Goal: Task Accomplishment & Management: Manage account settings

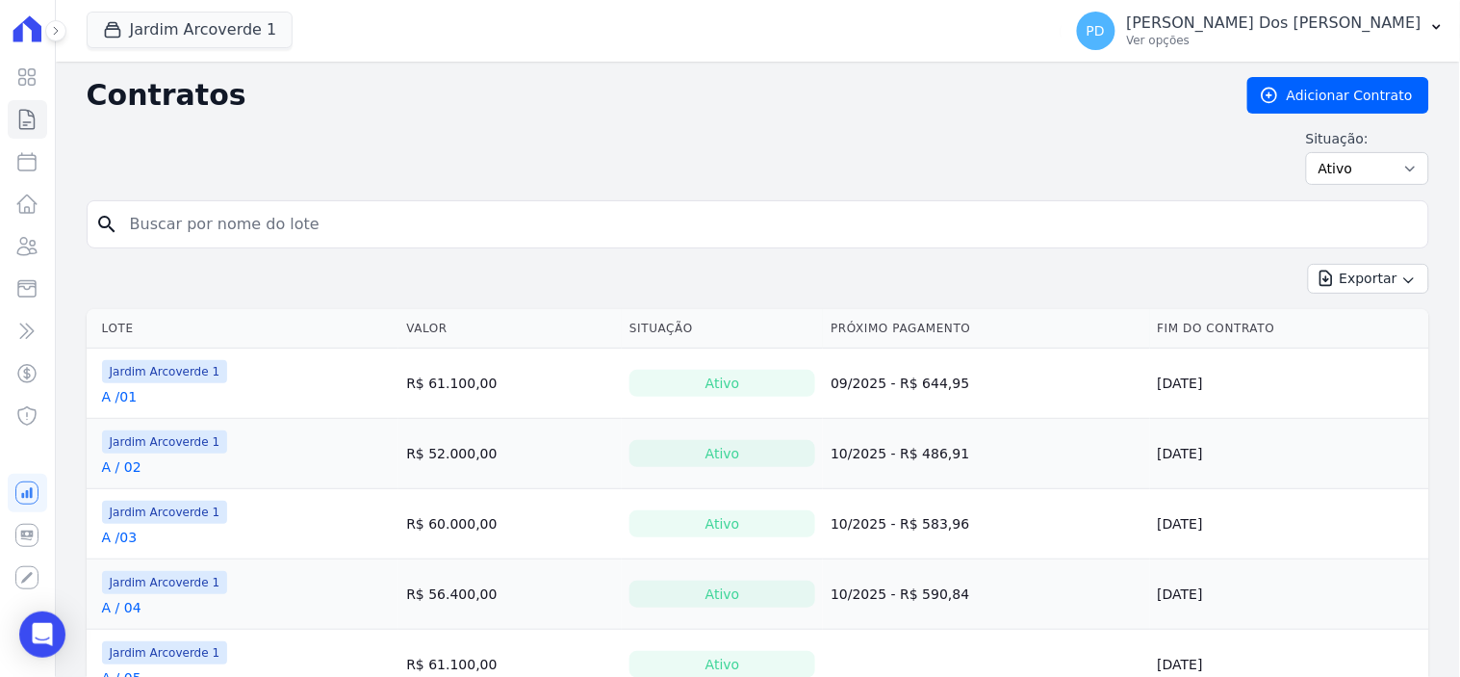
drag, startPoint x: 265, startPoint y: 206, endPoint x: 258, endPoint y: 216, distance: 11.8
type input "g / 04"
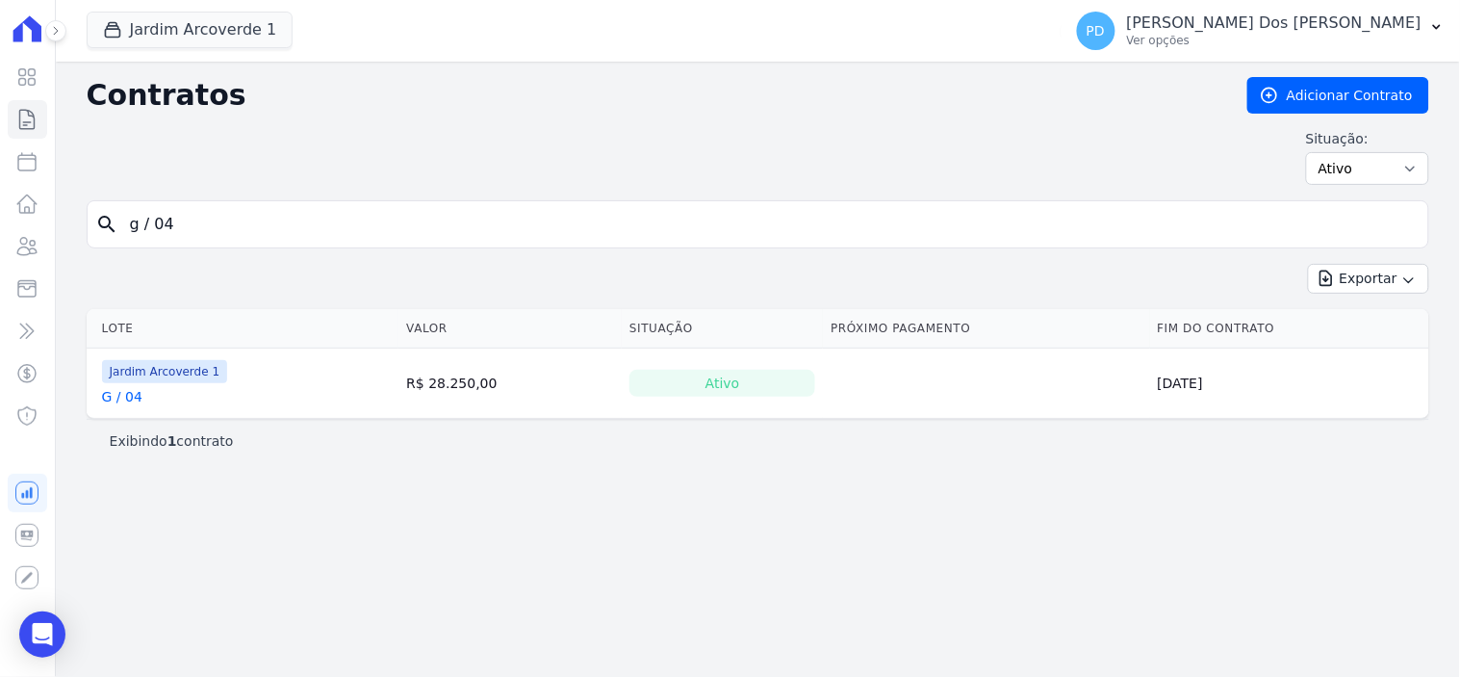
click at [128, 400] on link "G / 04" at bounding box center [122, 396] width 40 height 19
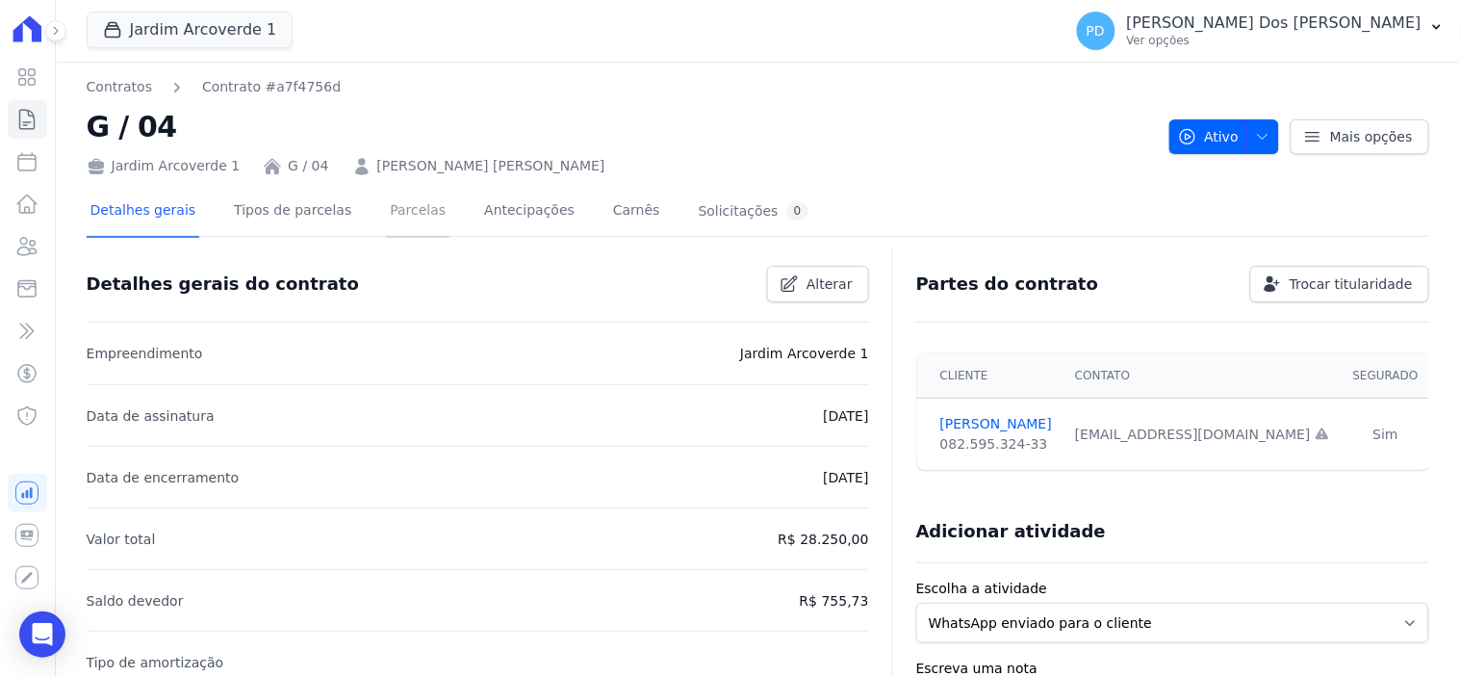
click at [407, 216] on link "Parcelas" at bounding box center [418, 212] width 64 height 51
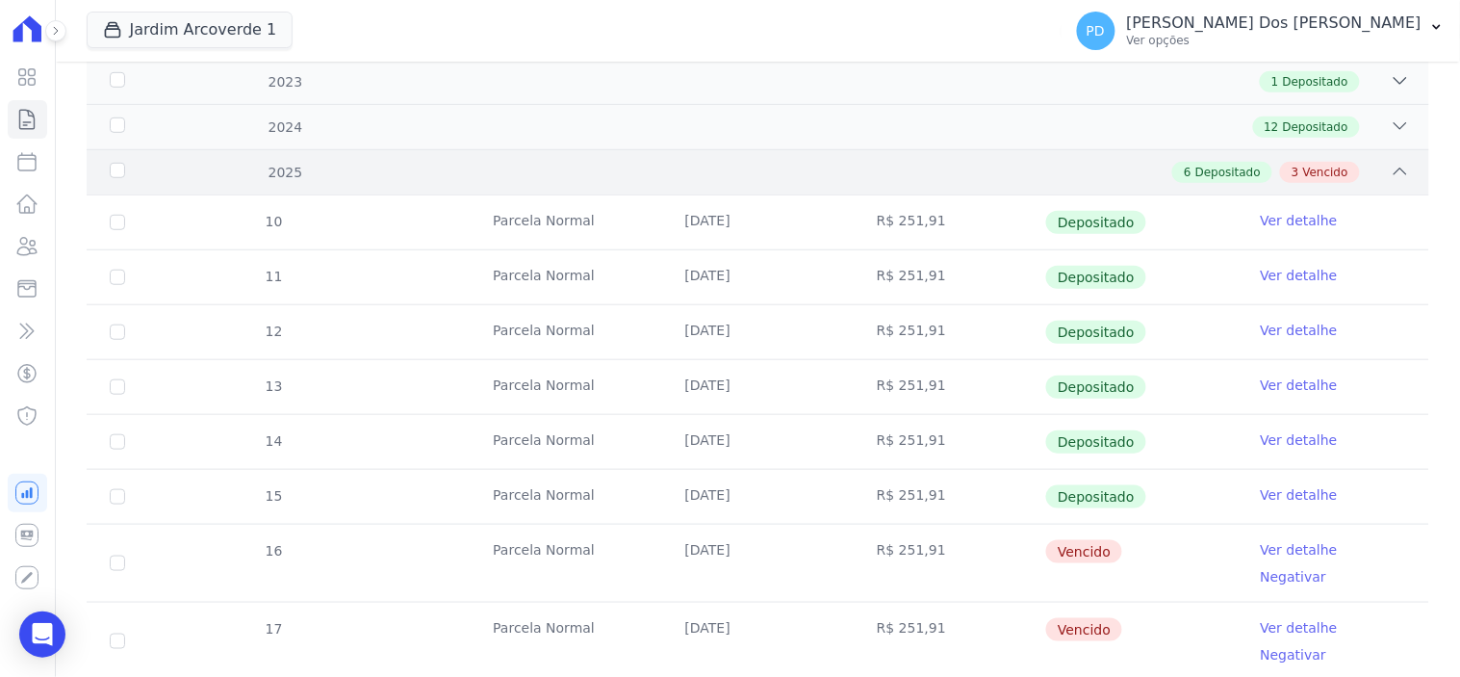
scroll to position [370, 0]
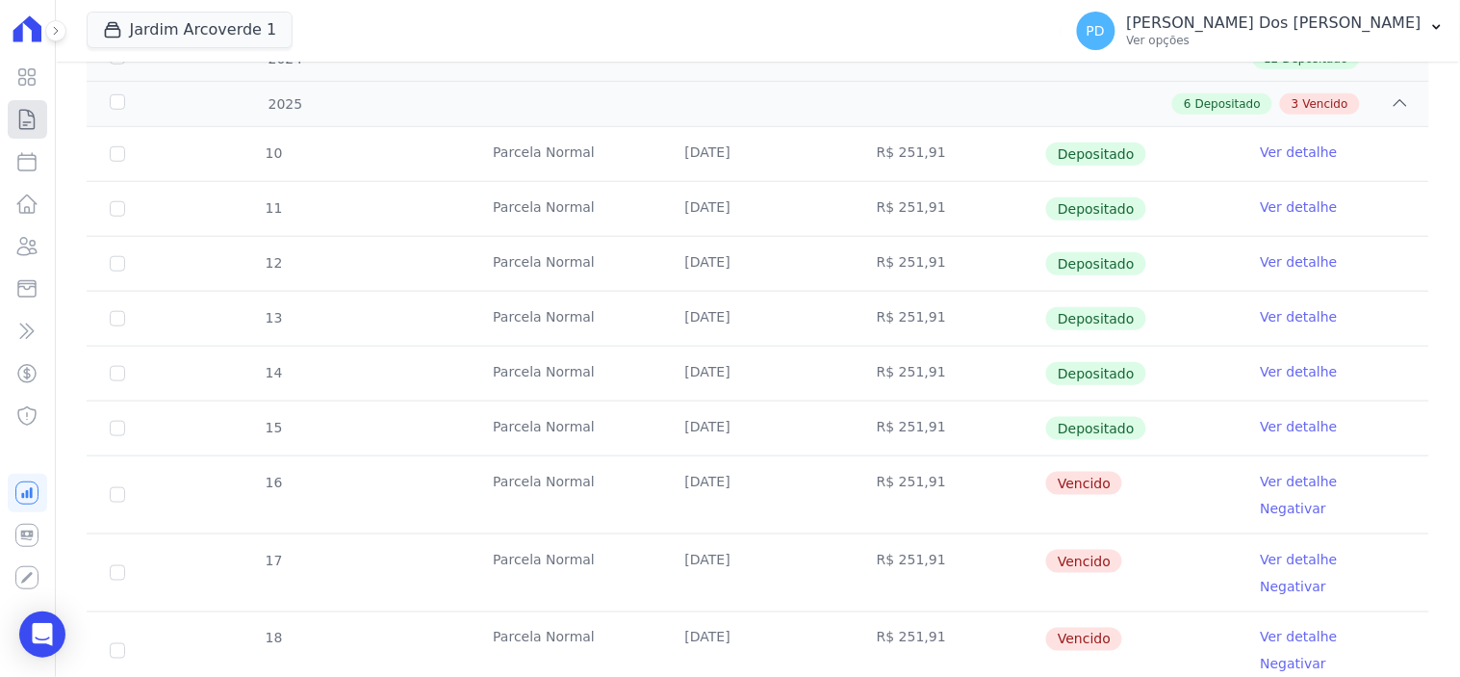
click at [15, 120] on icon at bounding box center [26, 119] width 23 height 23
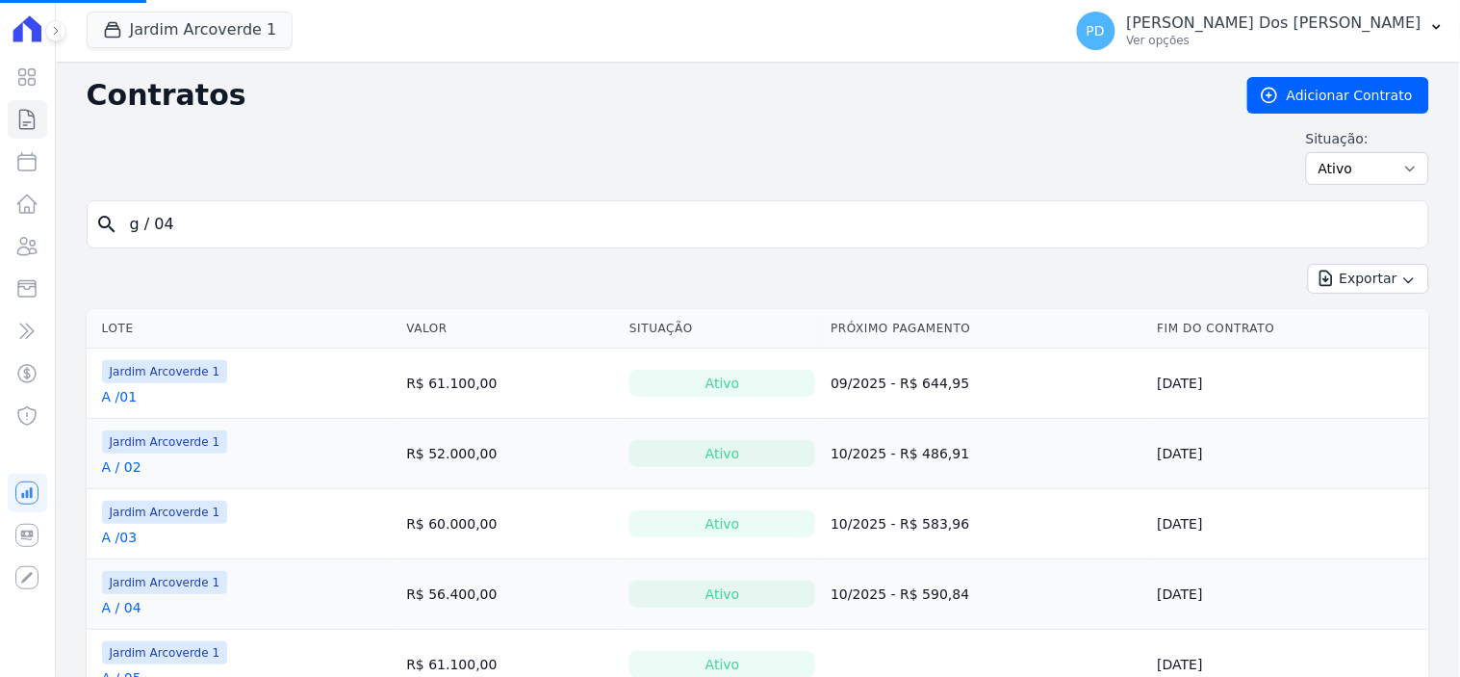
click at [231, 226] on input "g / 04" at bounding box center [769, 224] width 1302 height 39
click at [180, 224] on input "search" at bounding box center [769, 224] width 1302 height 39
click at [175, 223] on input "search" at bounding box center [769, 224] width 1302 height 39
type input "i / 14"
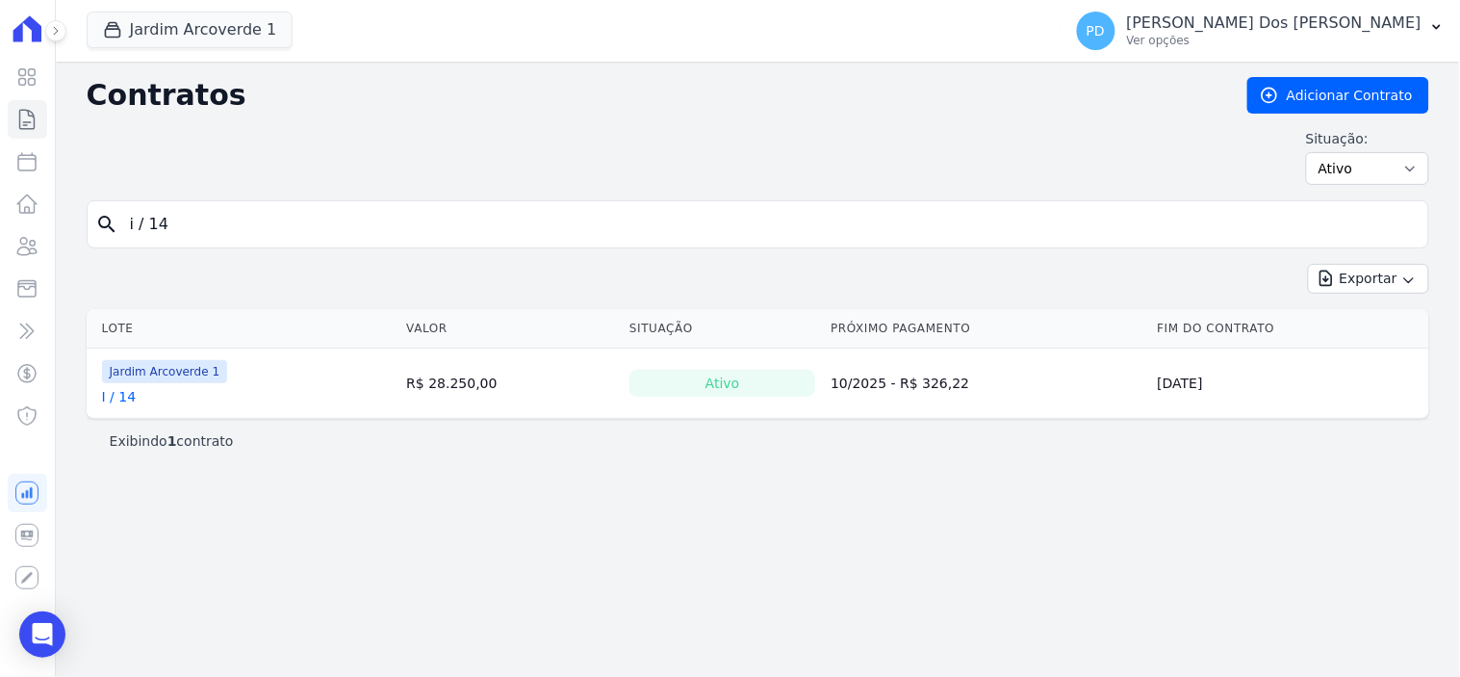
click at [129, 398] on link "I / 14" at bounding box center [119, 396] width 35 height 19
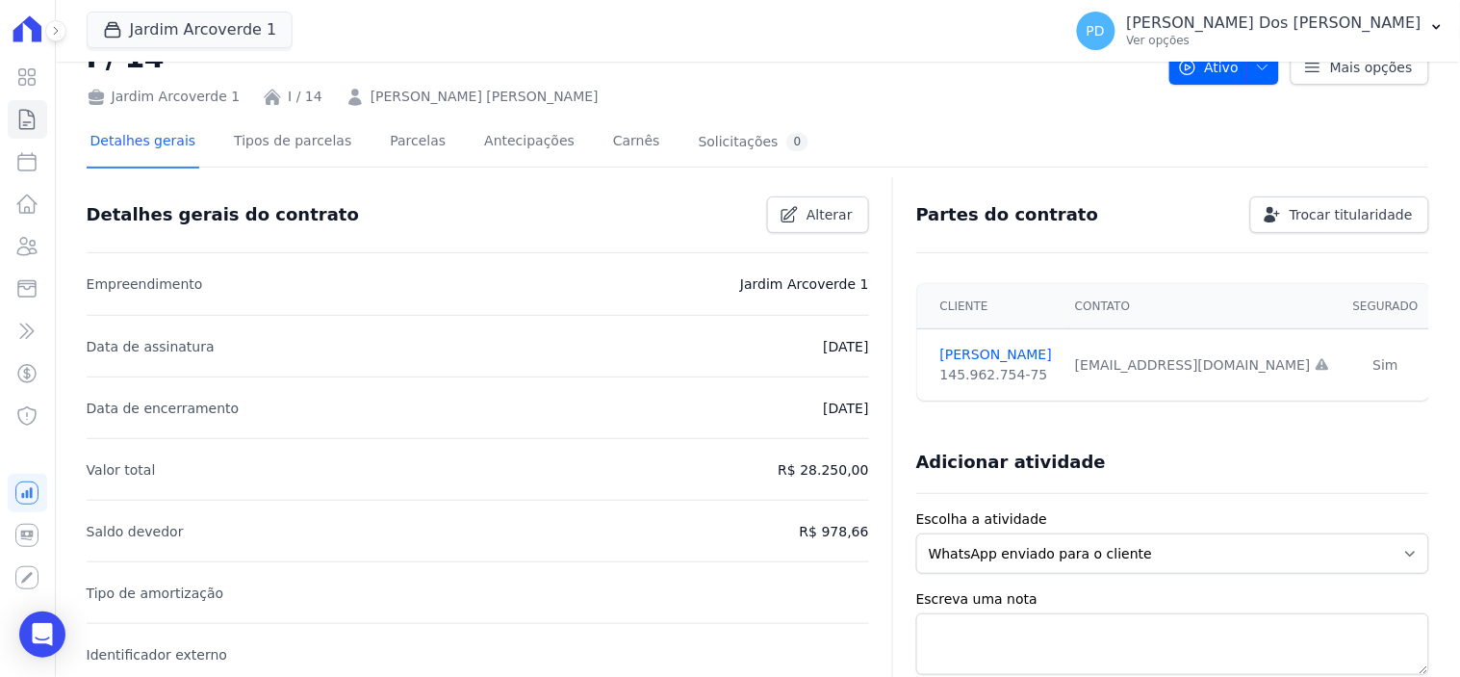
scroll to position [107, 0]
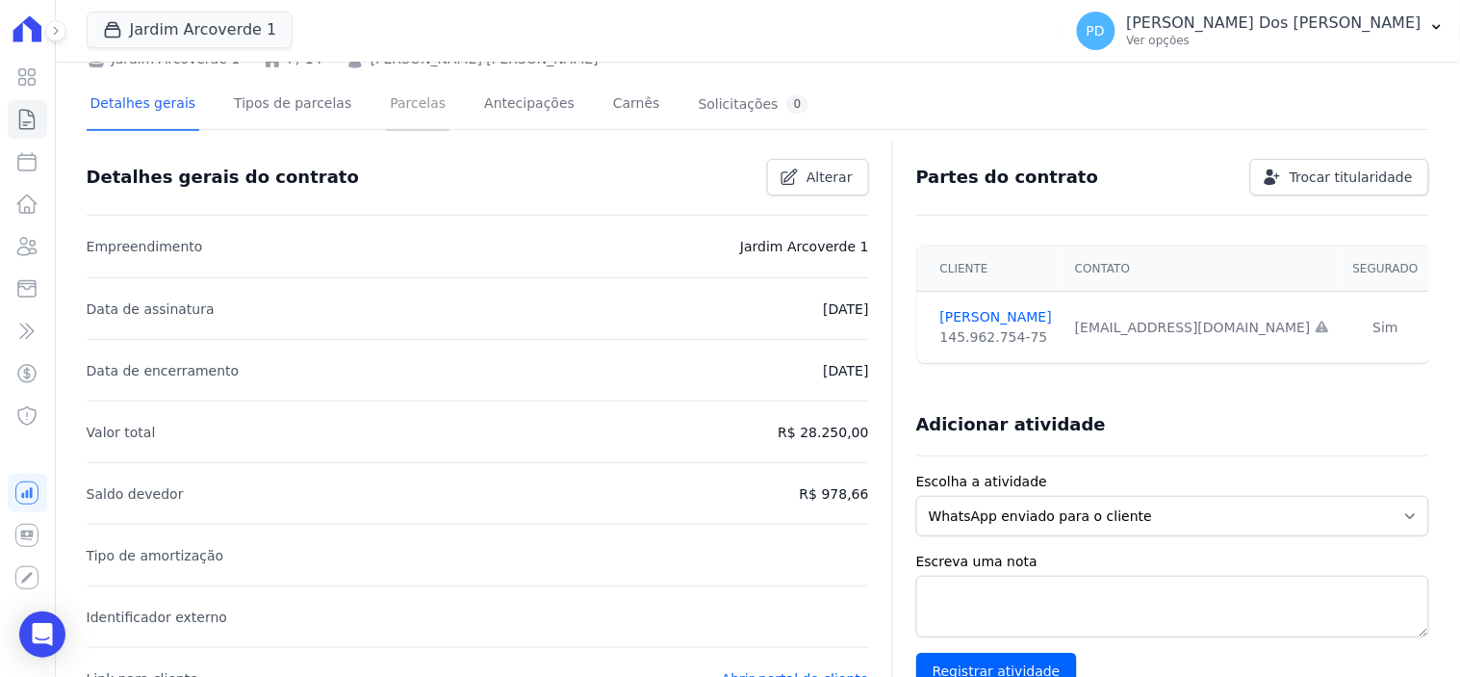
click at [386, 108] on link "Parcelas" at bounding box center [418, 105] width 64 height 51
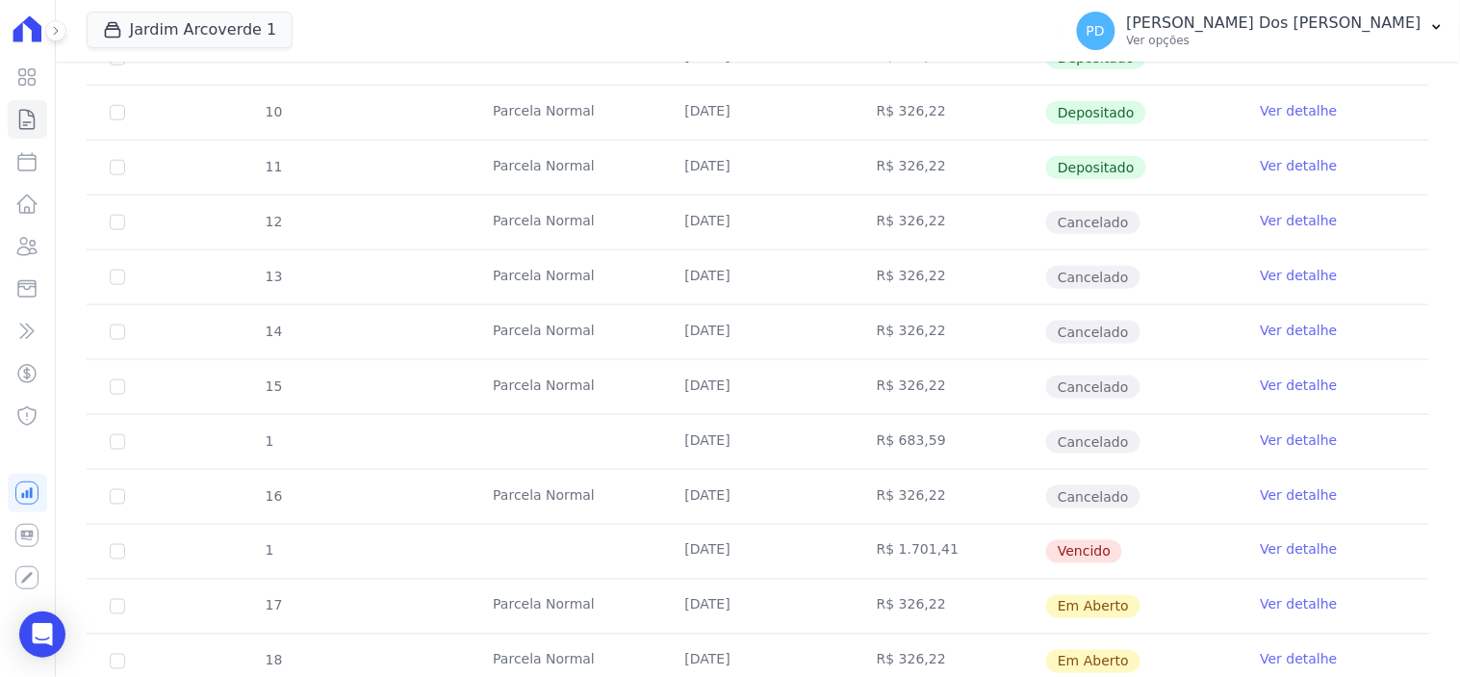
scroll to position [534, 0]
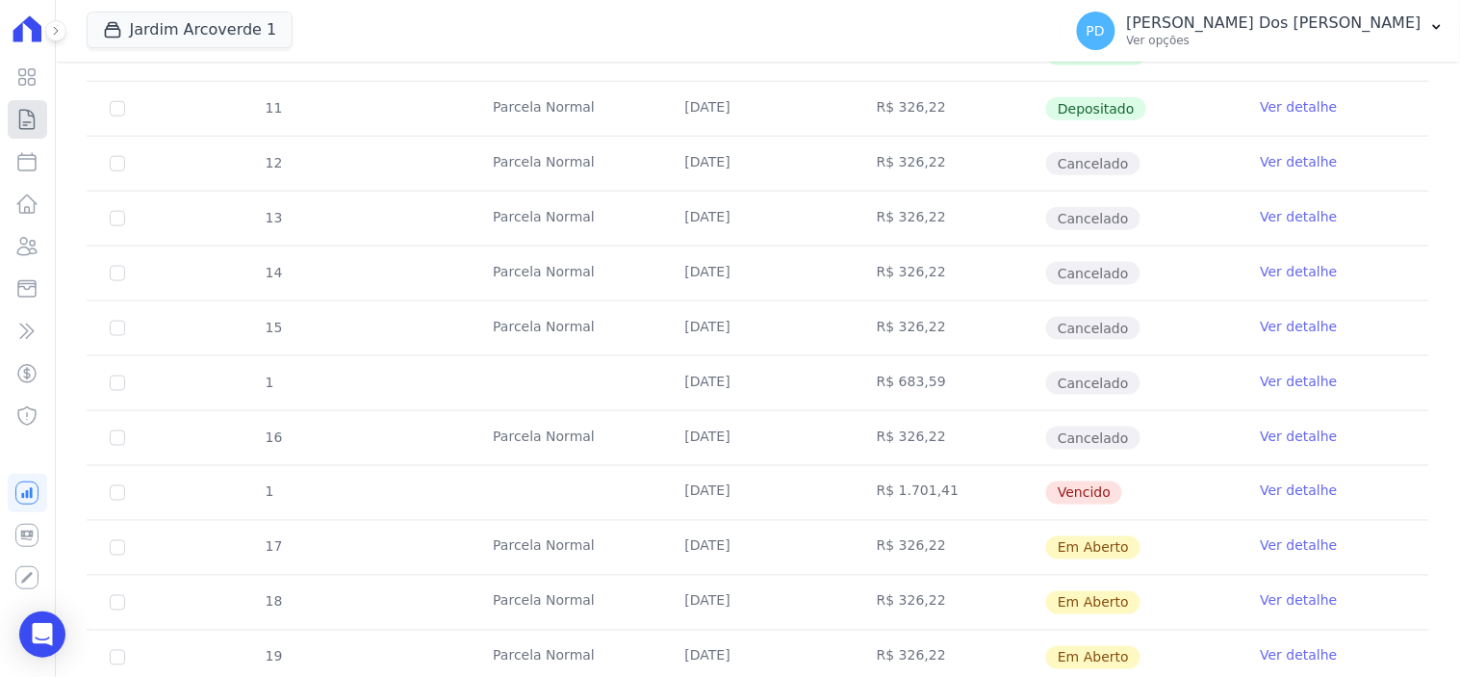
click at [29, 119] on icon at bounding box center [26, 119] width 23 height 23
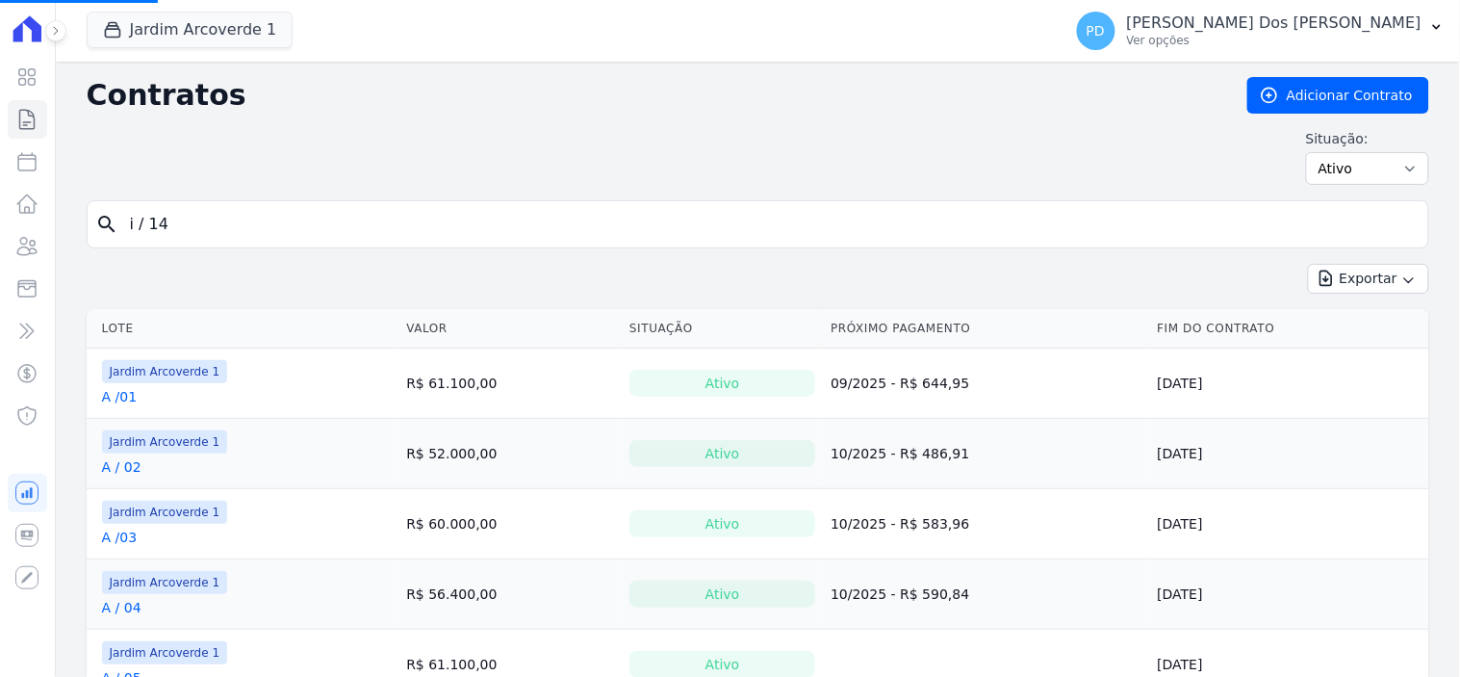
click at [186, 221] on input "i / 14" at bounding box center [769, 224] width 1302 height 39
click at [186, 221] on input "search" at bounding box center [769, 224] width 1302 height 39
type input "k / 26"
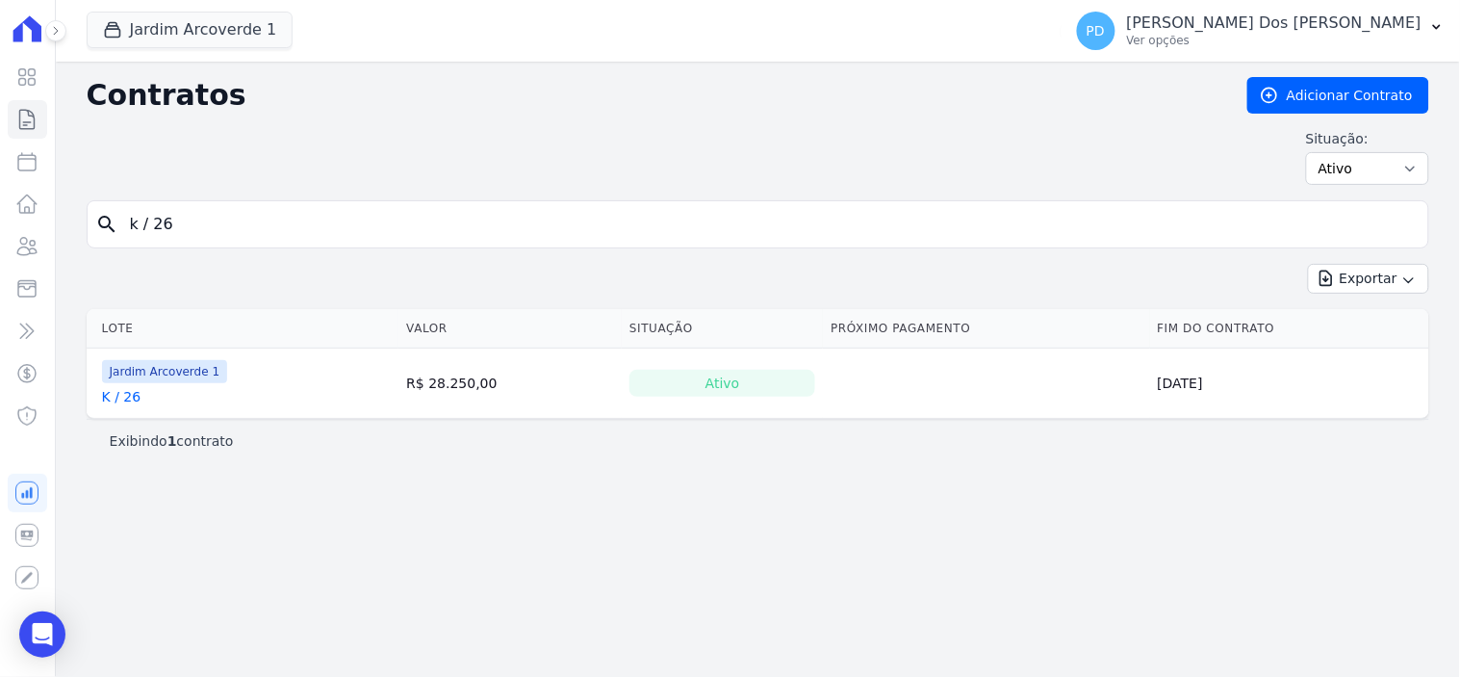
click at [129, 400] on link "K / 26" at bounding box center [121, 396] width 39 height 19
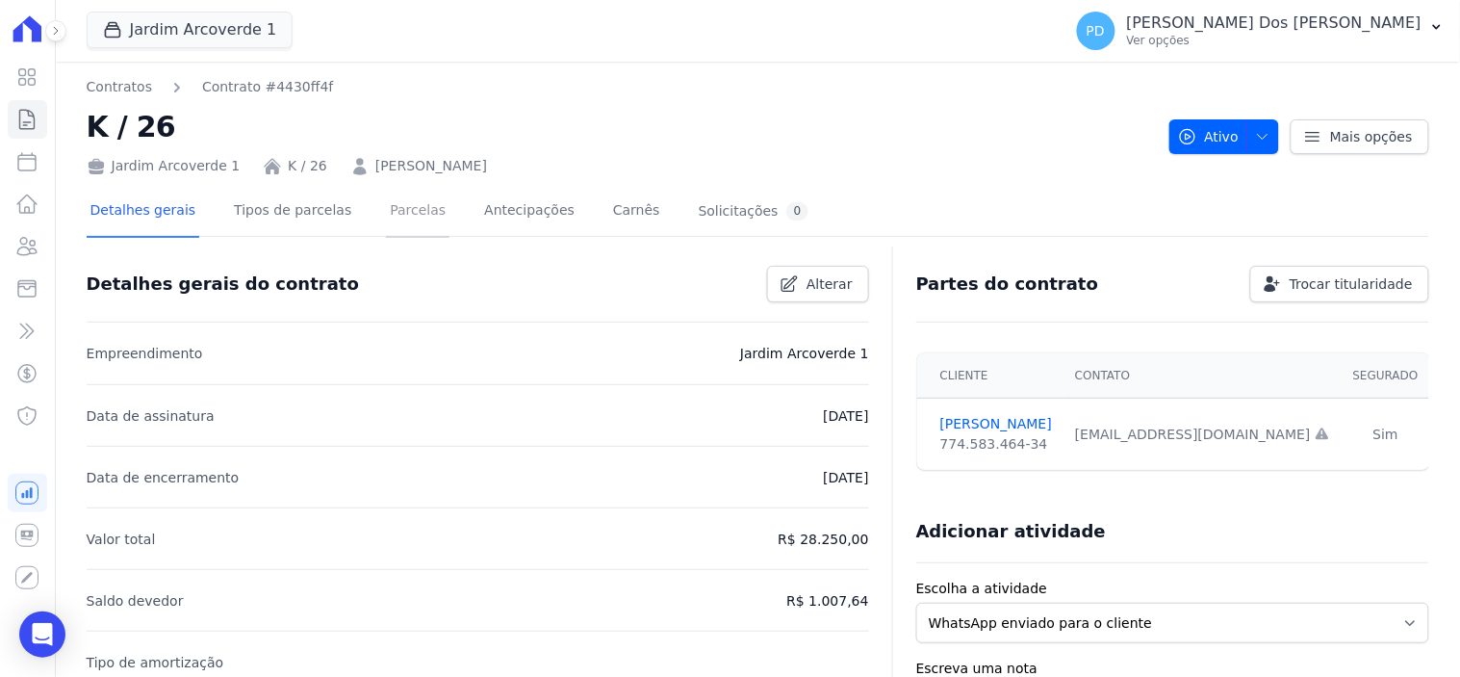
click at [387, 215] on link "Parcelas" at bounding box center [418, 212] width 64 height 51
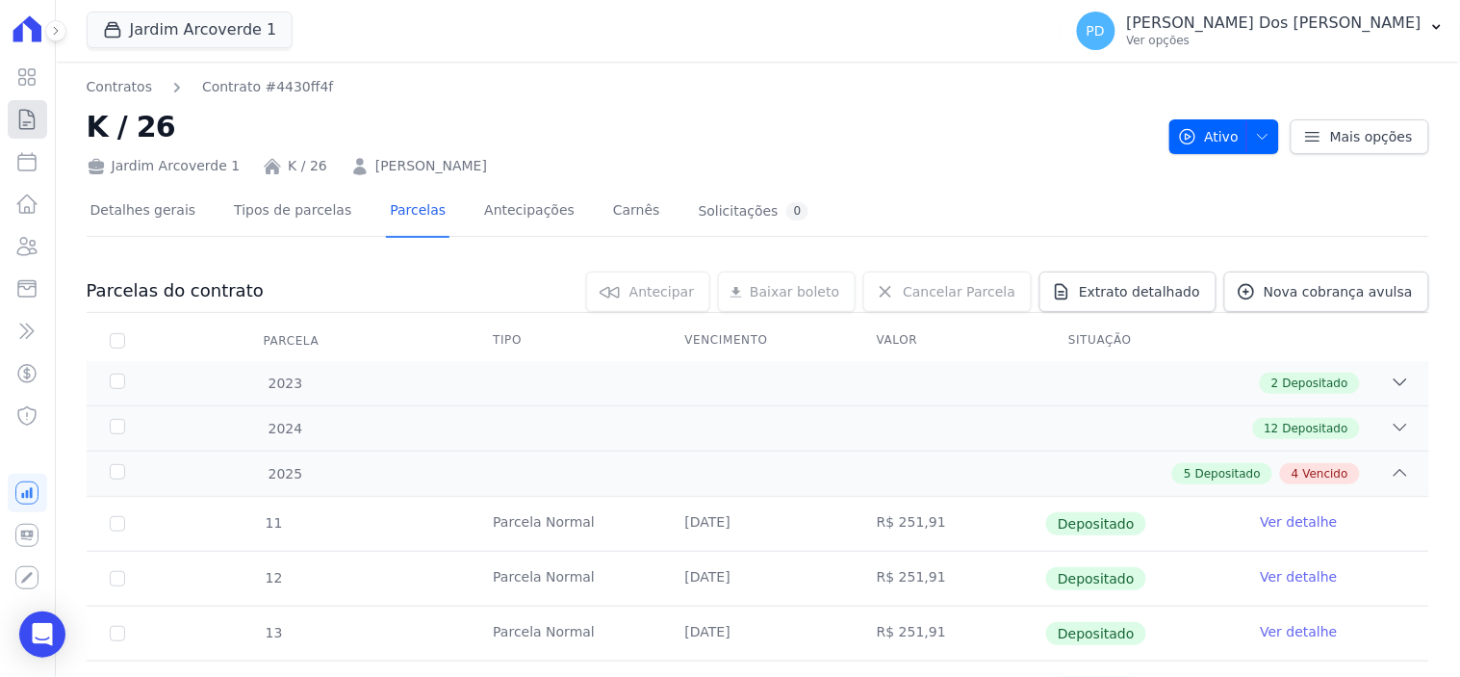
click at [34, 121] on icon at bounding box center [27, 119] width 14 height 19
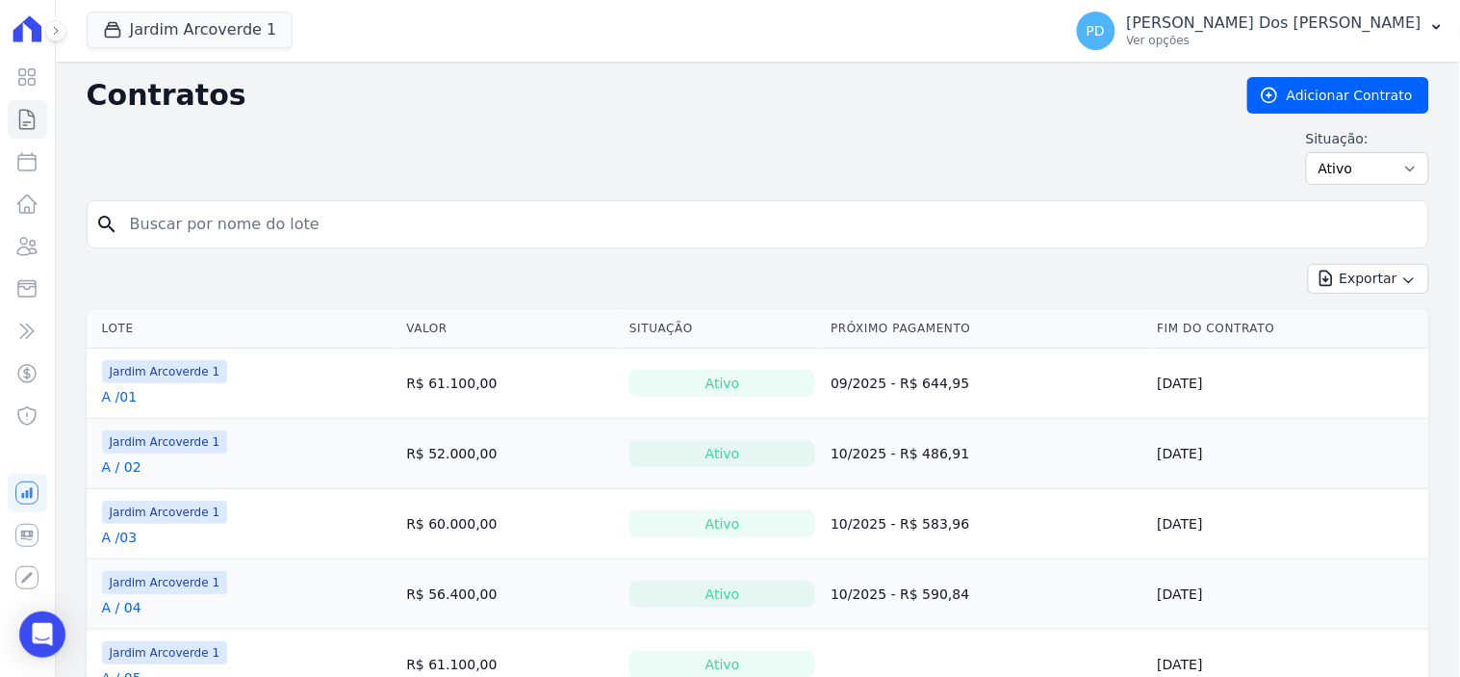
click at [219, 221] on input "search" at bounding box center [769, 224] width 1302 height 39
type input "h / 28"
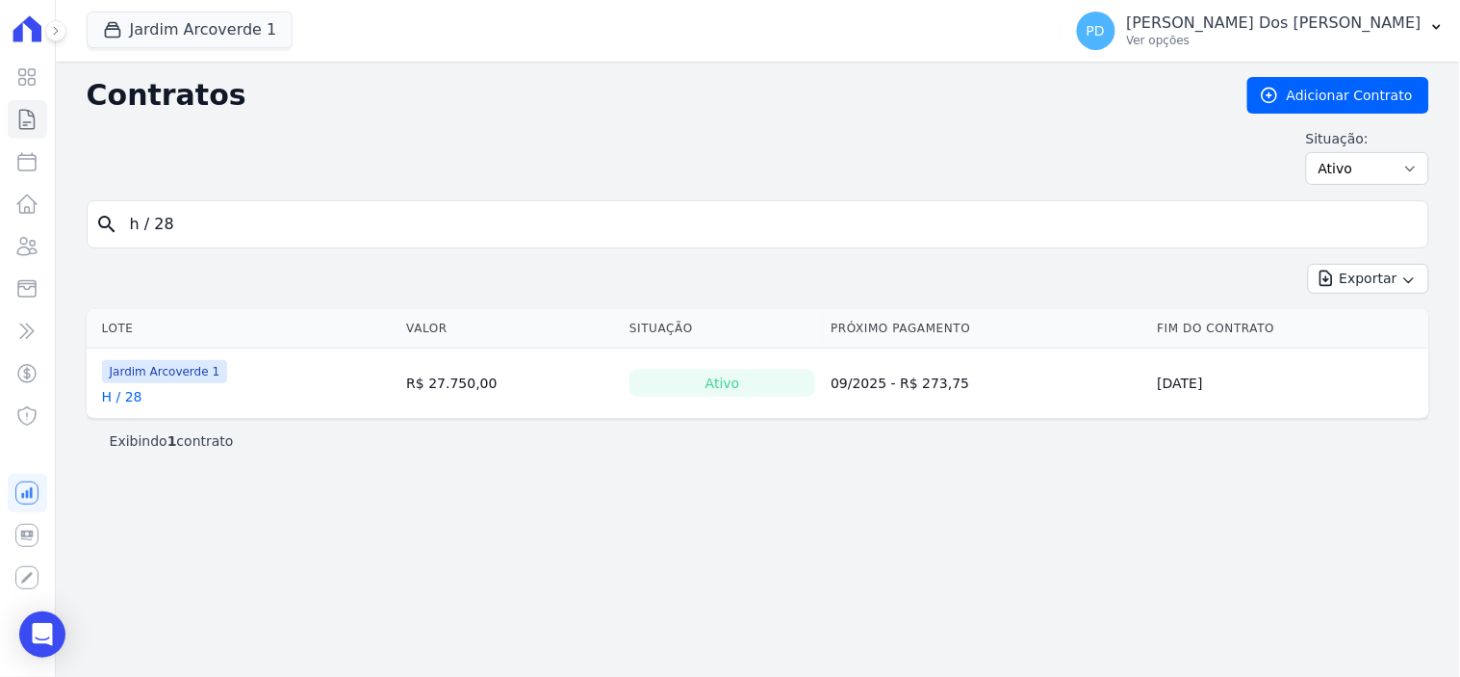
click at [131, 399] on link "H / 28" at bounding box center [122, 396] width 40 height 19
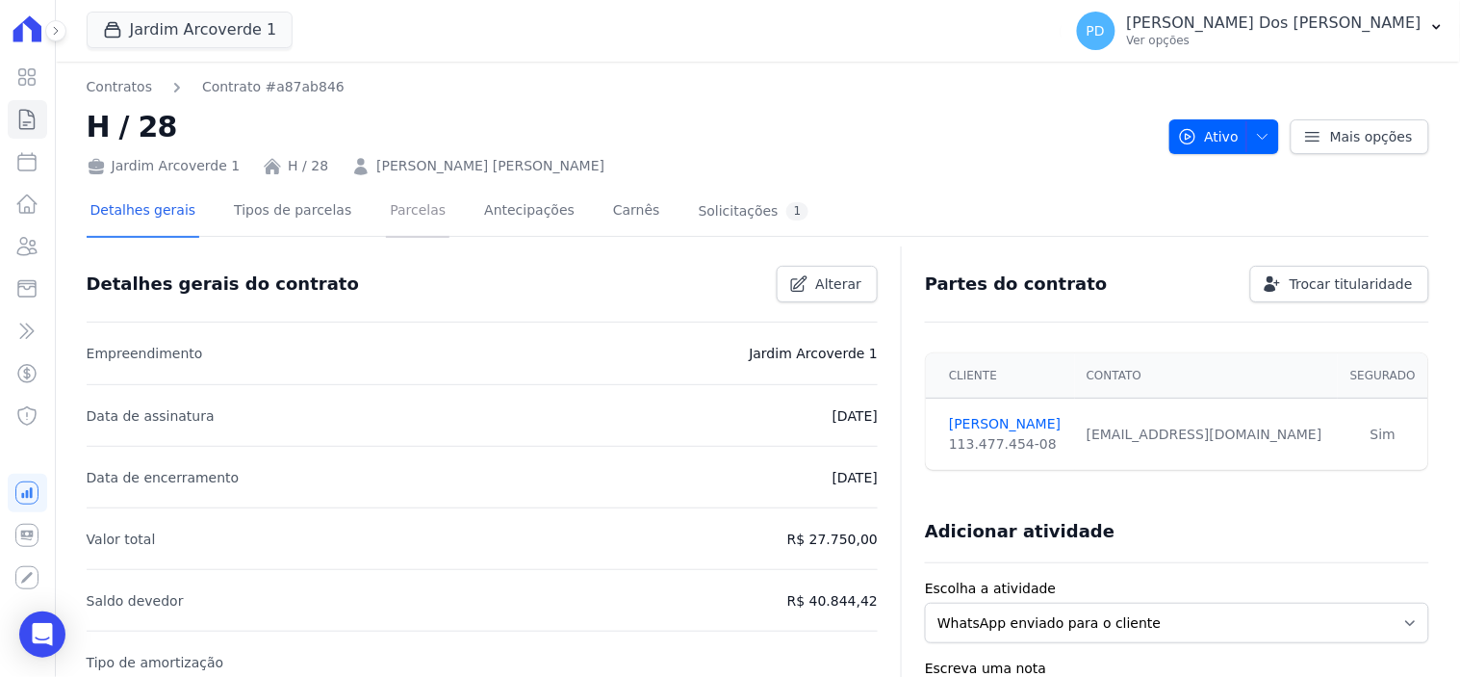
click at [410, 209] on link "Parcelas" at bounding box center [418, 212] width 64 height 51
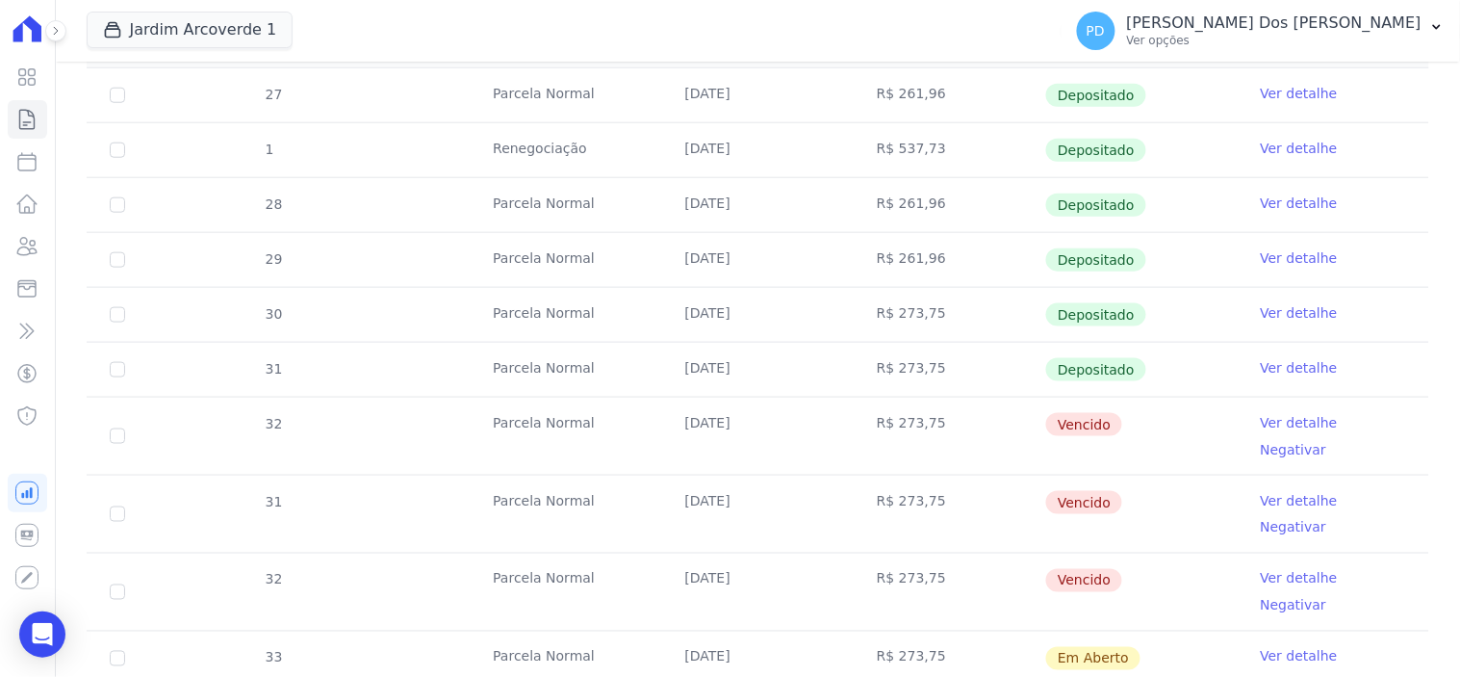
scroll to position [534, 0]
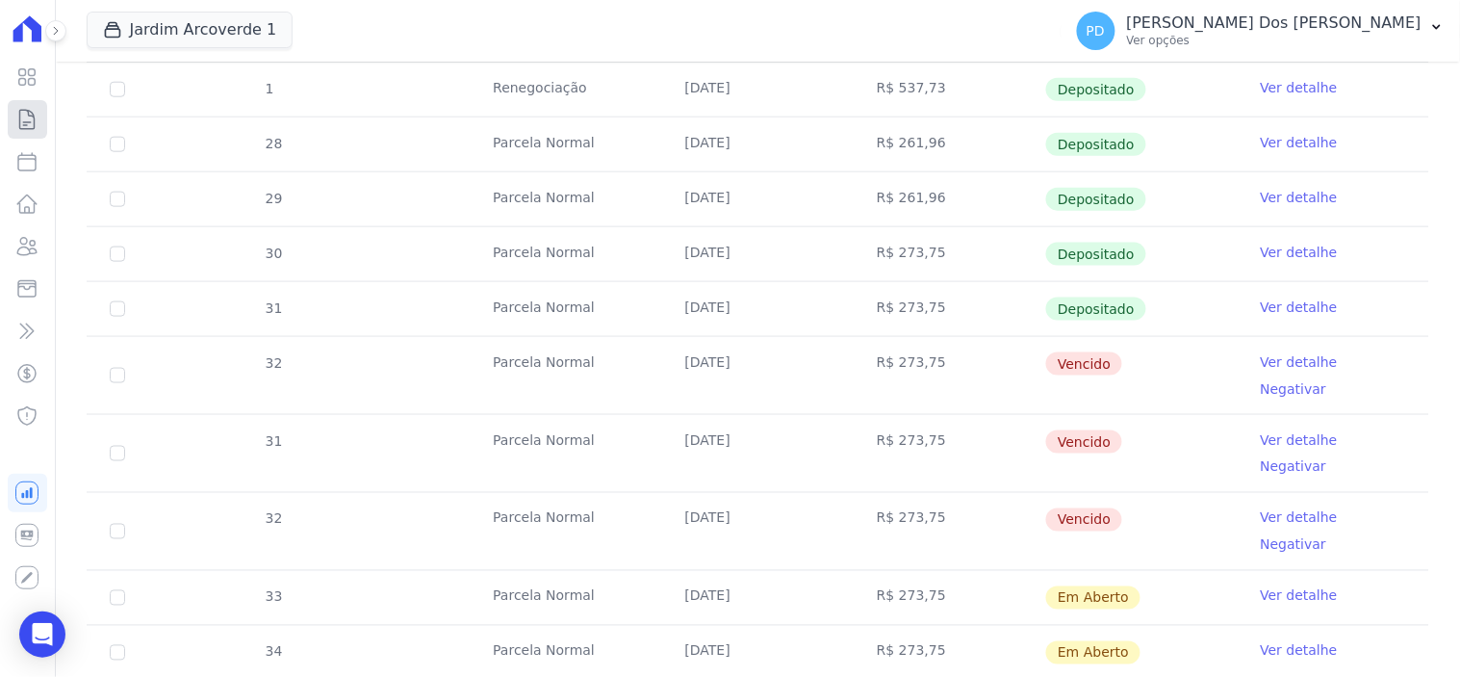
click at [34, 118] on icon at bounding box center [27, 119] width 14 height 19
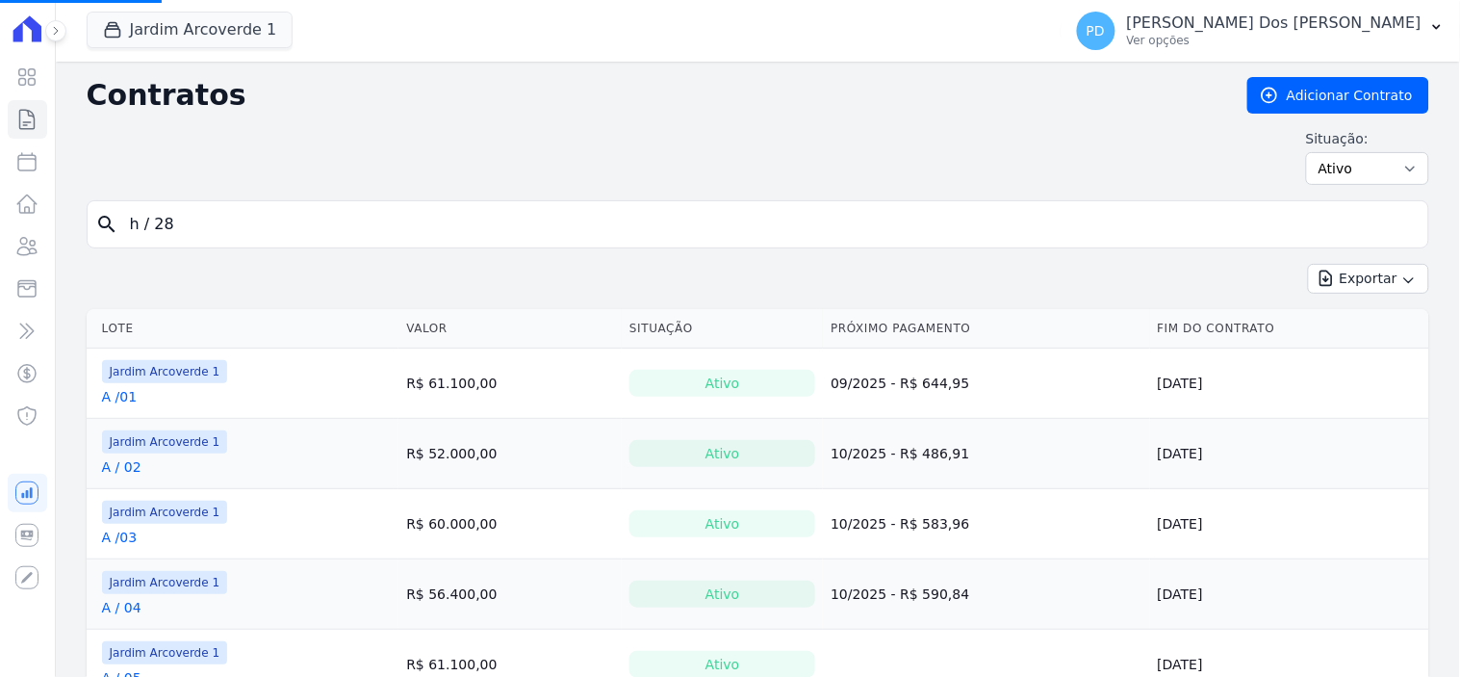
click at [296, 234] on input "h / 28" at bounding box center [769, 224] width 1302 height 39
click at [293, 221] on input "h / 28" at bounding box center [769, 224] width 1302 height 39
drag, startPoint x: 193, startPoint y: 227, endPoint x: 119, endPoint y: 229, distance: 74.2
click at [119, 229] on input "h / 28" at bounding box center [769, 224] width 1302 height 39
type input "i"
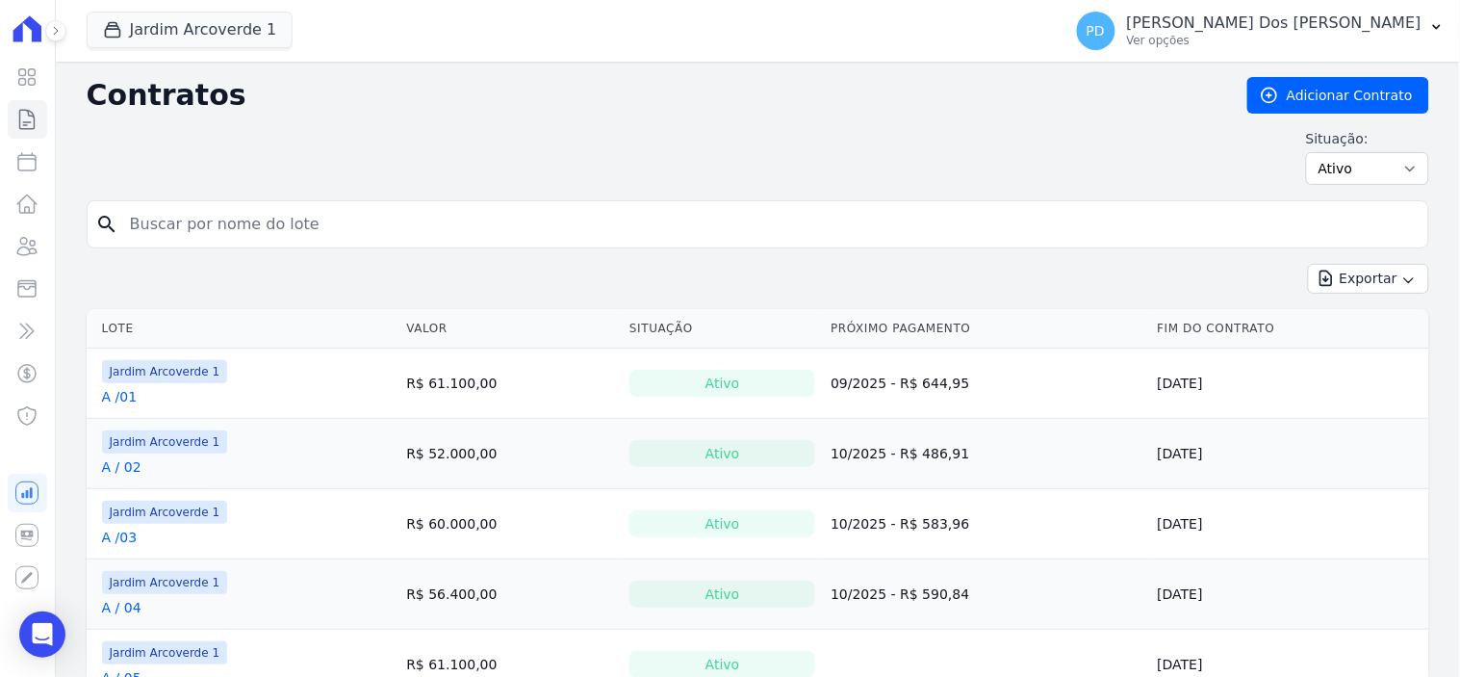
click at [242, 236] on input "search" at bounding box center [769, 224] width 1302 height 39
type input "i / 22"
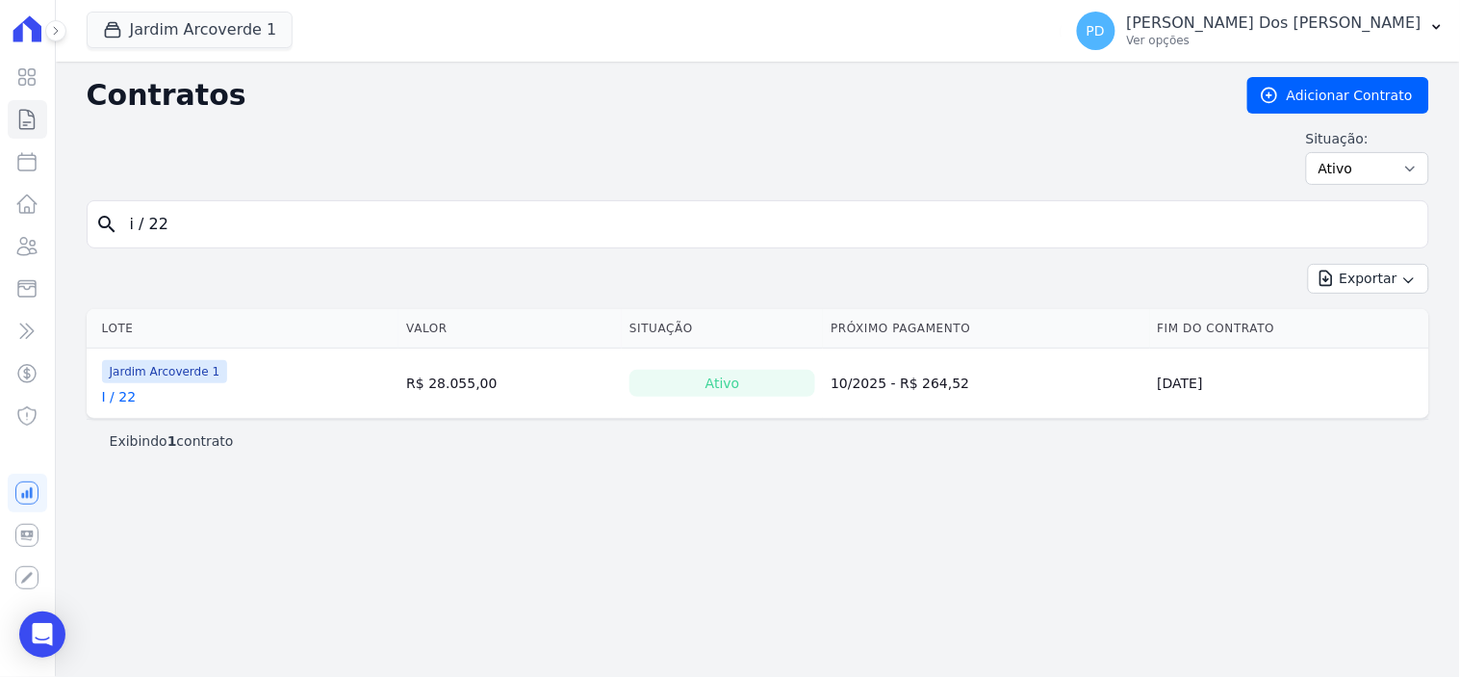
click at [121, 392] on link "I / 22" at bounding box center [119, 396] width 35 height 19
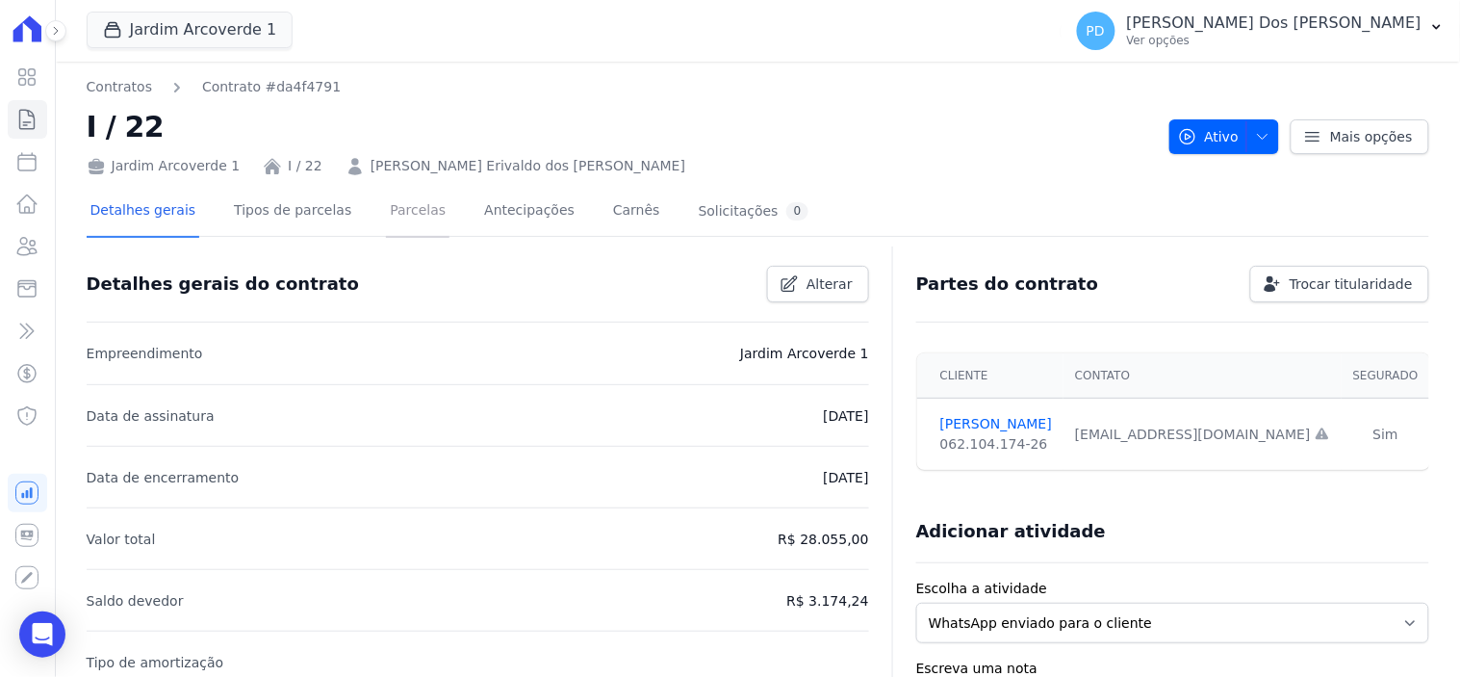
click at [386, 216] on link "Parcelas" at bounding box center [418, 212] width 64 height 51
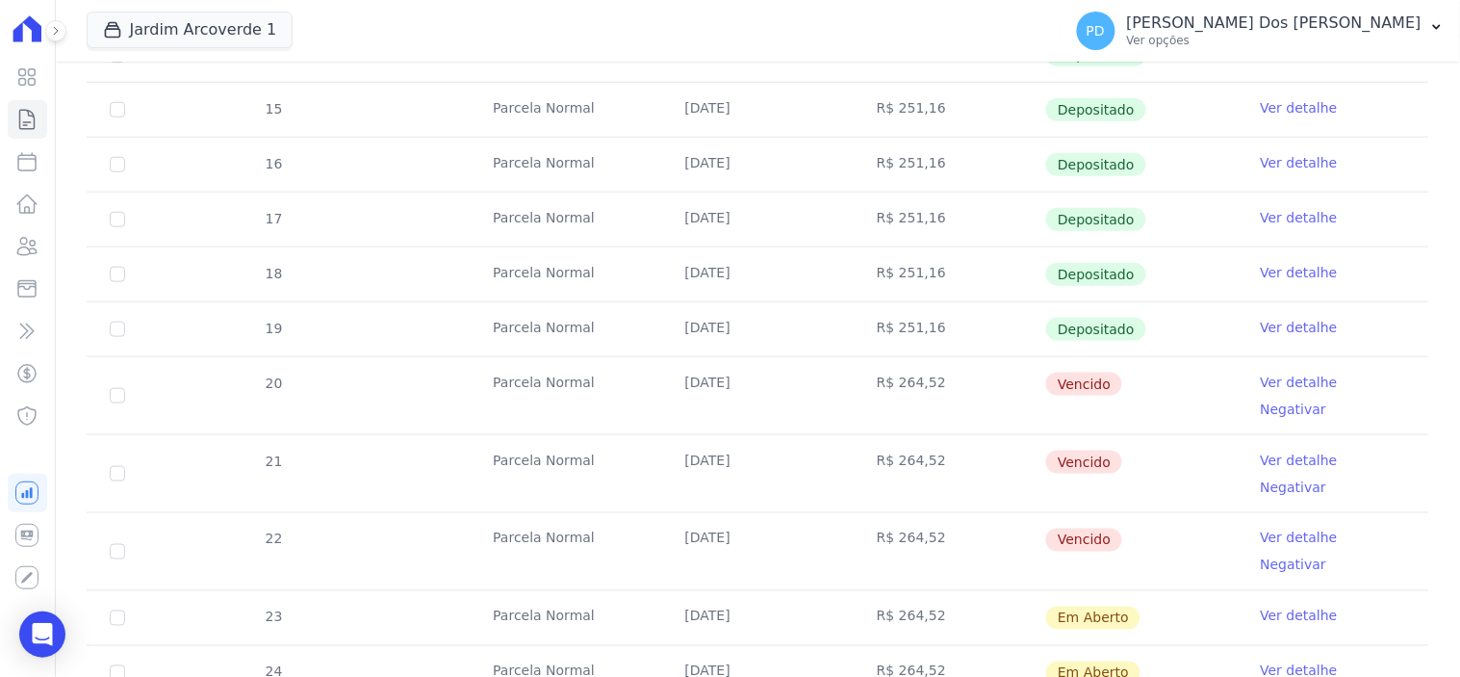
scroll to position [534, 0]
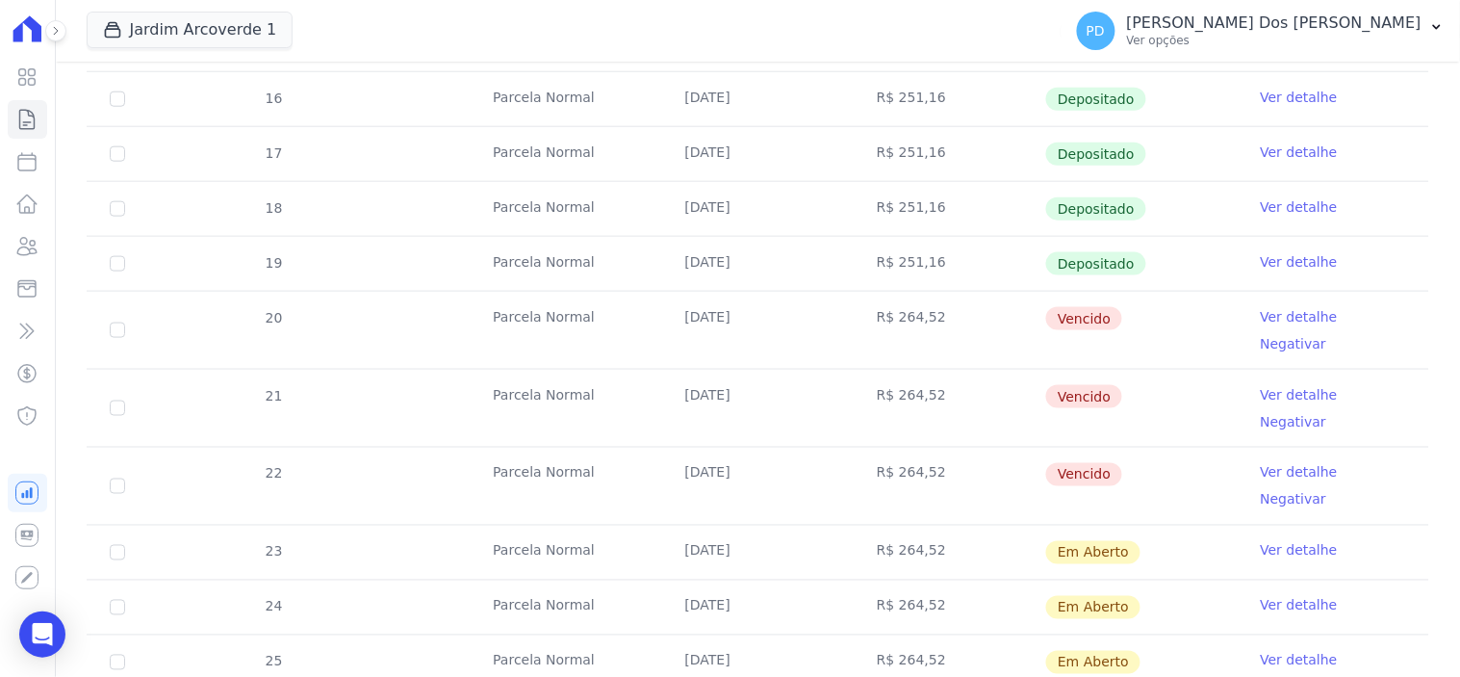
click at [1267, 318] on link "Ver detalhe" at bounding box center [1299, 316] width 77 height 19
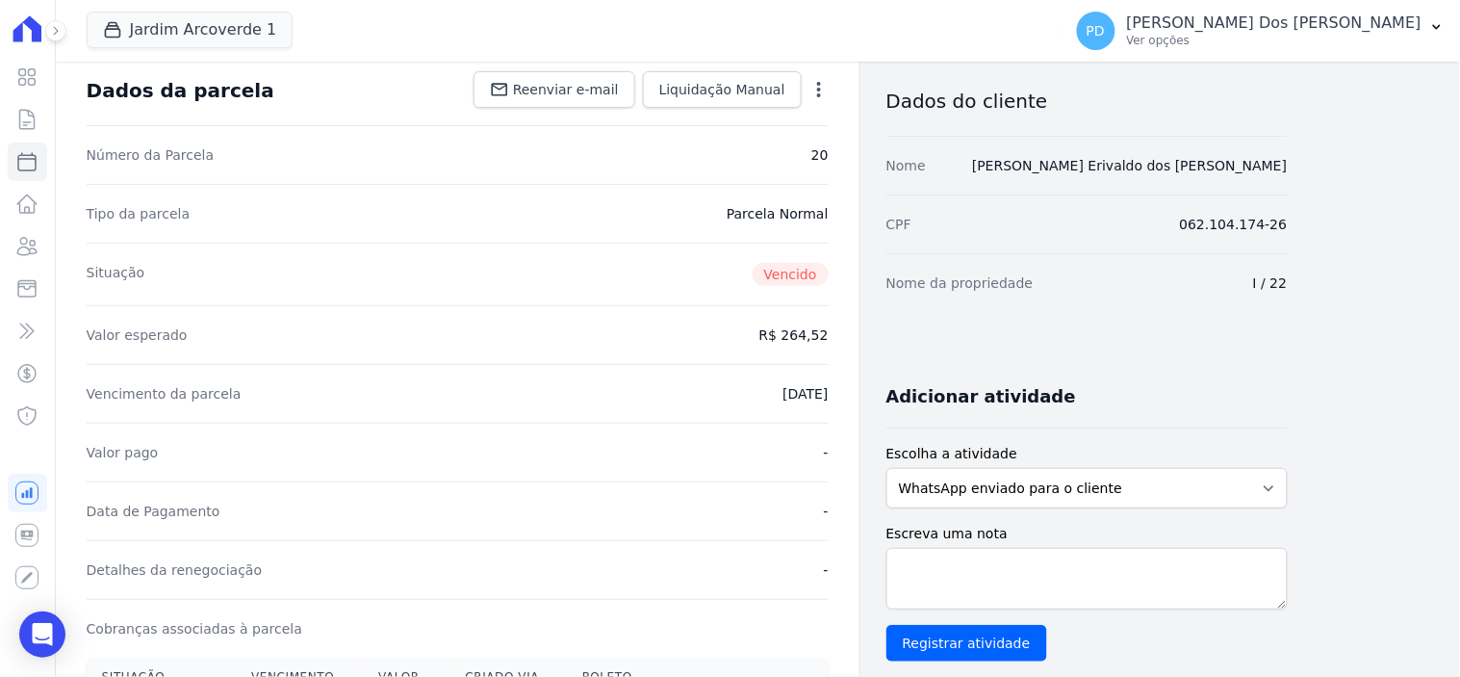
scroll to position [427, 0]
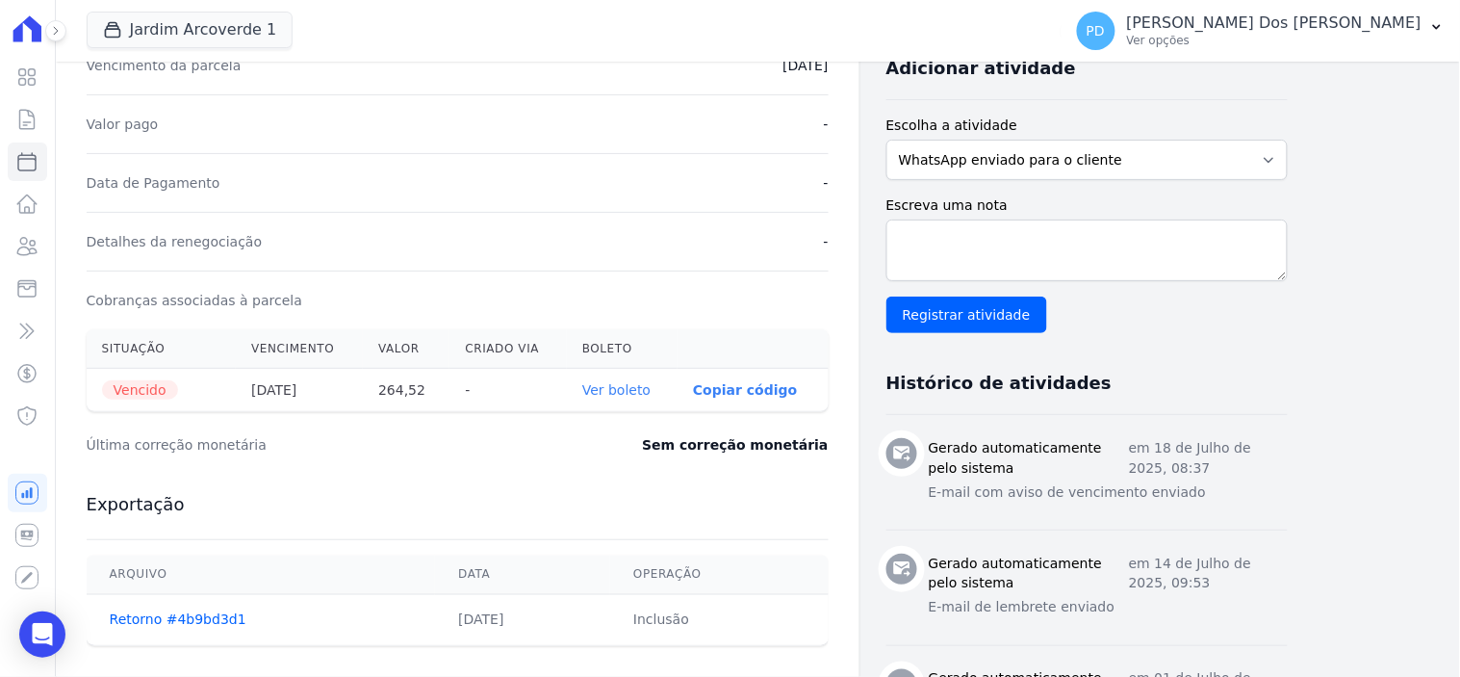
click at [635, 387] on link "Ver boleto" at bounding box center [616, 389] width 68 height 15
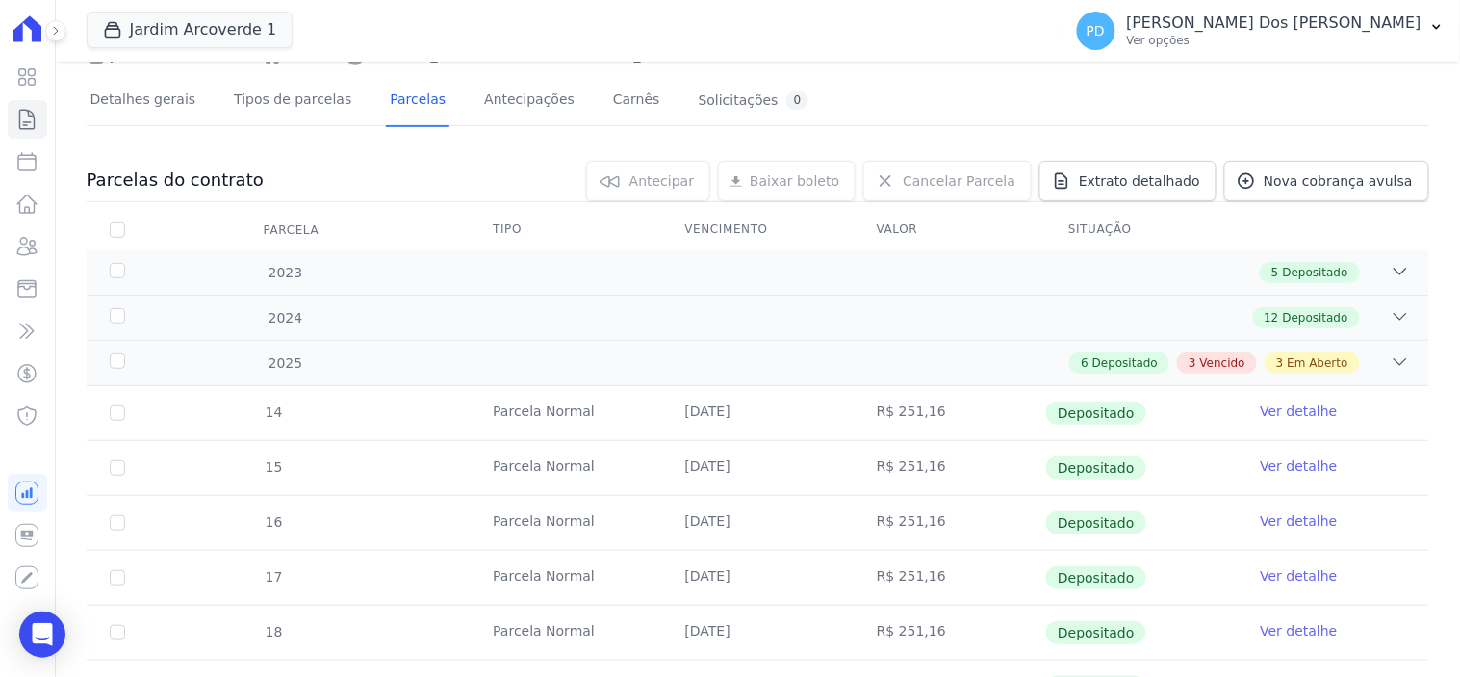
scroll to position [427, 0]
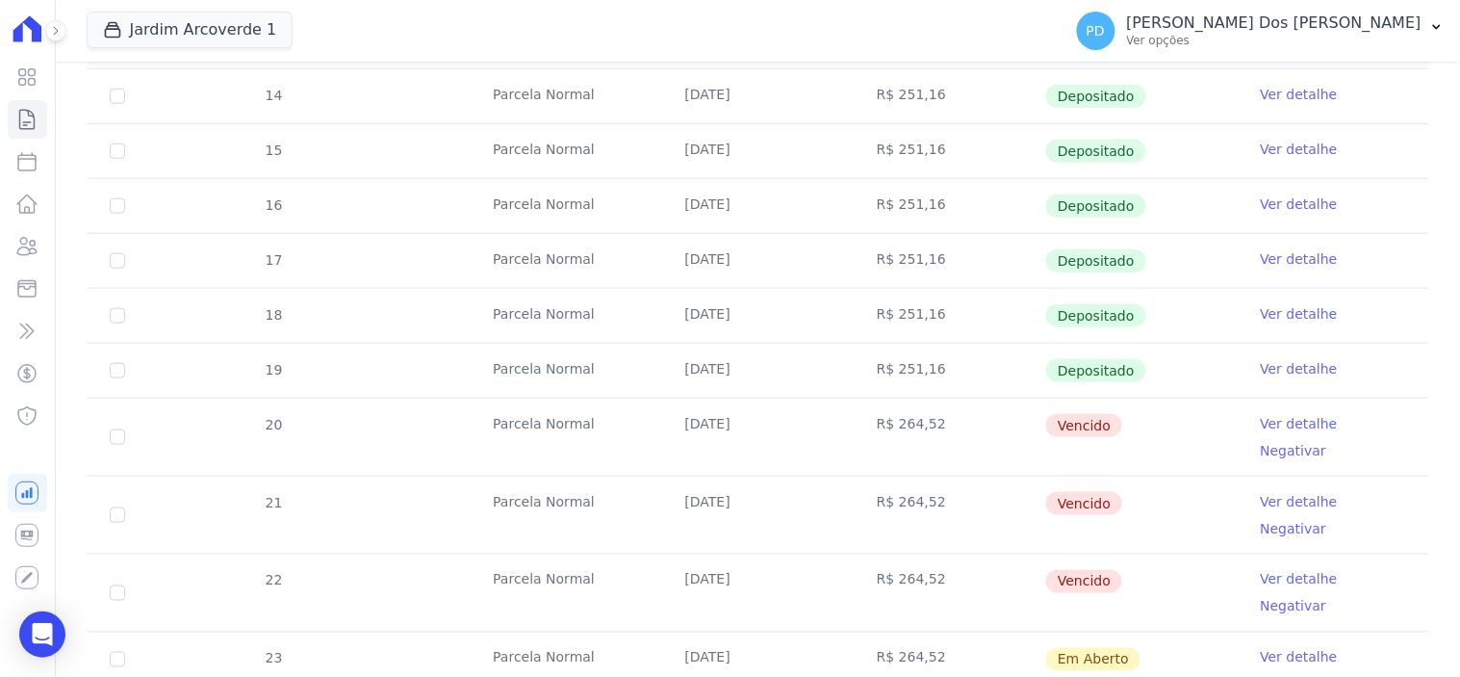
click at [1272, 492] on link "Ver detalhe" at bounding box center [1299, 501] width 77 height 19
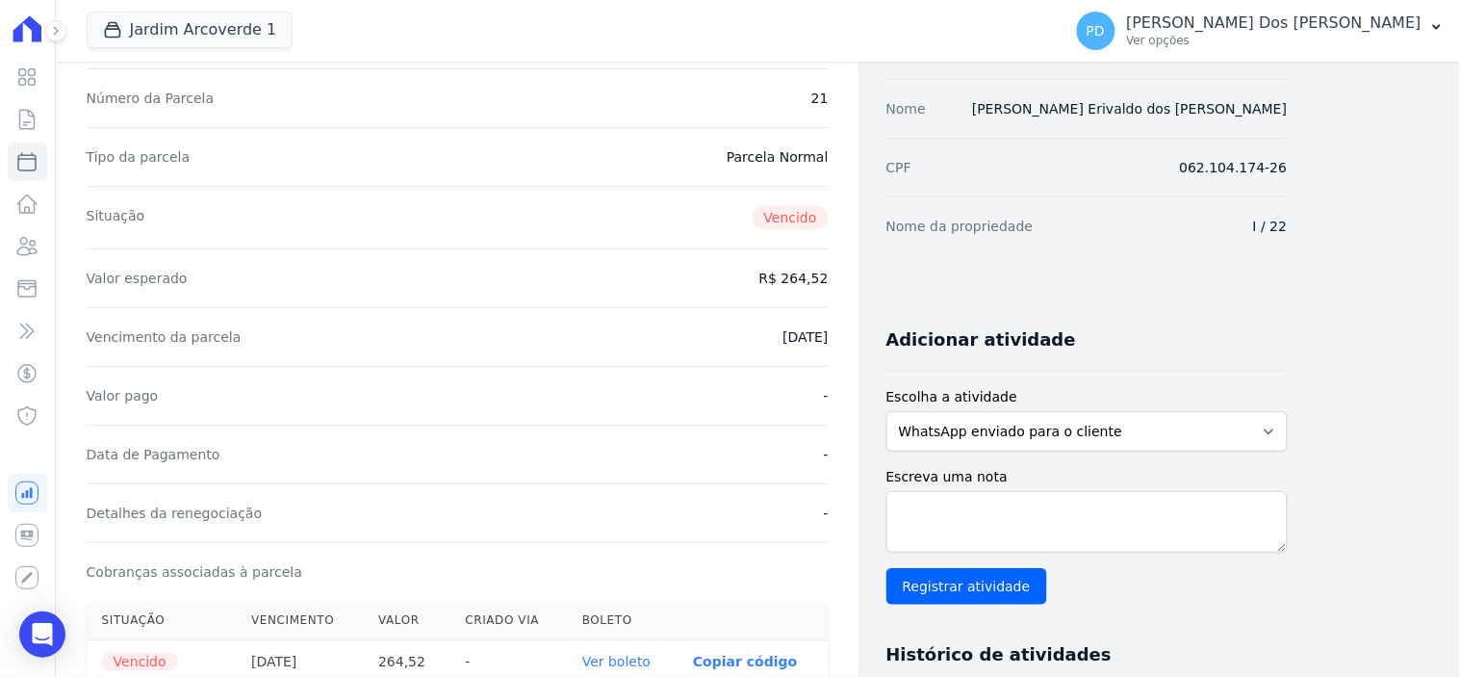
scroll to position [534, 0]
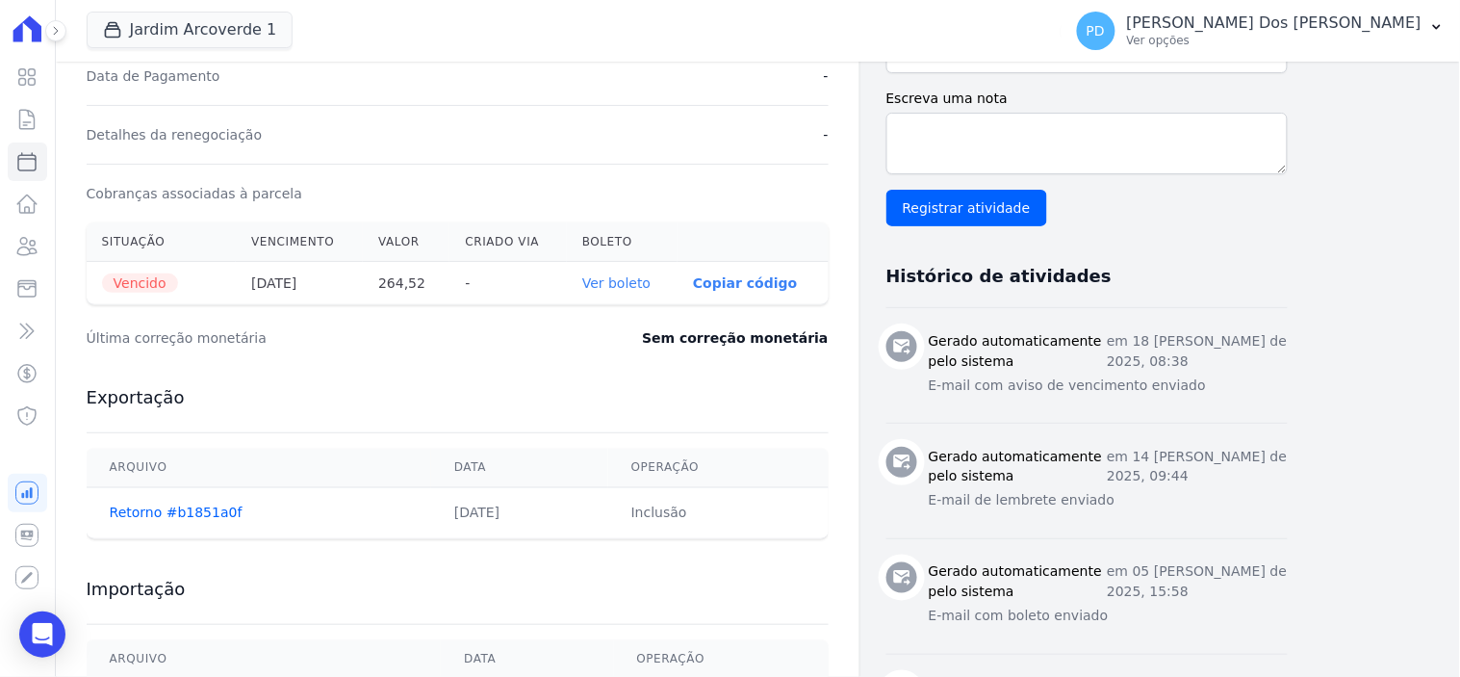
click at [627, 282] on link "Ver boleto" at bounding box center [616, 282] width 68 height 15
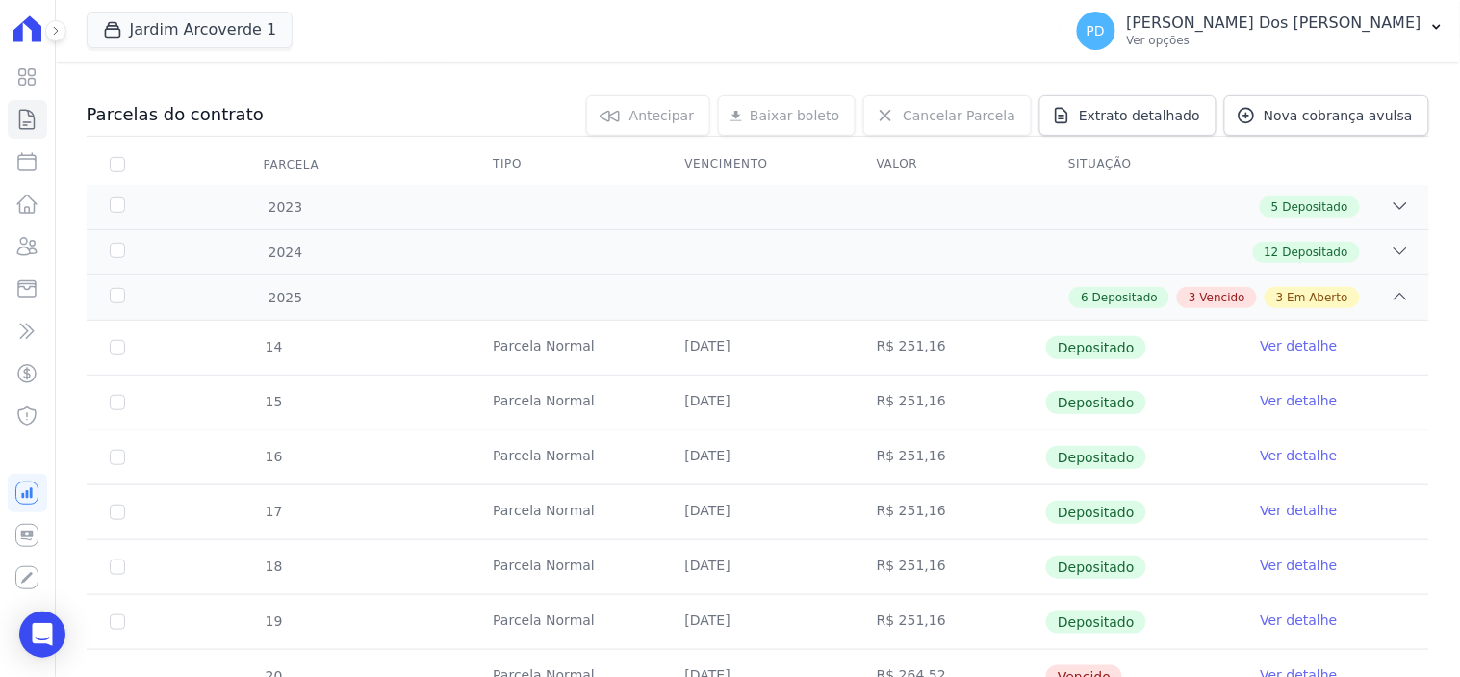
scroll to position [580, 0]
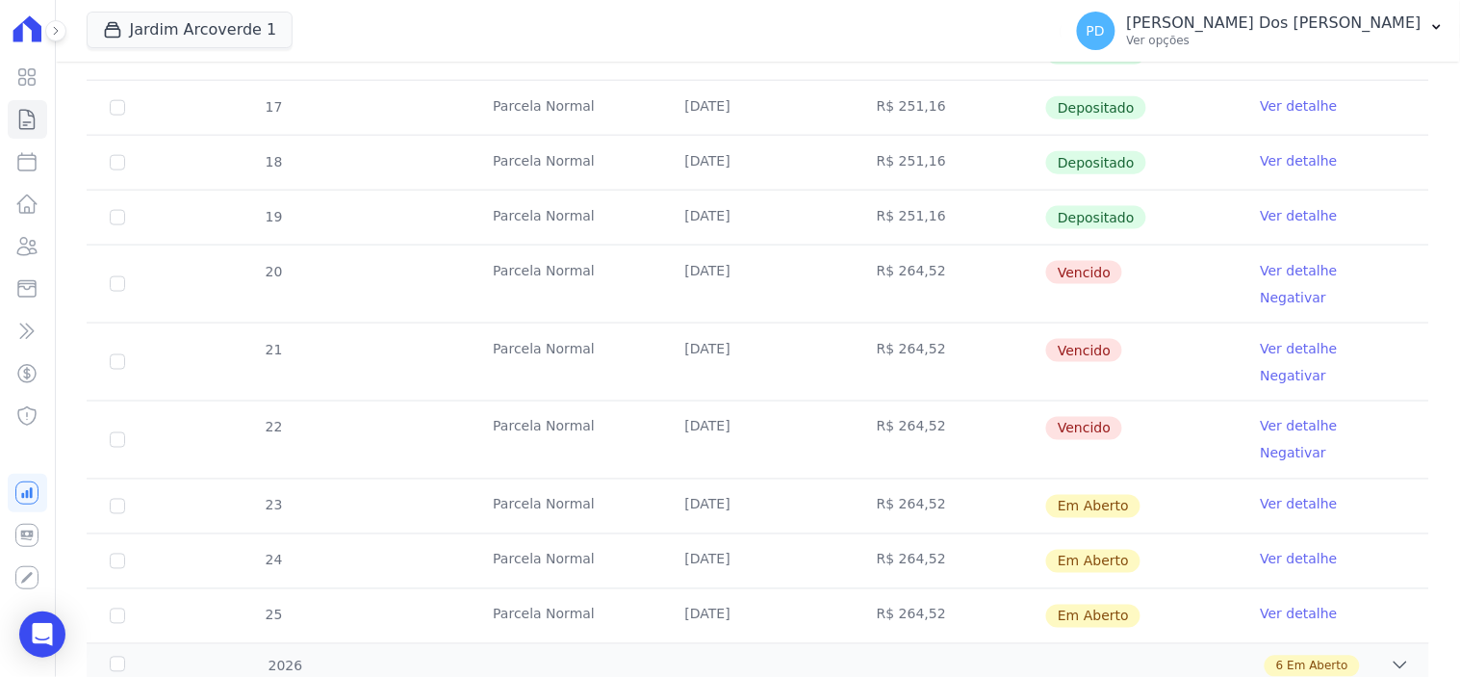
click at [1278, 417] on link "Ver detalhe" at bounding box center [1299, 426] width 77 height 19
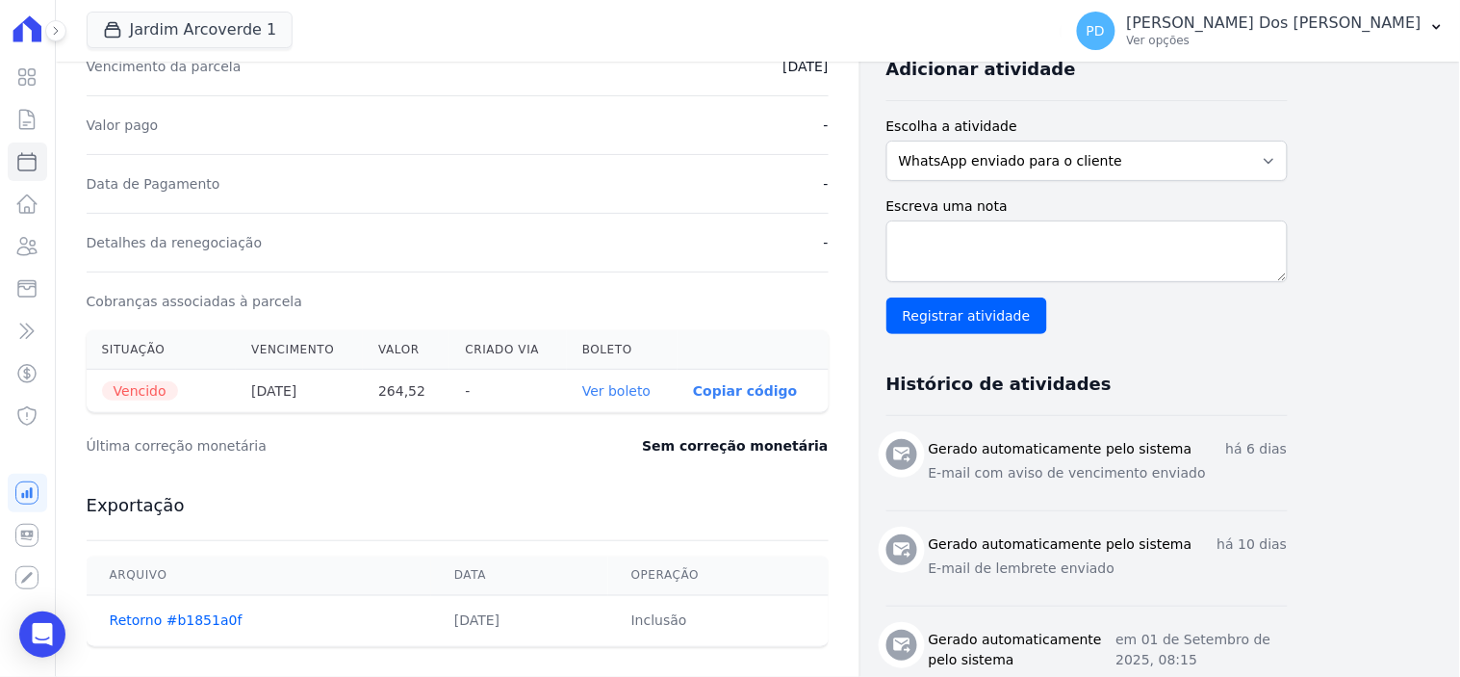
scroll to position [427, 0]
click at [626, 393] on link "Ver boleto" at bounding box center [616, 389] width 68 height 15
click at [142, 31] on button "Jardim Arcoverde 1" at bounding box center [190, 30] width 207 height 37
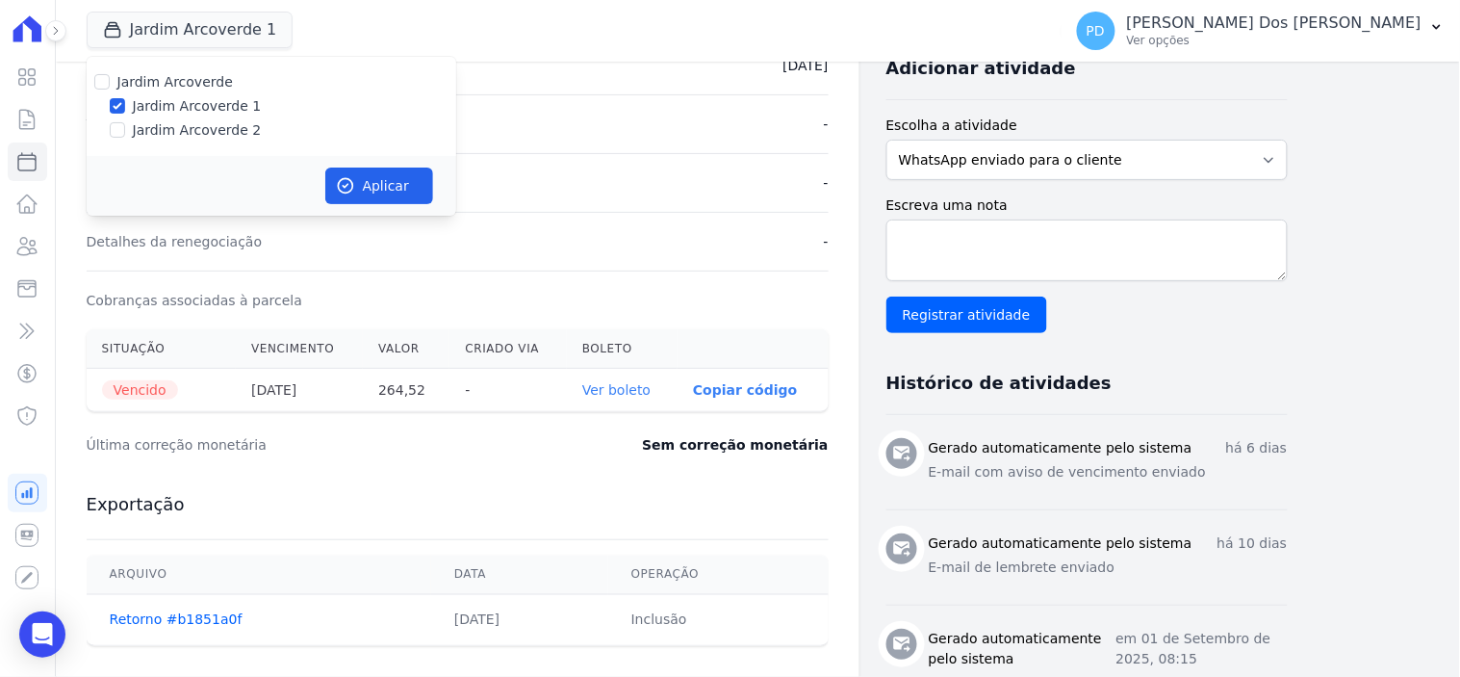
click at [148, 127] on label "Jardim Arcoverde 2" at bounding box center [197, 130] width 129 height 20
click at [125, 127] on input "Jardim Arcoverde 2" at bounding box center [117, 129] width 15 height 15
checkbox input "true"
click at [421, 168] on button "Aplicar" at bounding box center [379, 186] width 108 height 37
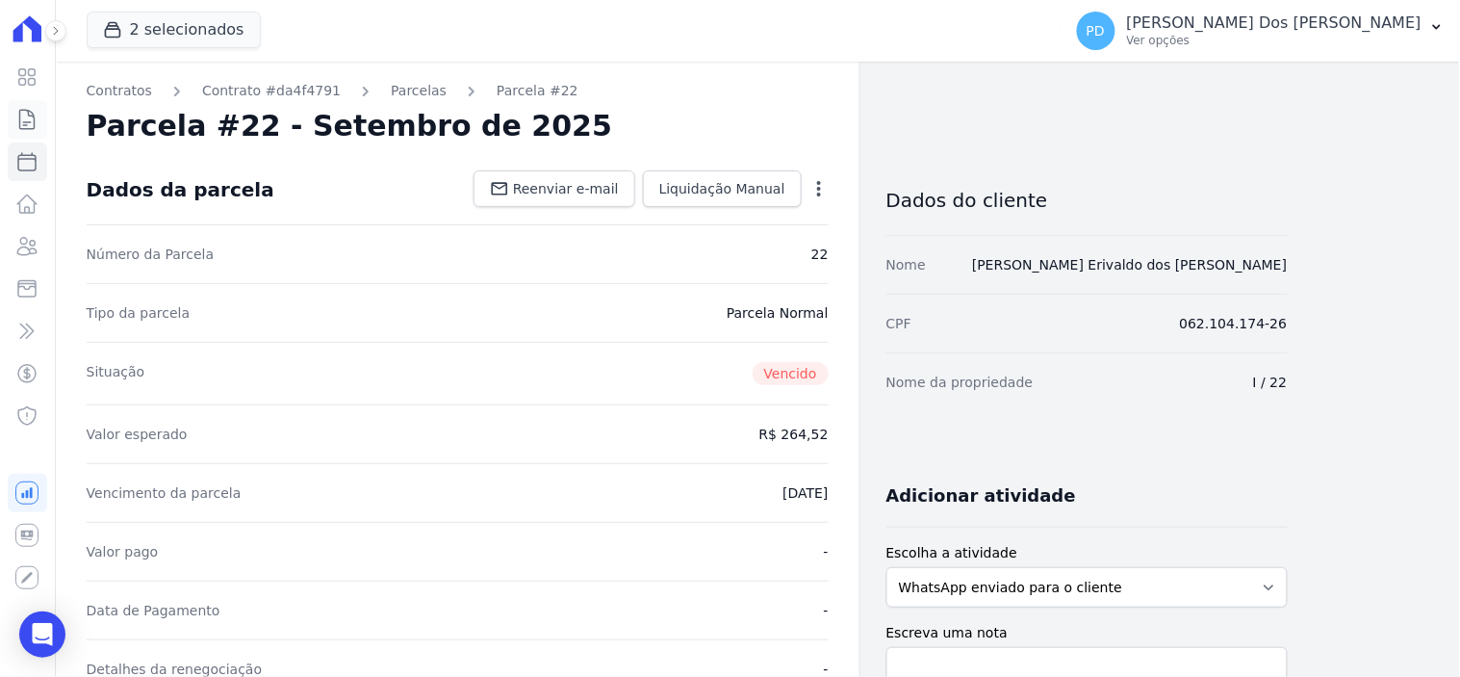
click at [33, 118] on icon at bounding box center [26, 119] width 23 height 23
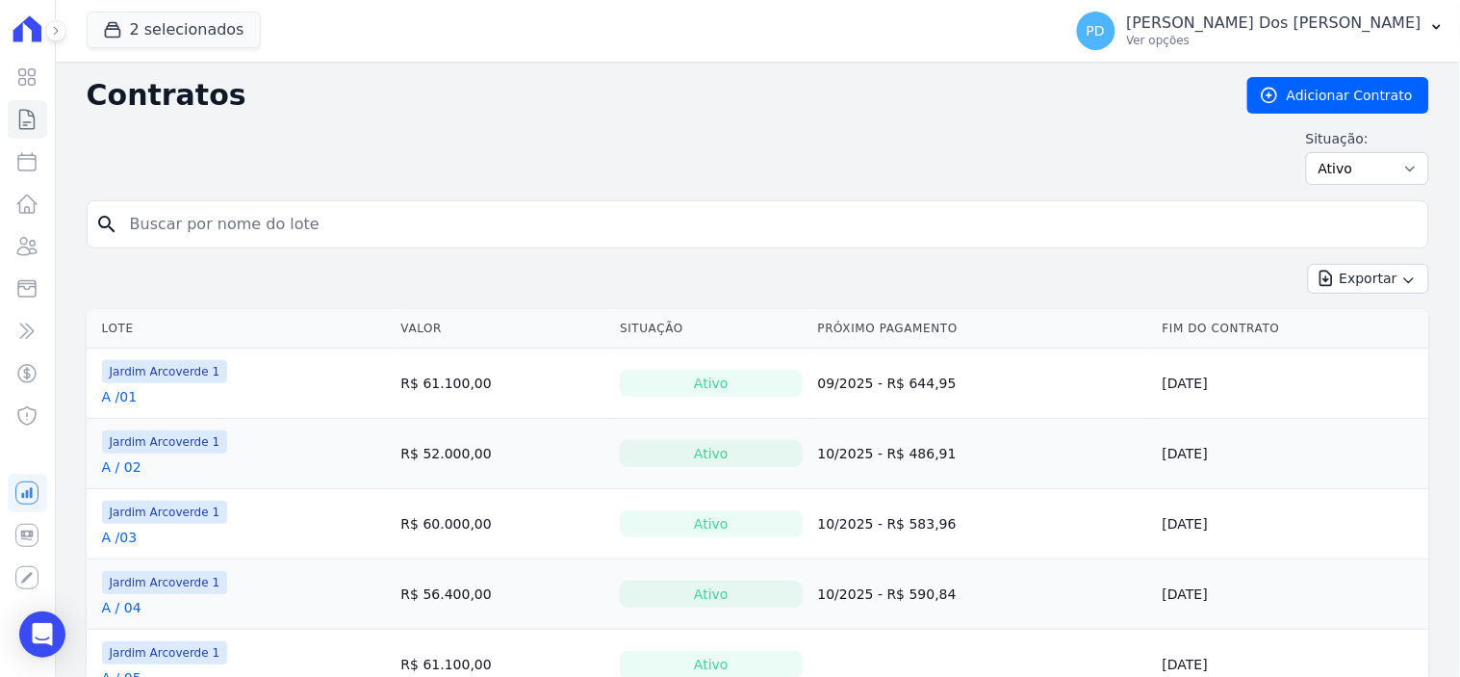
click at [232, 214] on input "search" at bounding box center [769, 224] width 1302 height 39
type input "b / 18"
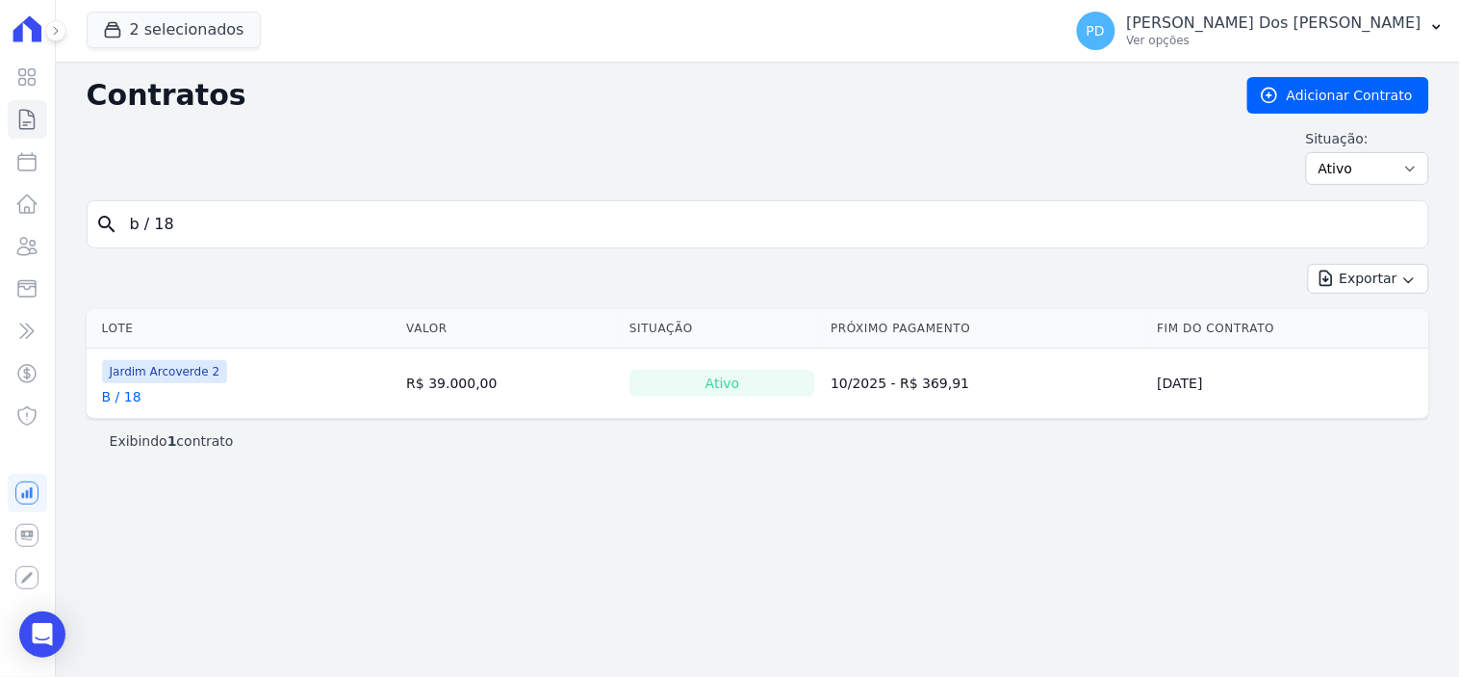
click at [123, 397] on link "B / 18" at bounding box center [121, 396] width 39 height 19
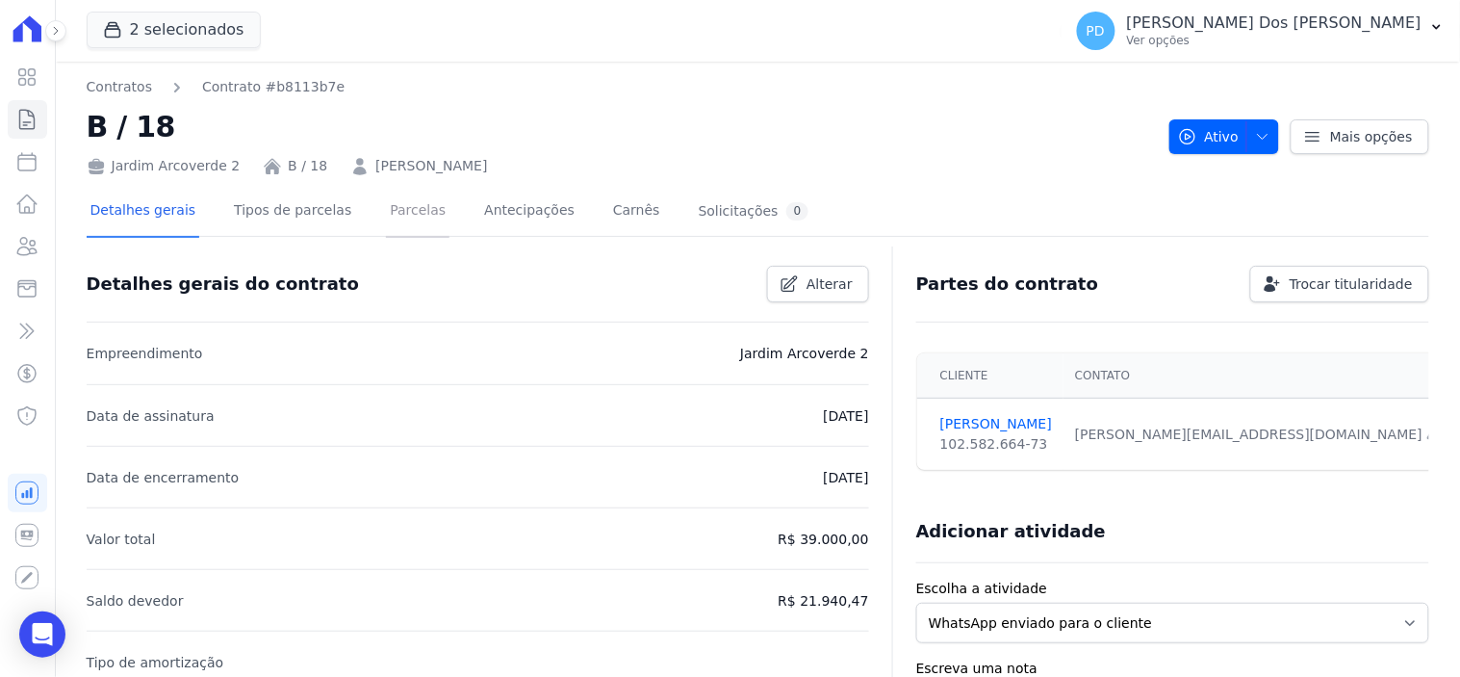
click at [396, 209] on link "Parcelas" at bounding box center [418, 212] width 64 height 51
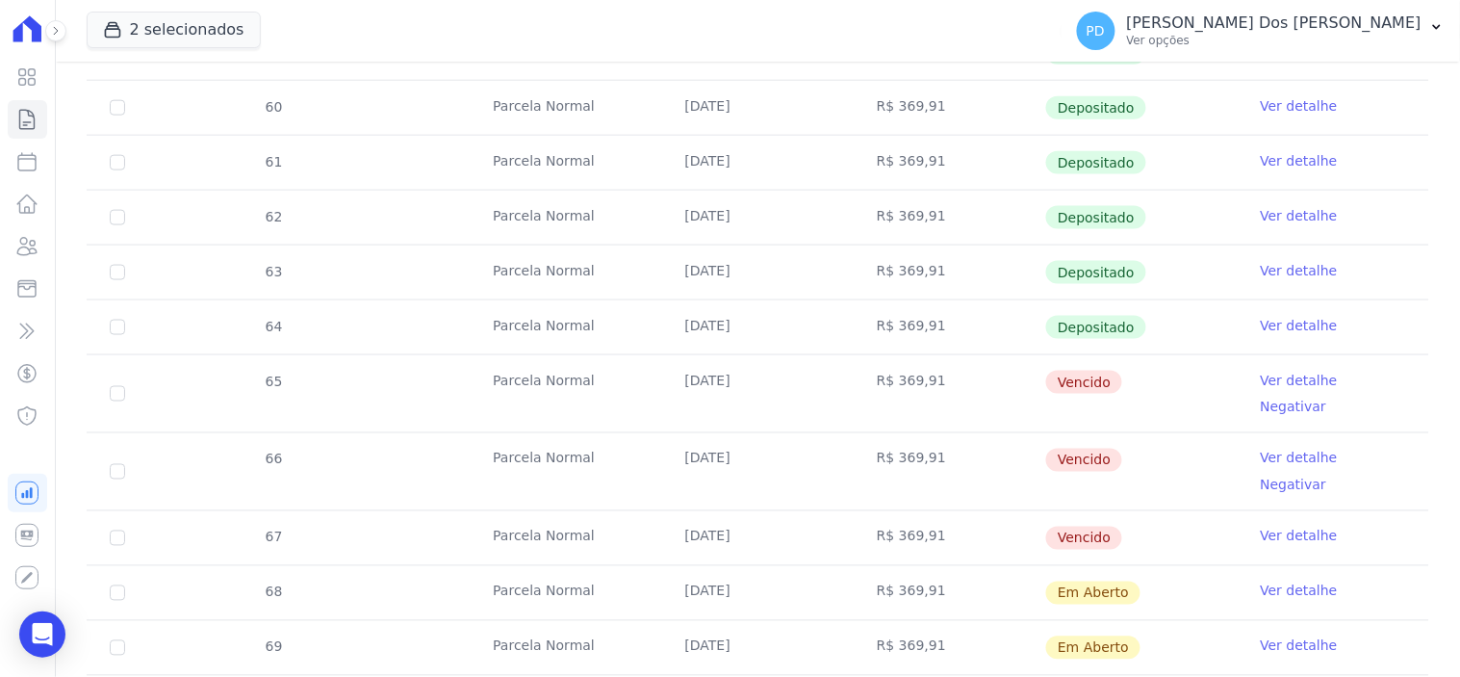
scroll to position [641, 0]
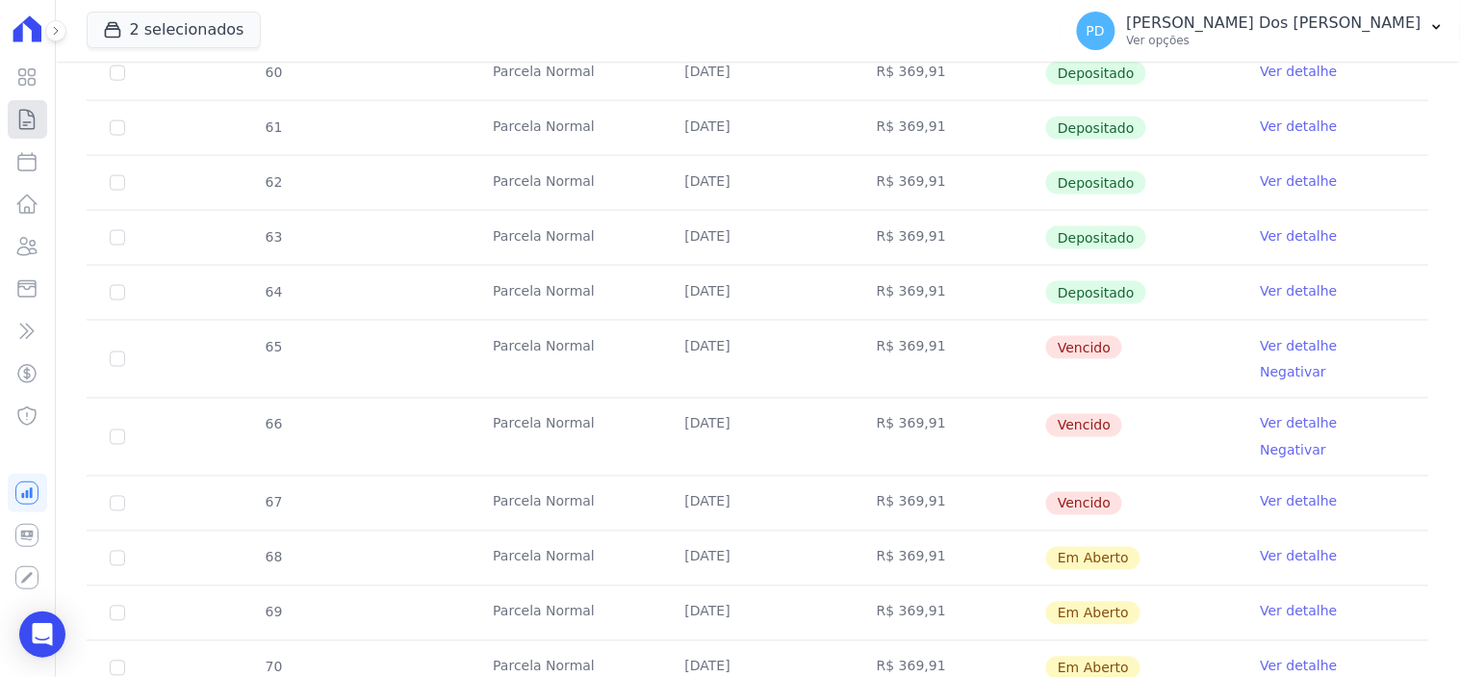
click at [23, 116] on icon at bounding box center [26, 119] width 23 height 23
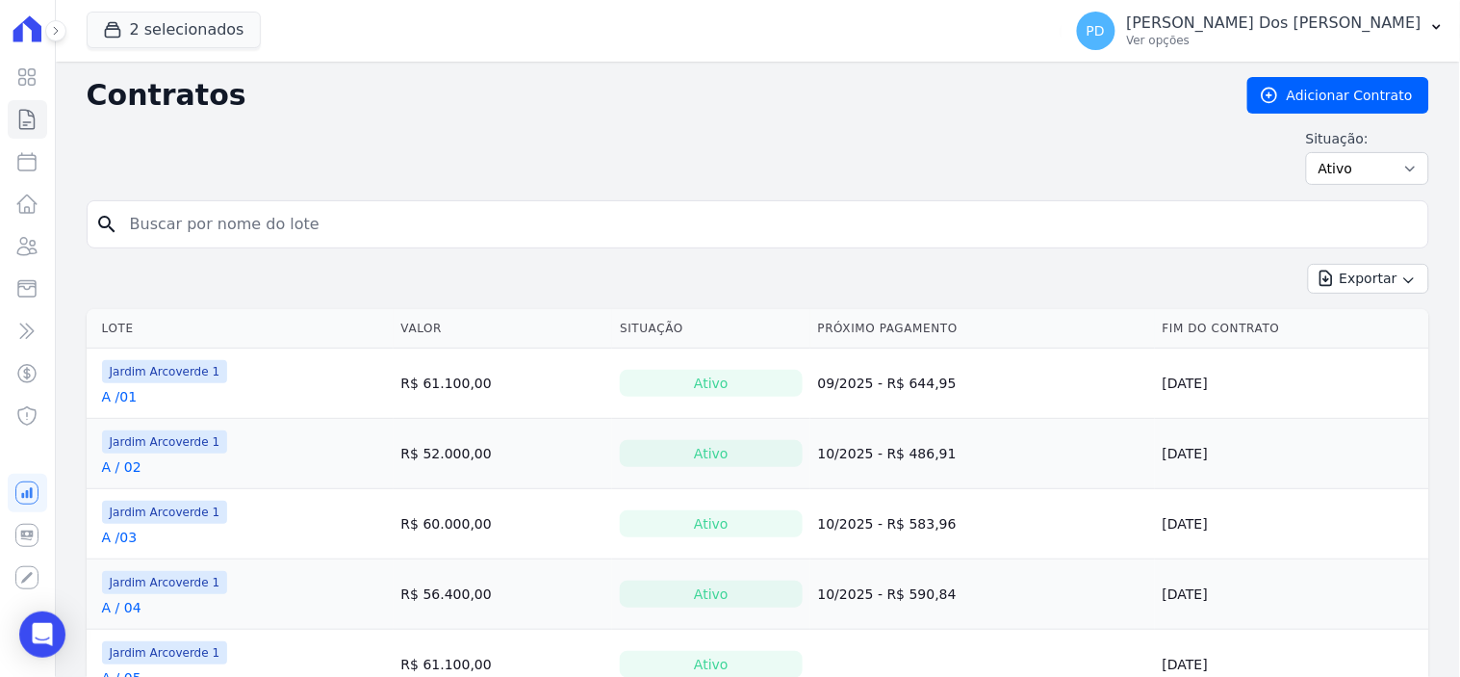
click at [193, 226] on input "search" at bounding box center [769, 224] width 1302 height 39
type input "C / 12"
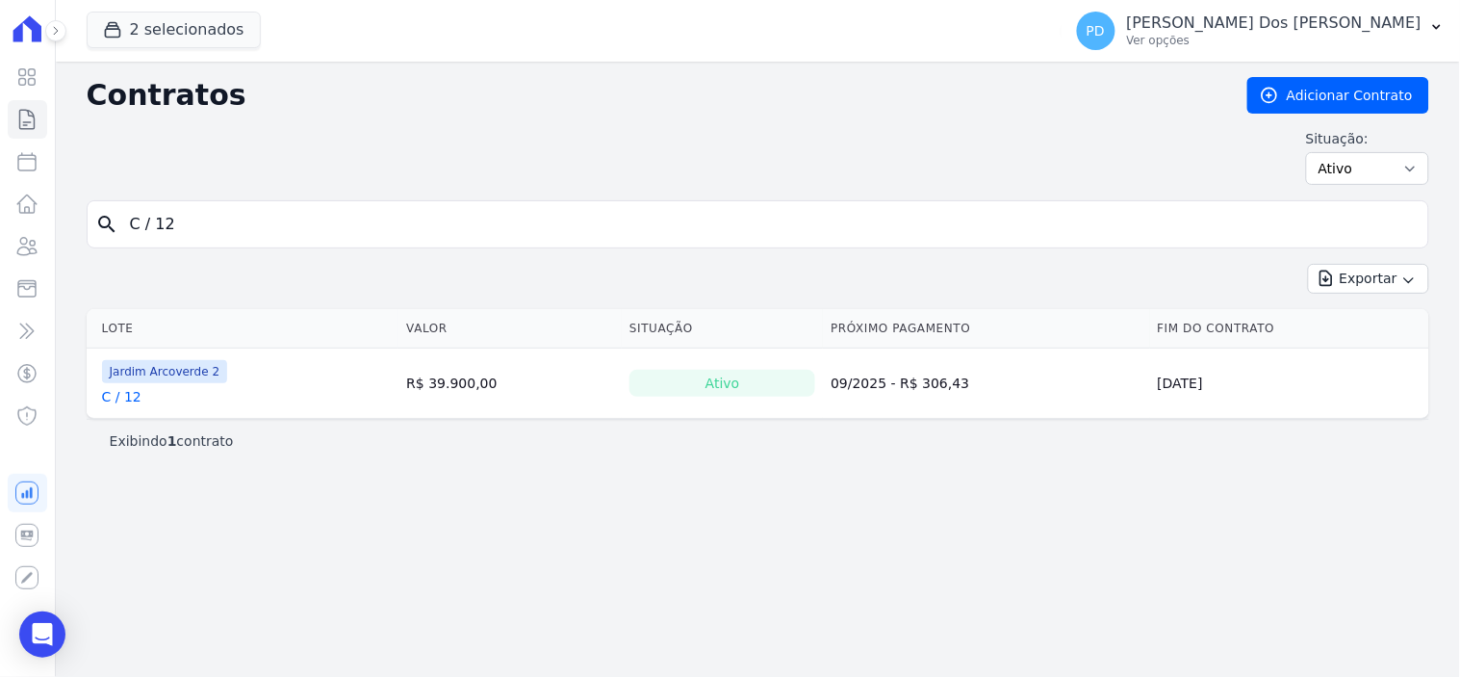
click at [129, 398] on link "C / 12" at bounding box center [121, 396] width 39 height 19
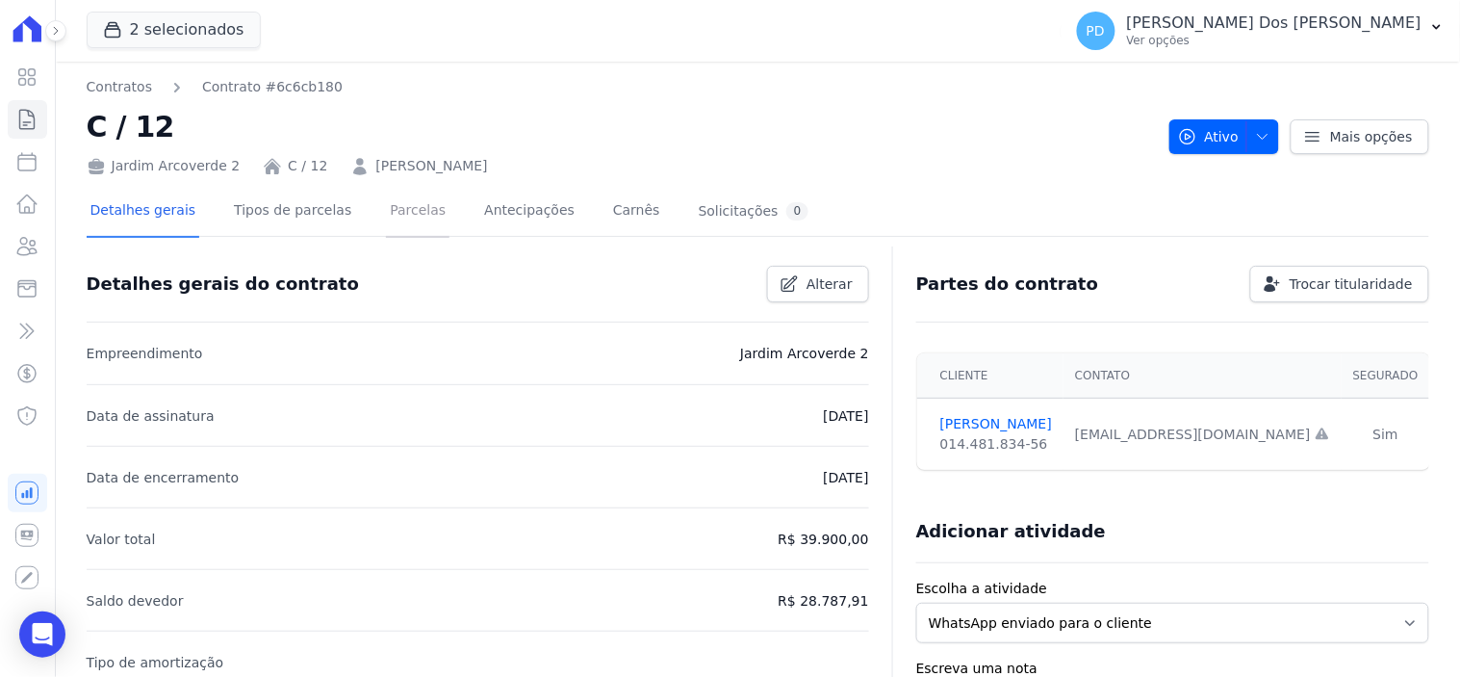
click at [396, 214] on link "Parcelas" at bounding box center [418, 212] width 64 height 51
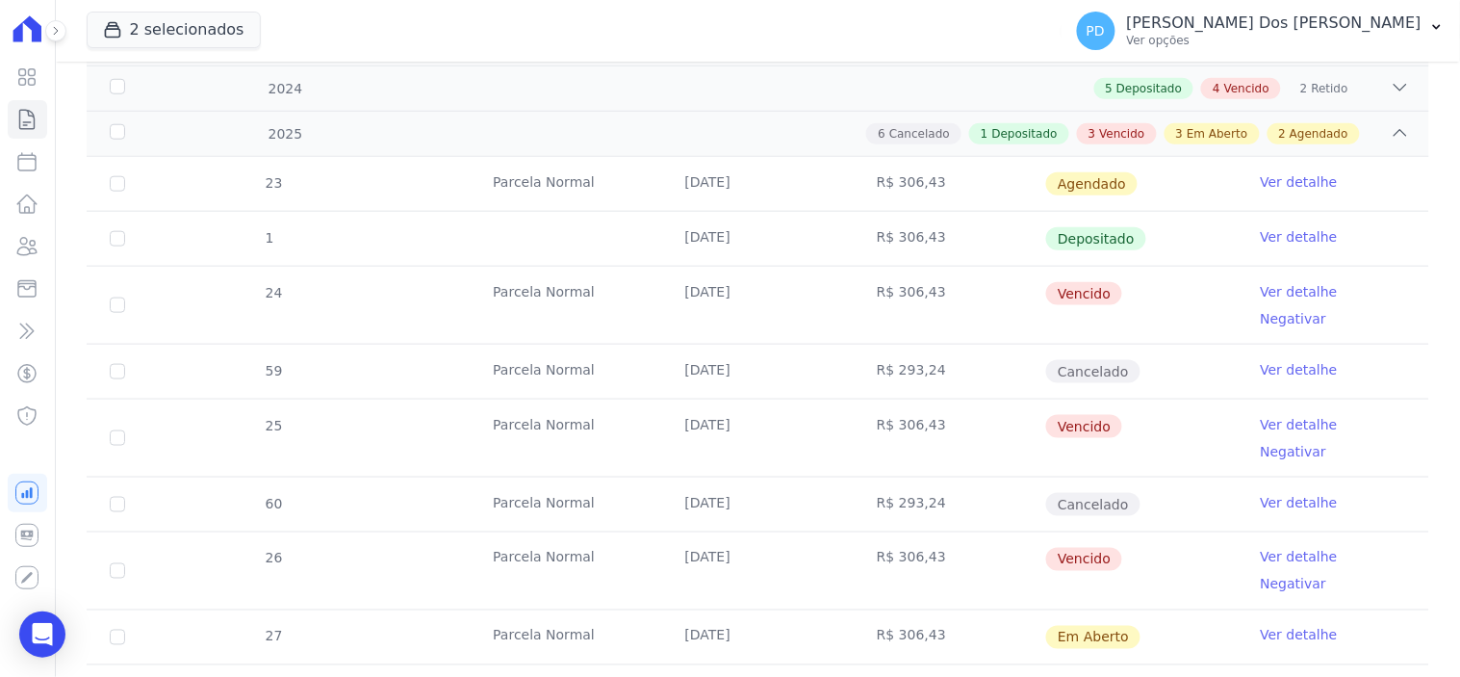
scroll to position [427, 0]
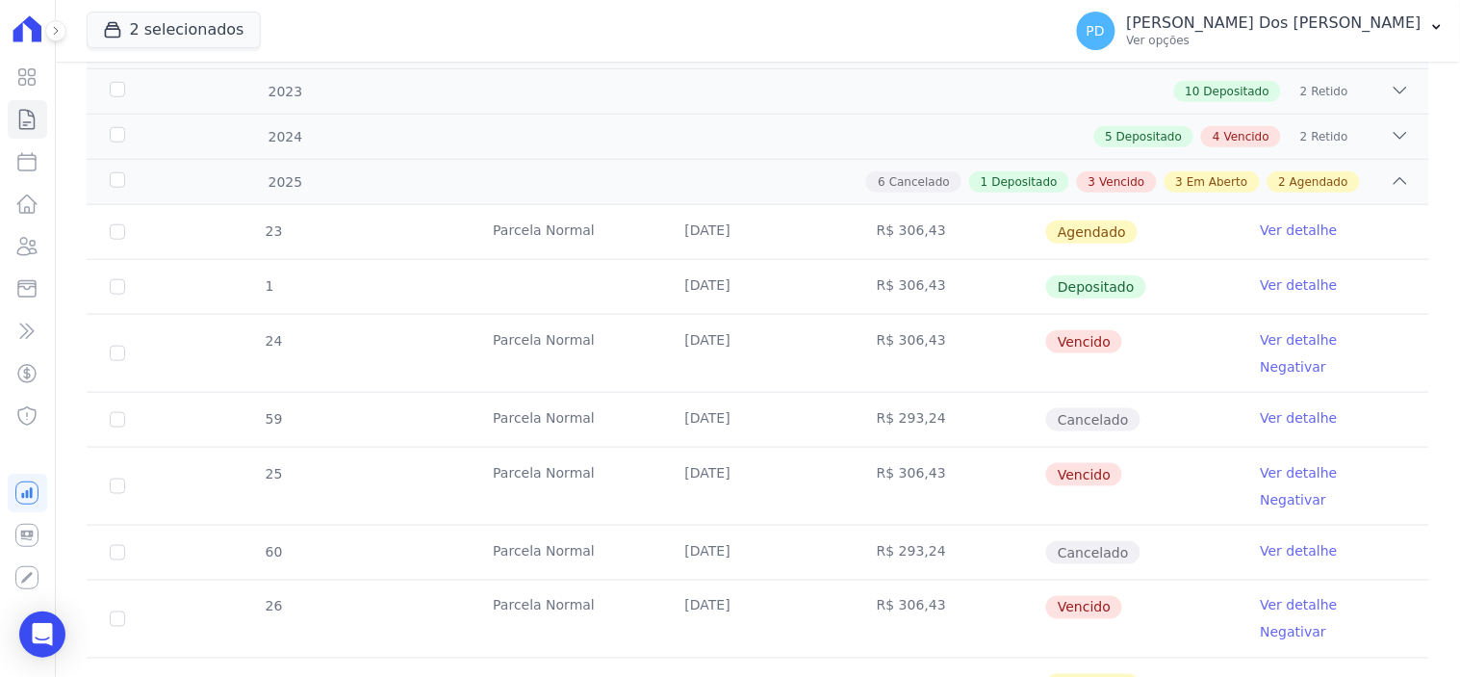
drag, startPoint x: 707, startPoint y: 339, endPoint x: 1138, endPoint y: 341, distance: 431.3
click at [1138, 341] on tr "24 [GEOGRAPHIC_DATA] [DATE] R$ 306,43 [GEOGRAPHIC_DATA] Ver detalhe Negativar" at bounding box center [758, 353] width 1343 height 78
drag, startPoint x: 691, startPoint y: 455, endPoint x: 1239, endPoint y: 457, distance: 547.8
click at [1239, 457] on tr "25 [GEOGRAPHIC_DATA] [DATE] R$ 306,43 [GEOGRAPHIC_DATA] Ver detalhe Negativar" at bounding box center [758, 486] width 1343 height 78
drag, startPoint x: 748, startPoint y: 555, endPoint x: 1268, endPoint y: 568, distance: 520.0
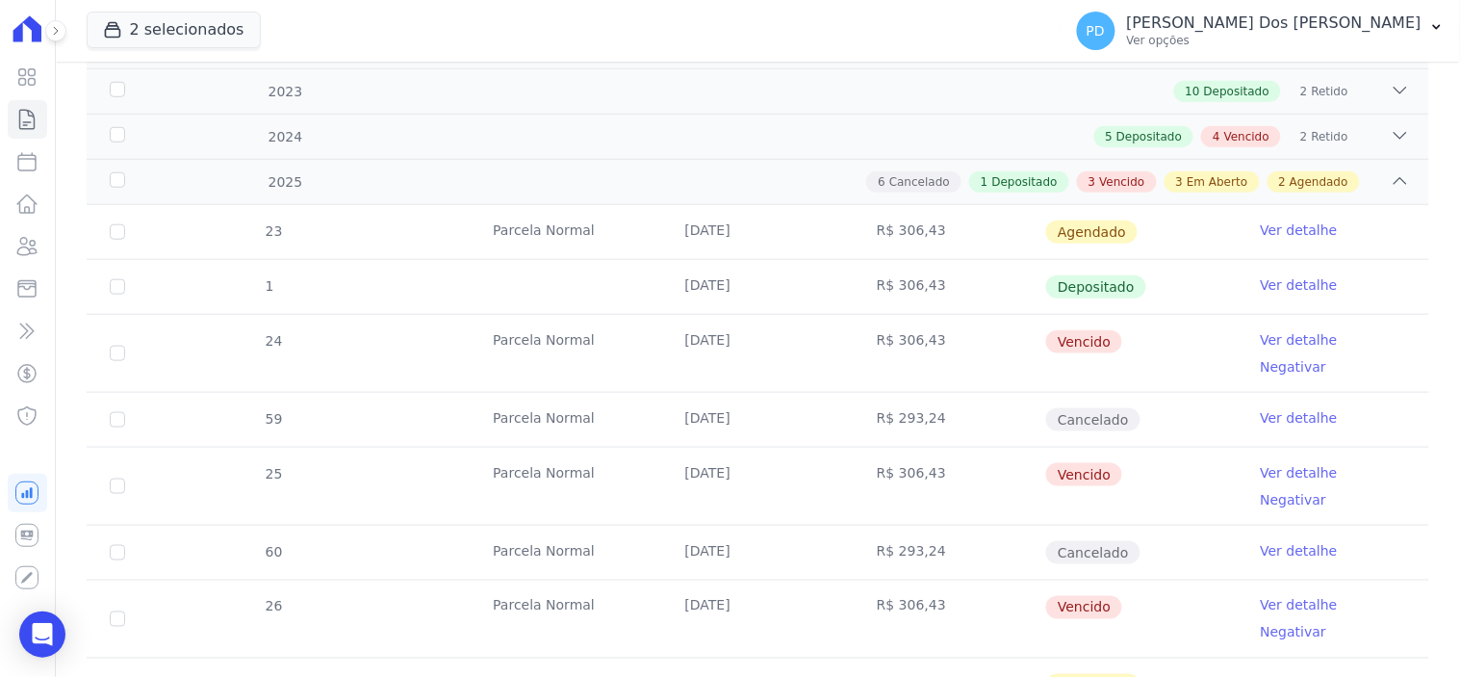
click at [1268, 580] on tr "26 [GEOGRAPHIC_DATA] [DATE] R$ 306,43 [GEOGRAPHIC_DATA] Ver detalhe Negativar" at bounding box center [758, 619] width 1343 height 78
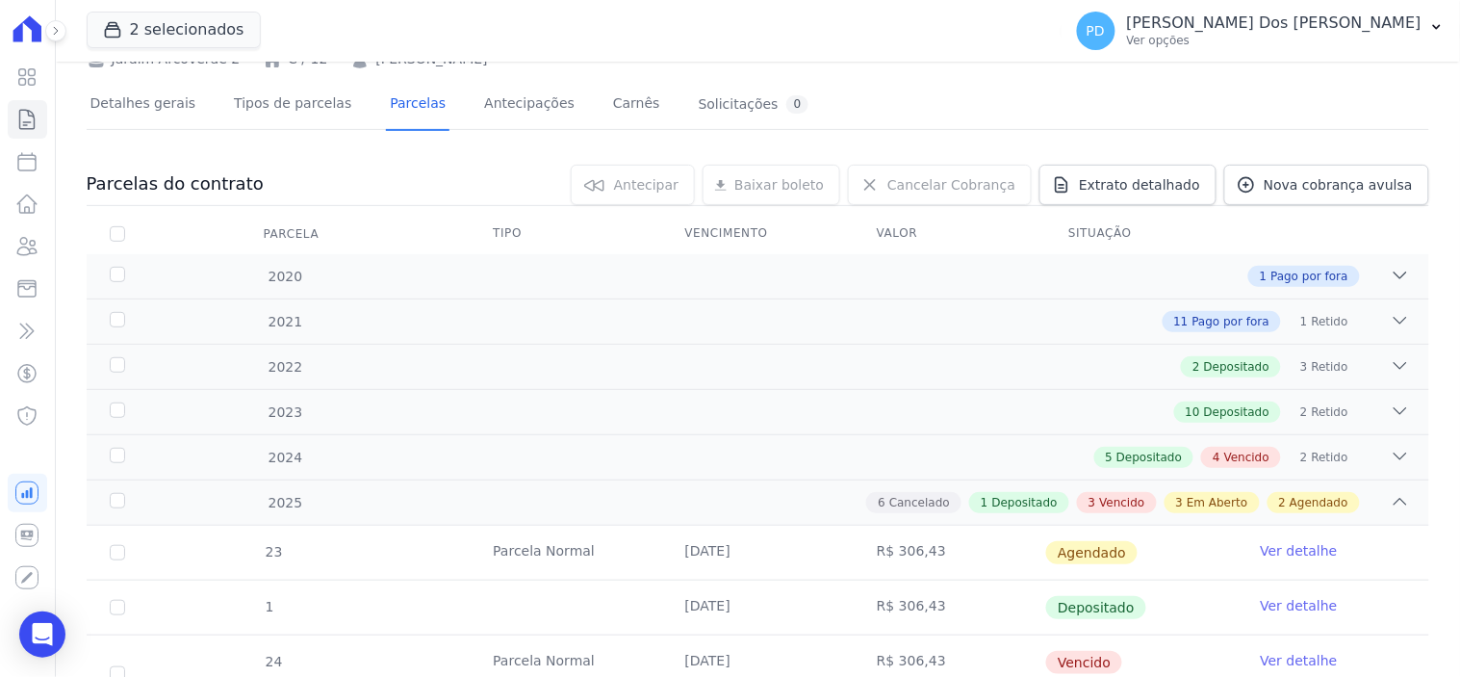
scroll to position [0, 0]
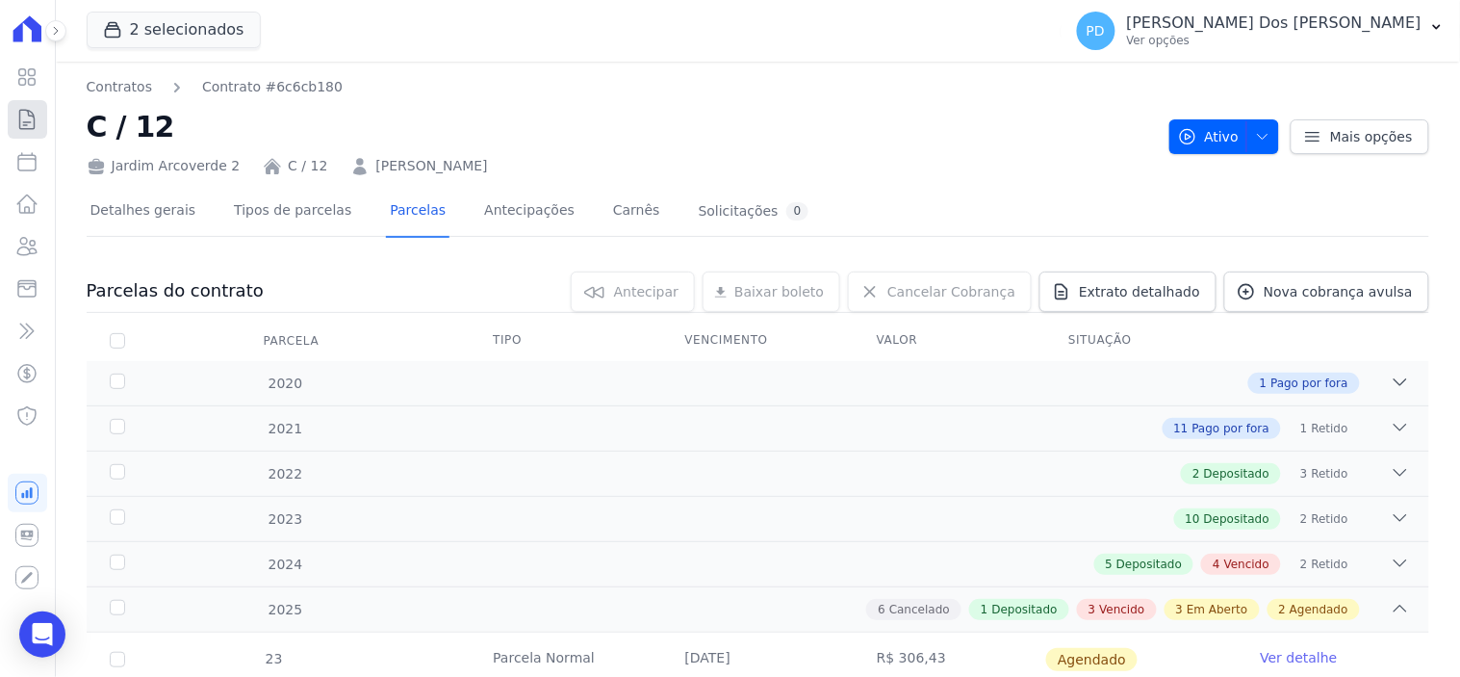
click at [30, 126] on icon at bounding box center [26, 119] width 23 height 23
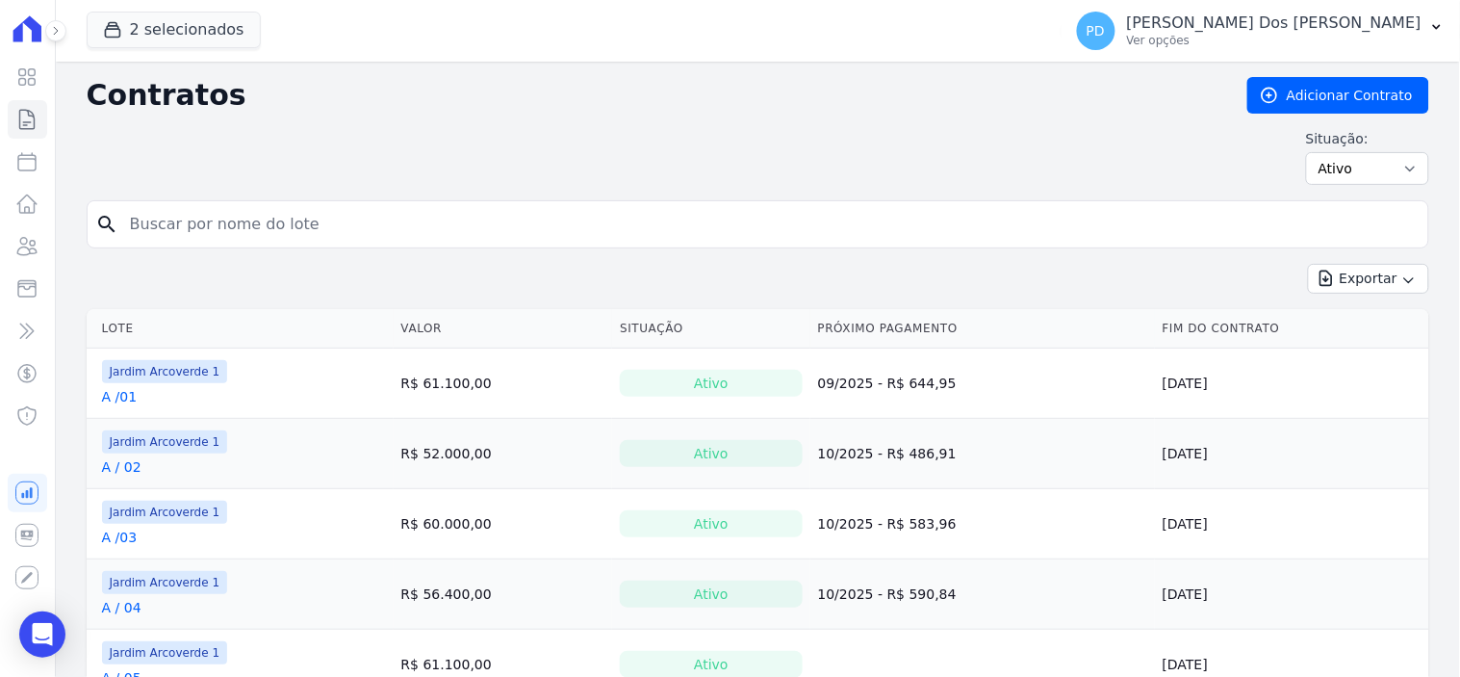
click at [342, 228] on input "search" at bounding box center [769, 224] width 1302 height 39
type input "i / 25"
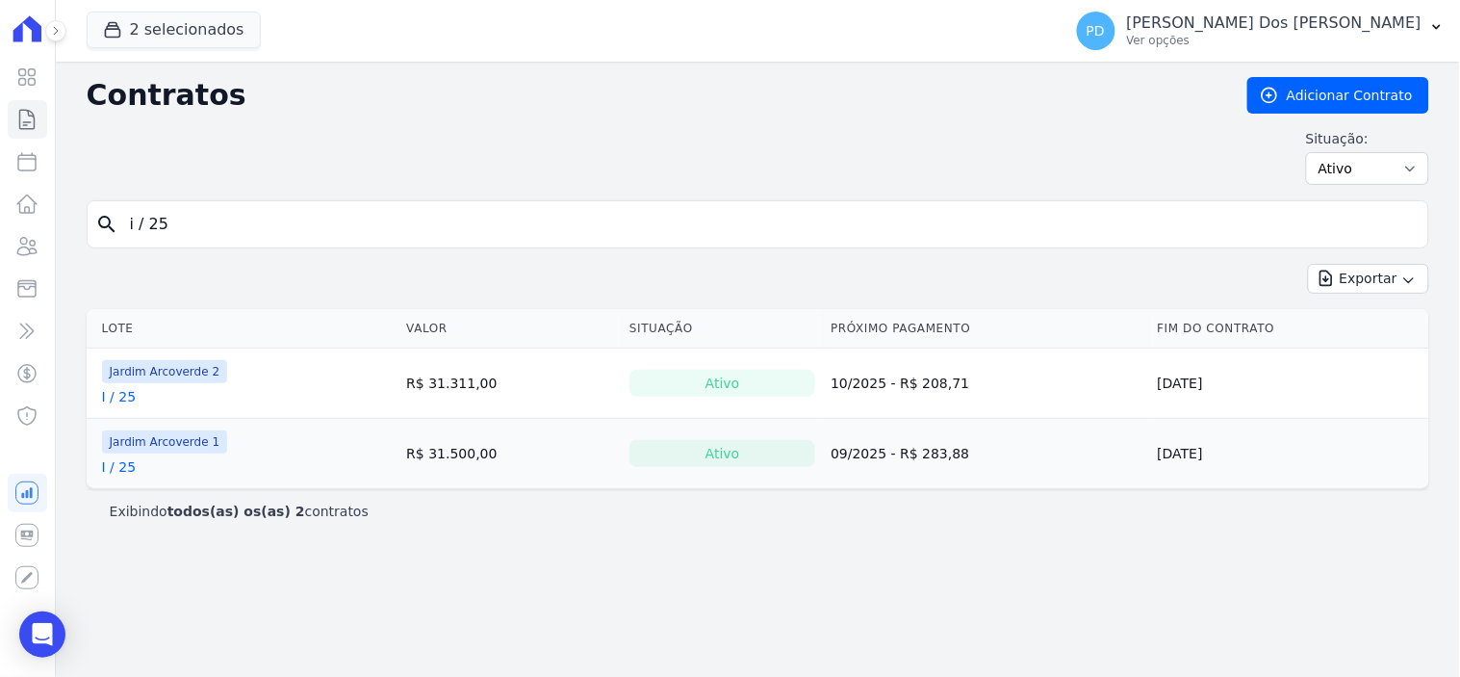
click at [129, 400] on link "I / 25" at bounding box center [119, 396] width 35 height 19
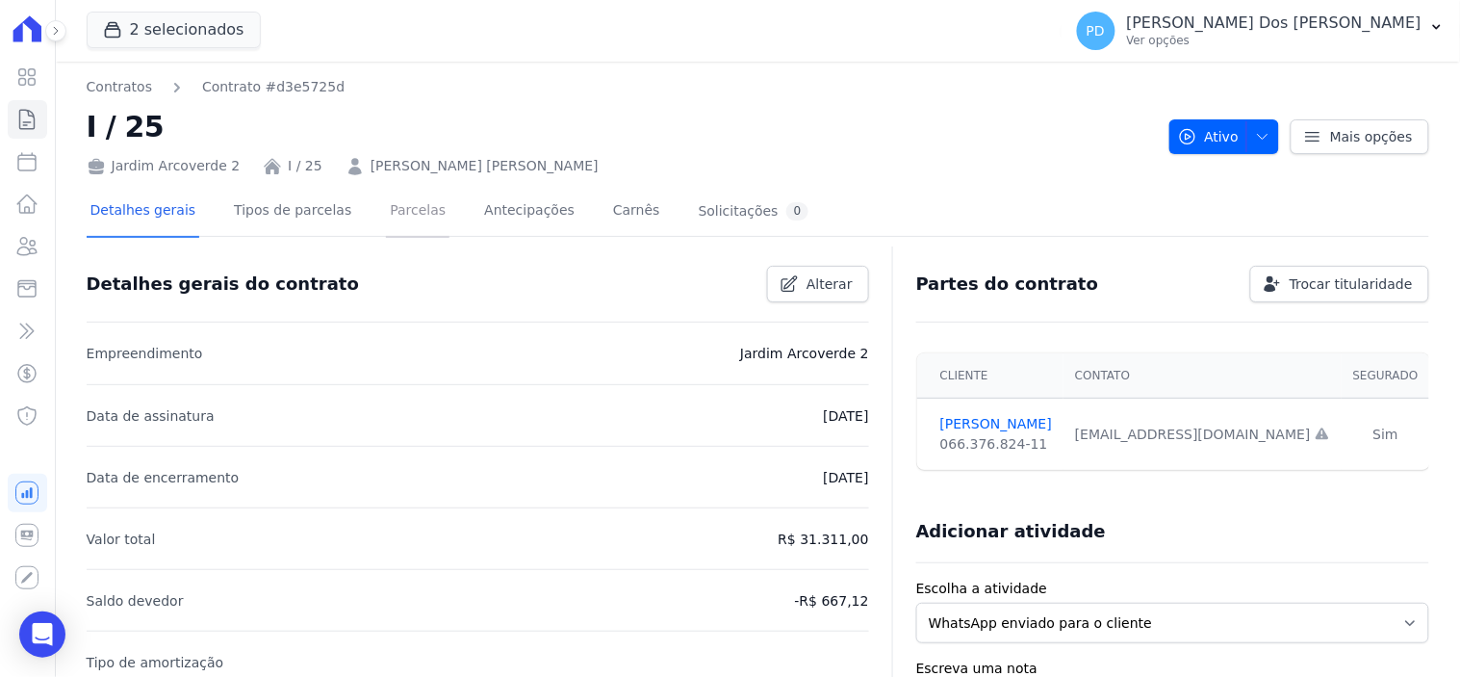
click at [404, 216] on link "Parcelas" at bounding box center [418, 212] width 64 height 51
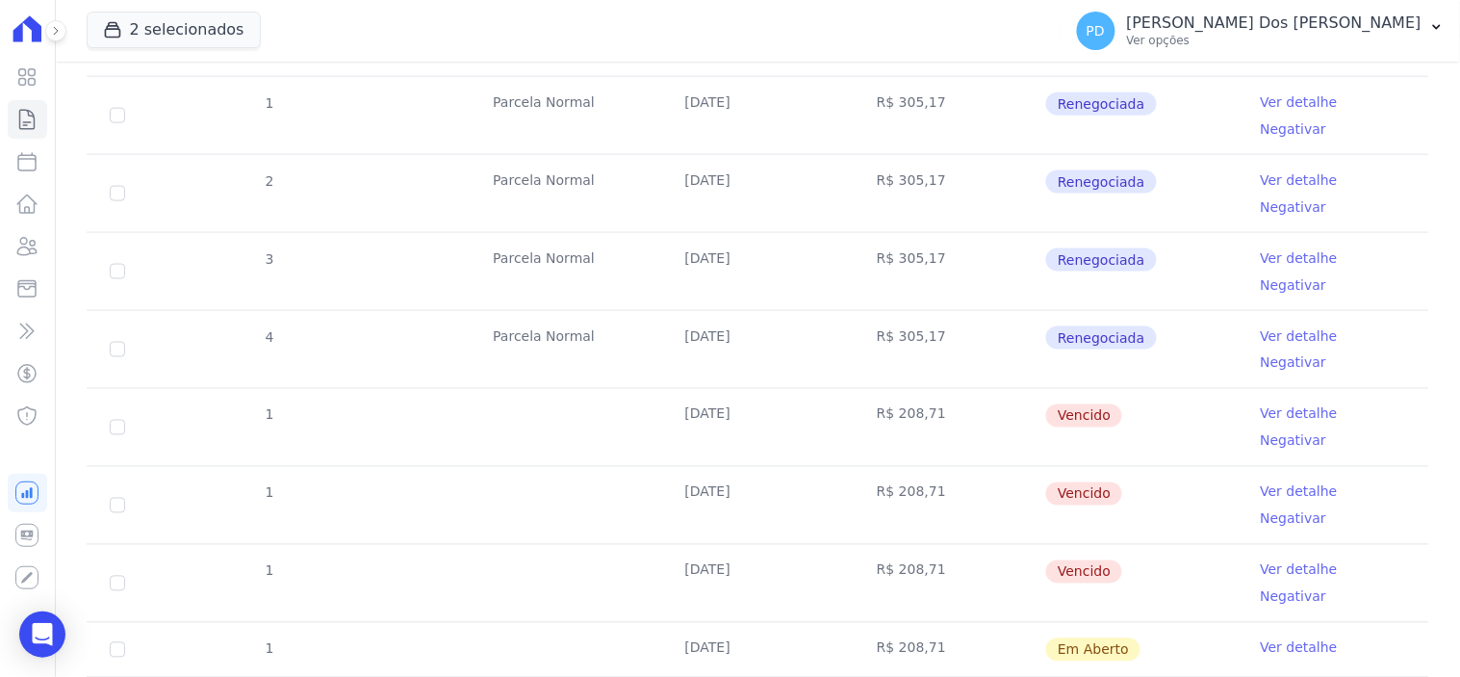
scroll to position [645, 0]
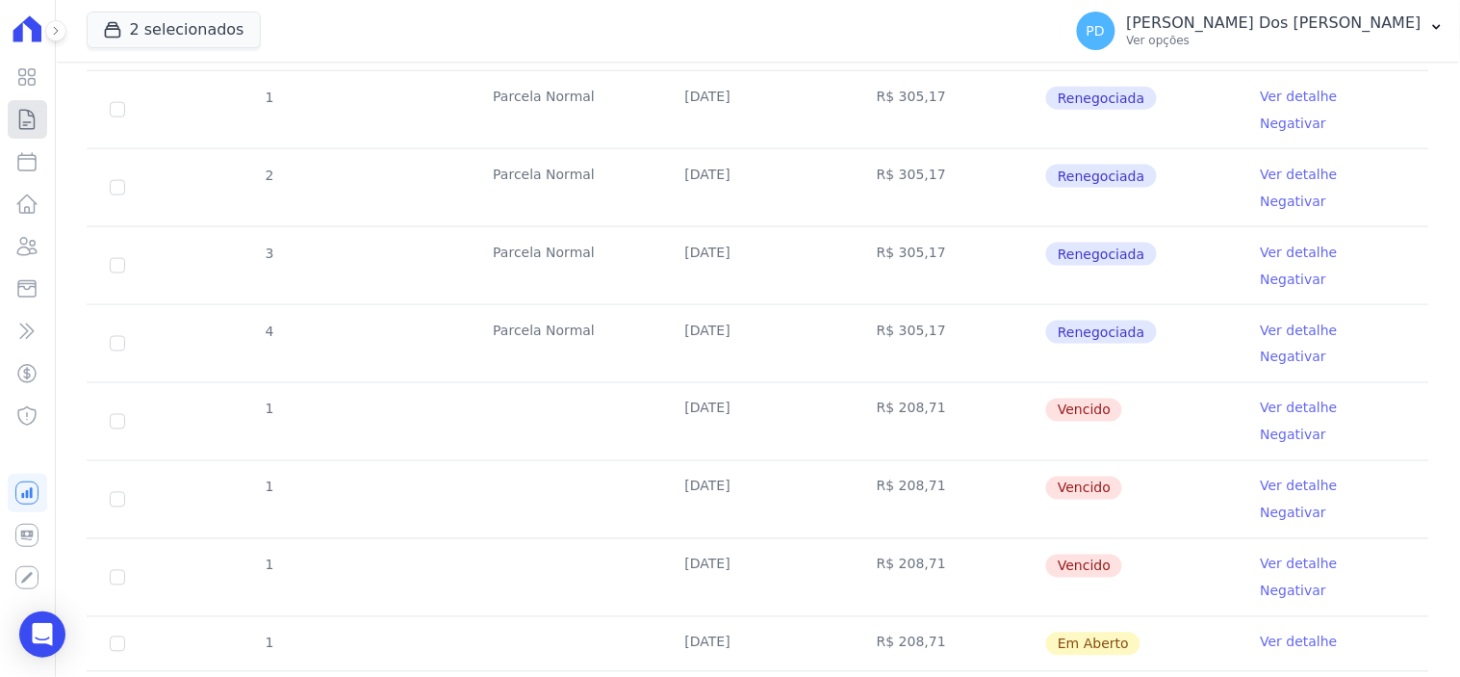
click at [29, 126] on icon at bounding box center [26, 119] width 23 height 23
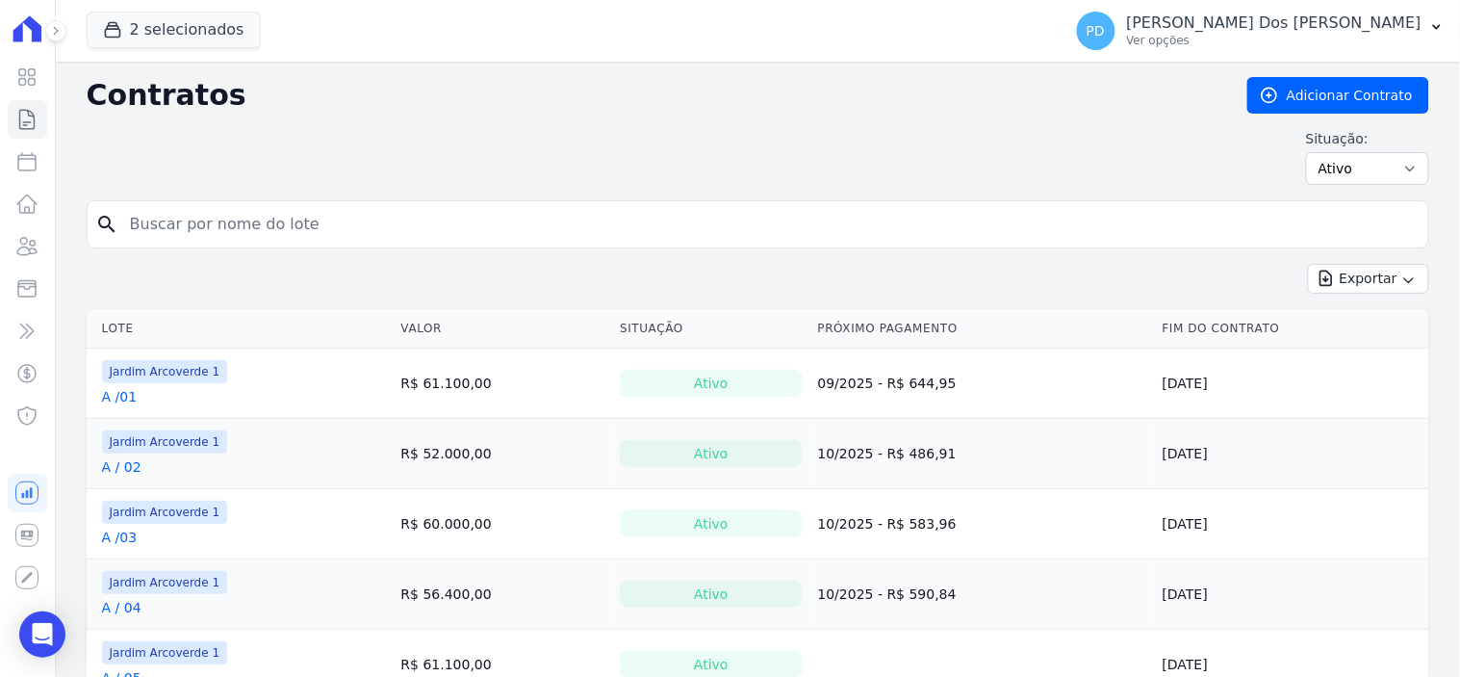
click at [219, 225] on input "search" at bounding box center [769, 224] width 1302 height 39
type input "b / 14"
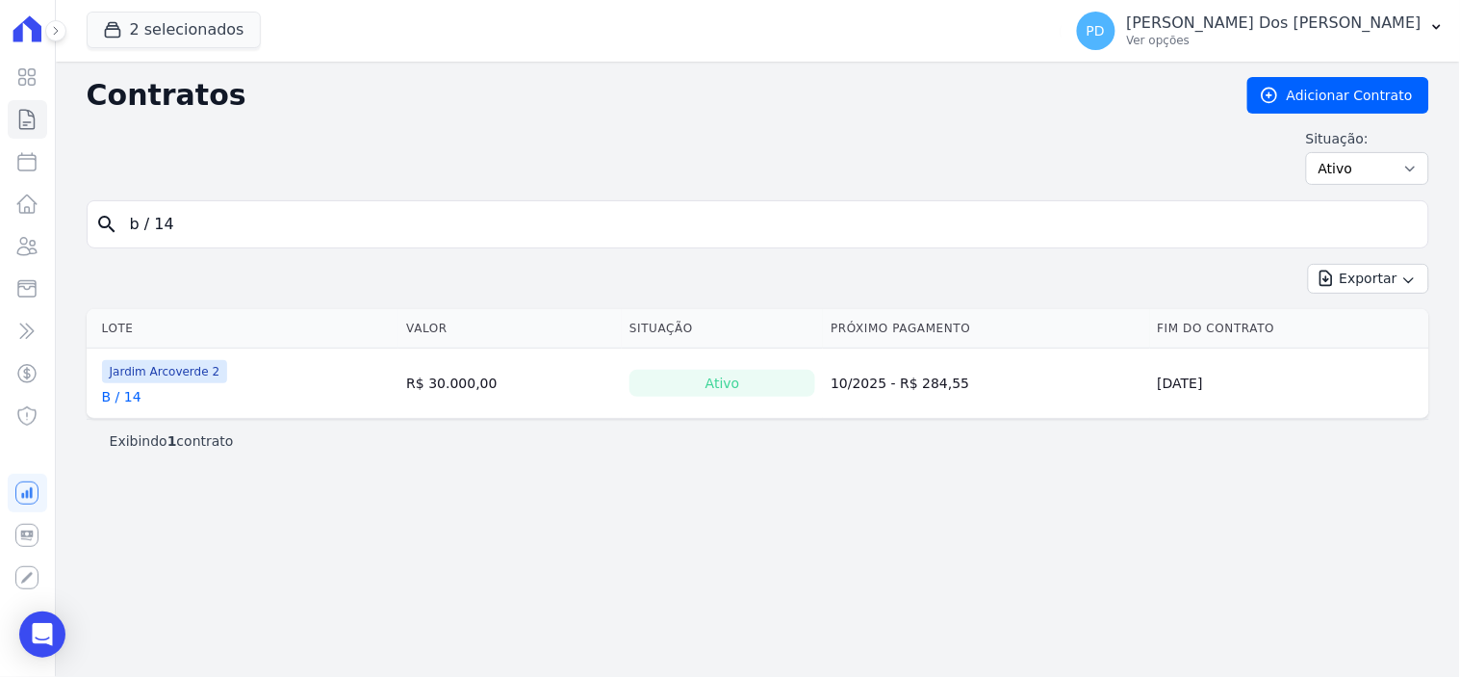
click at [122, 401] on link "B / 14" at bounding box center [121, 396] width 39 height 19
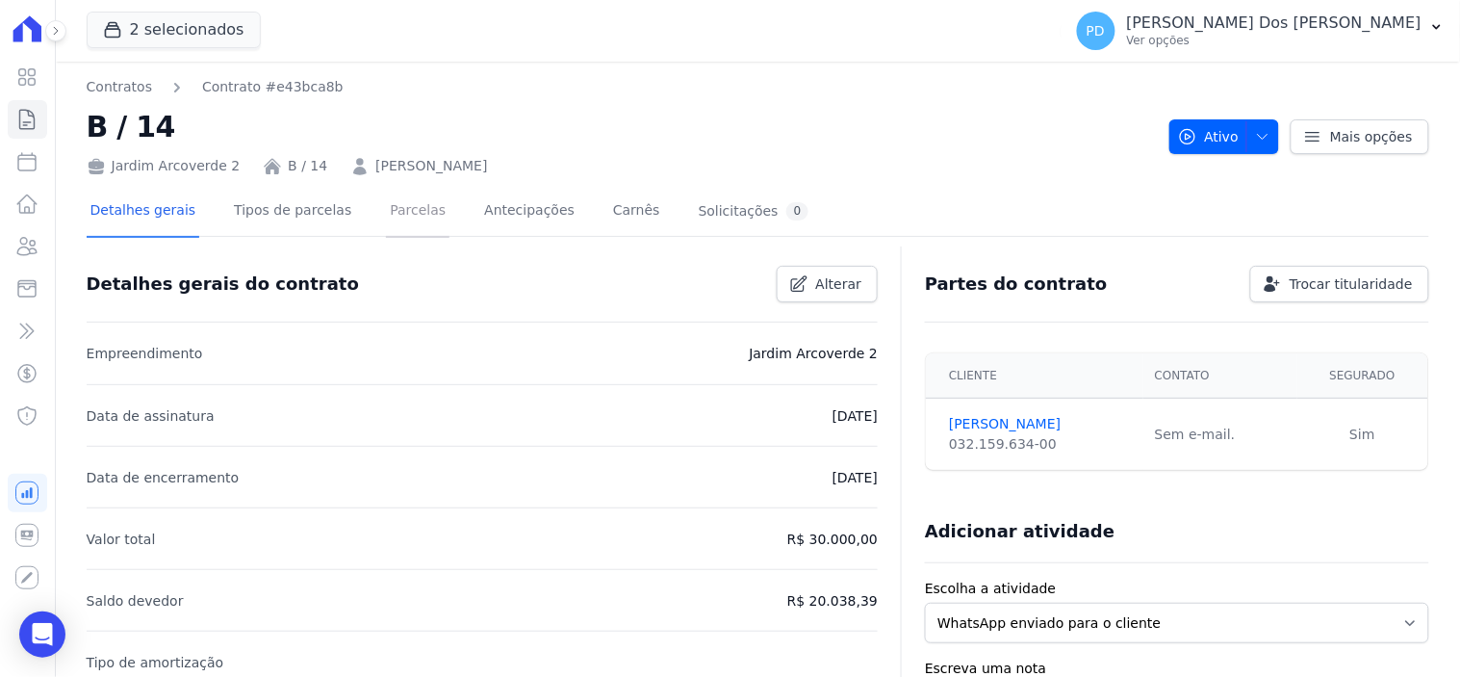
click at [404, 205] on link "Parcelas" at bounding box center [418, 212] width 64 height 51
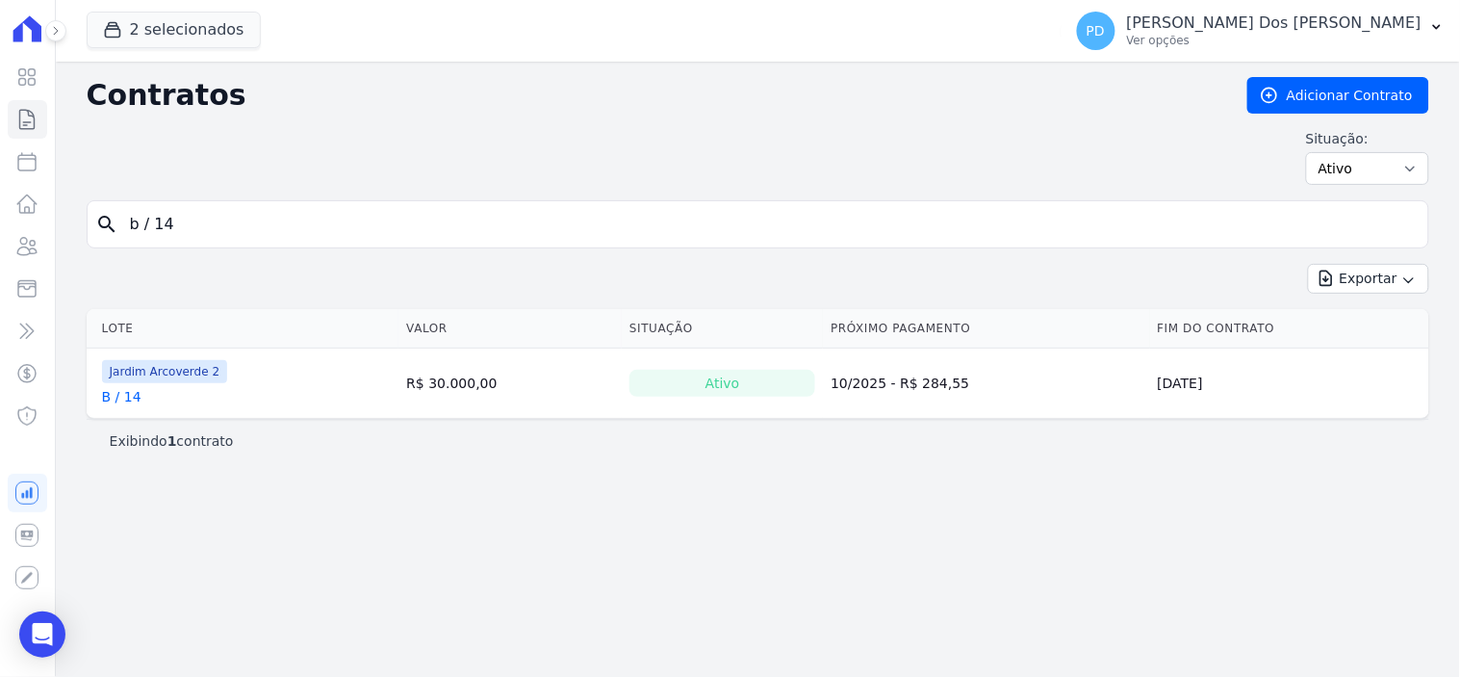
click at [154, 225] on input "b / 14" at bounding box center [769, 224] width 1302 height 39
type input "b /14"
click at [119, 392] on link "B /14" at bounding box center [120, 396] width 36 height 19
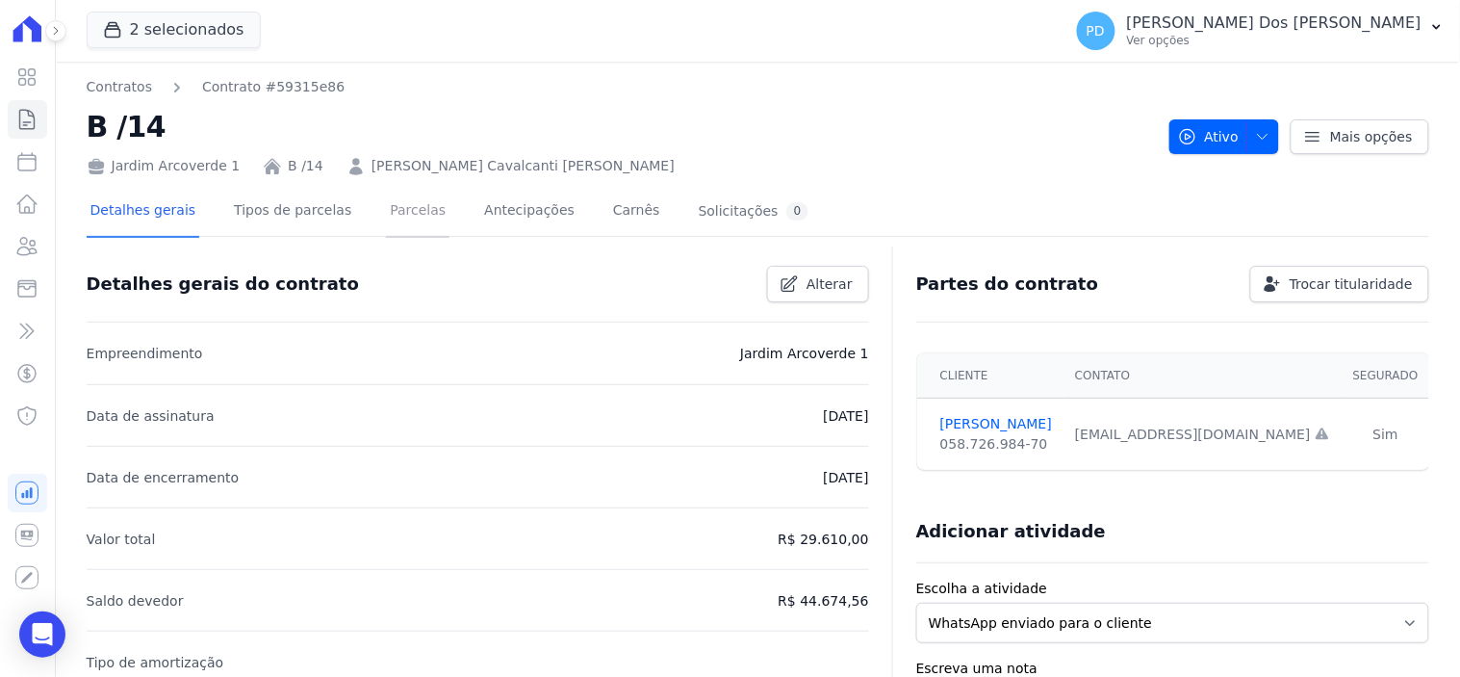
click at [405, 214] on link "Parcelas" at bounding box center [418, 212] width 64 height 51
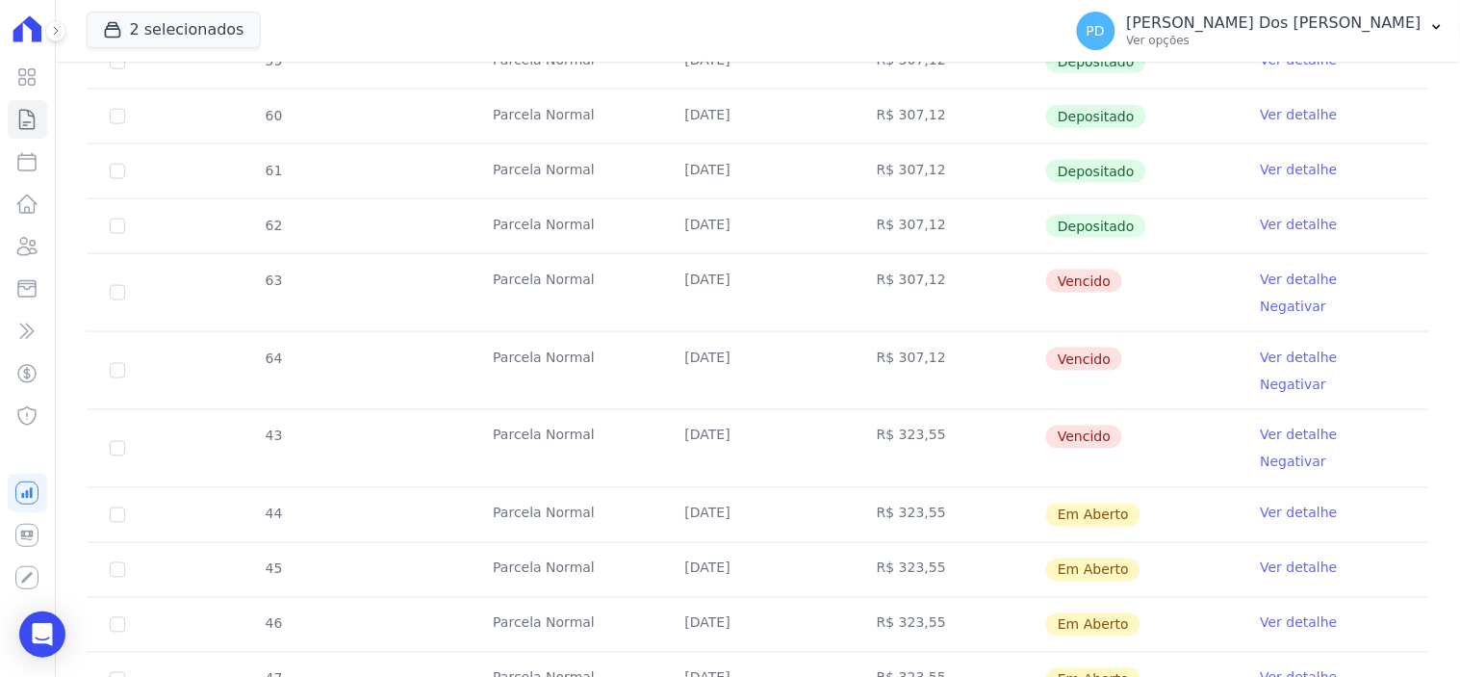
scroll to position [641, 0]
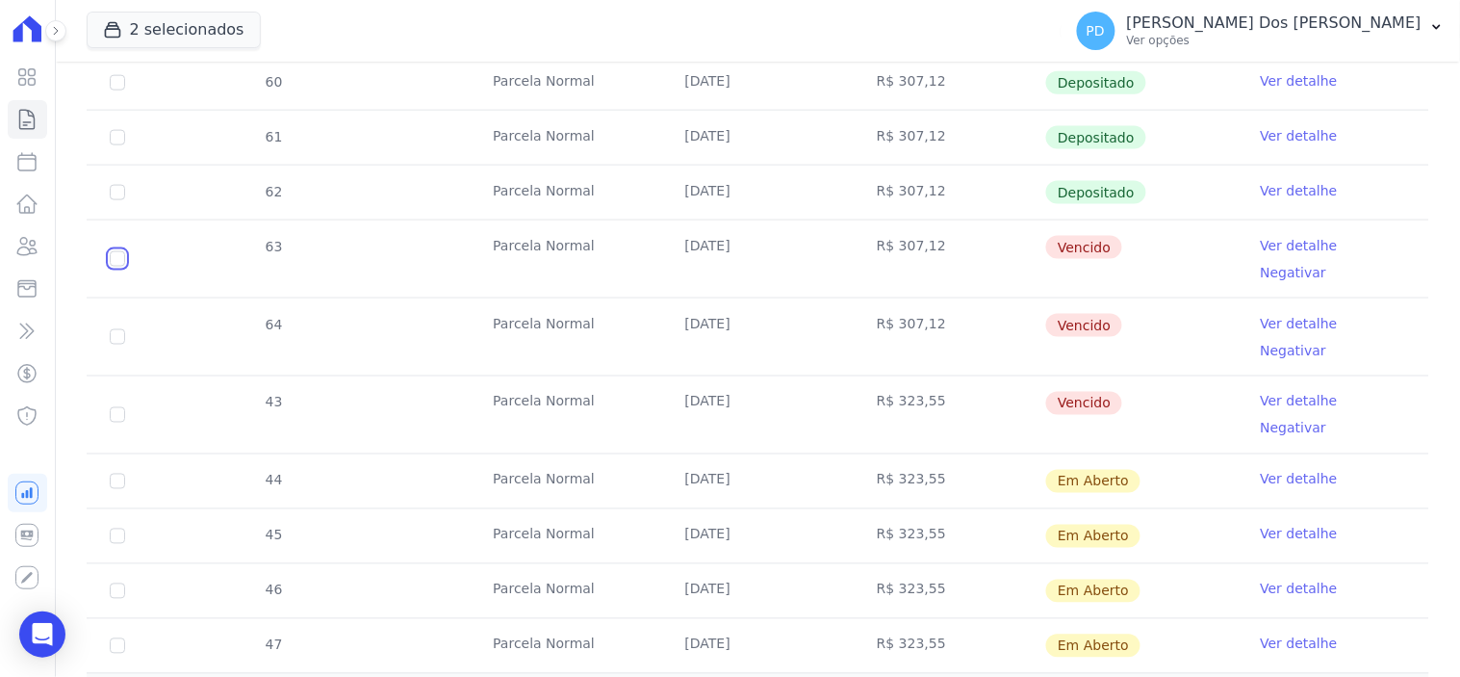
click at [116, 251] on input "checkbox" at bounding box center [117, 258] width 15 height 15
checkbox input "true"
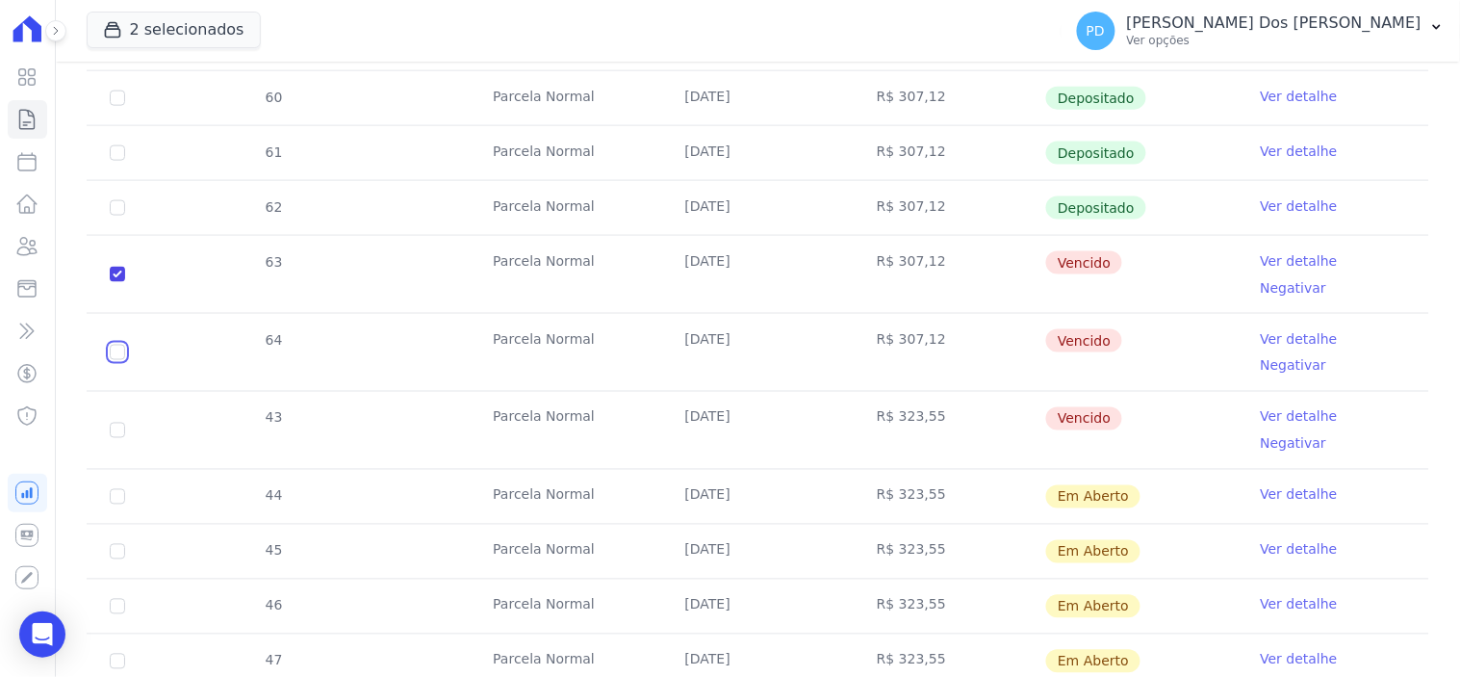
click at [117, 345] on input "checkbox" at bounding box center [117, 352] width 15 height 15
checkbox input "true"
click at [114, 423] on input "checkbox" at bounding box center [117, 430] width 15 height 15
checkbox input "true"
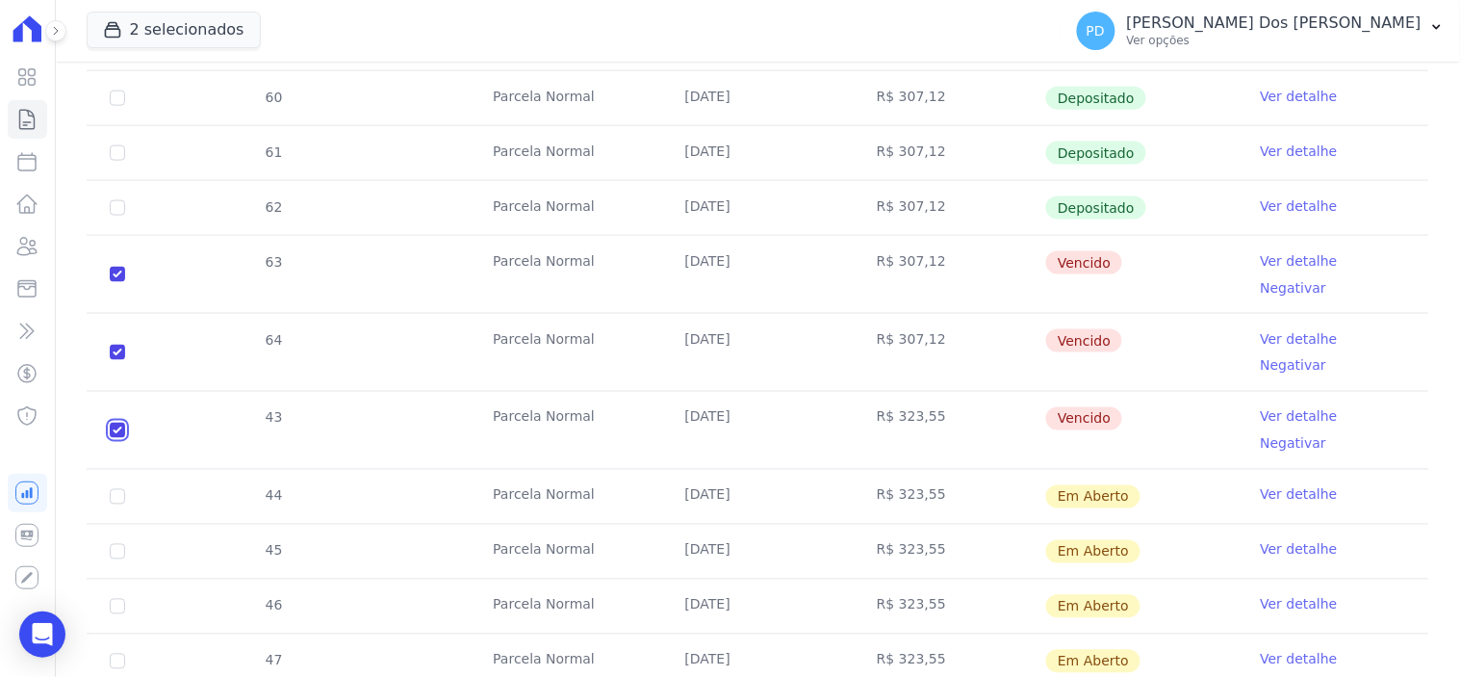
checkbox input "true"
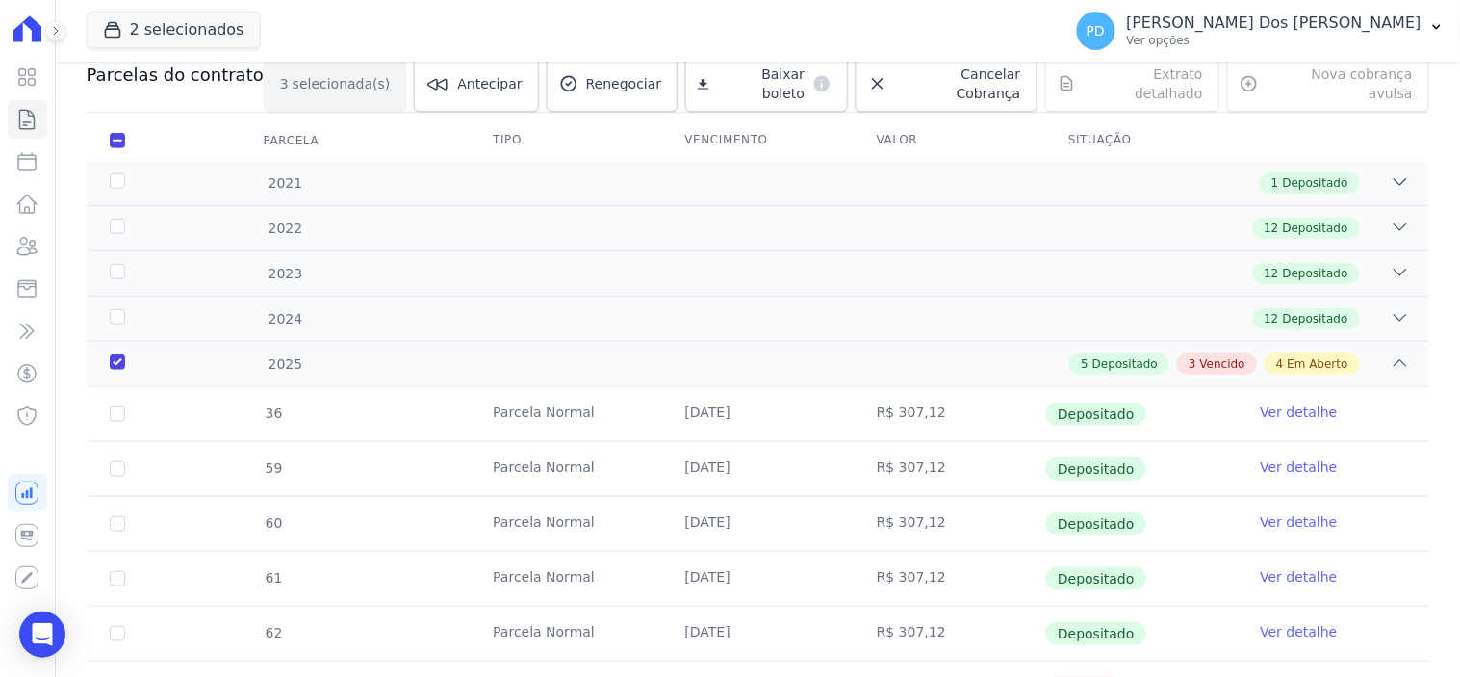
scroll to position [0, 0]
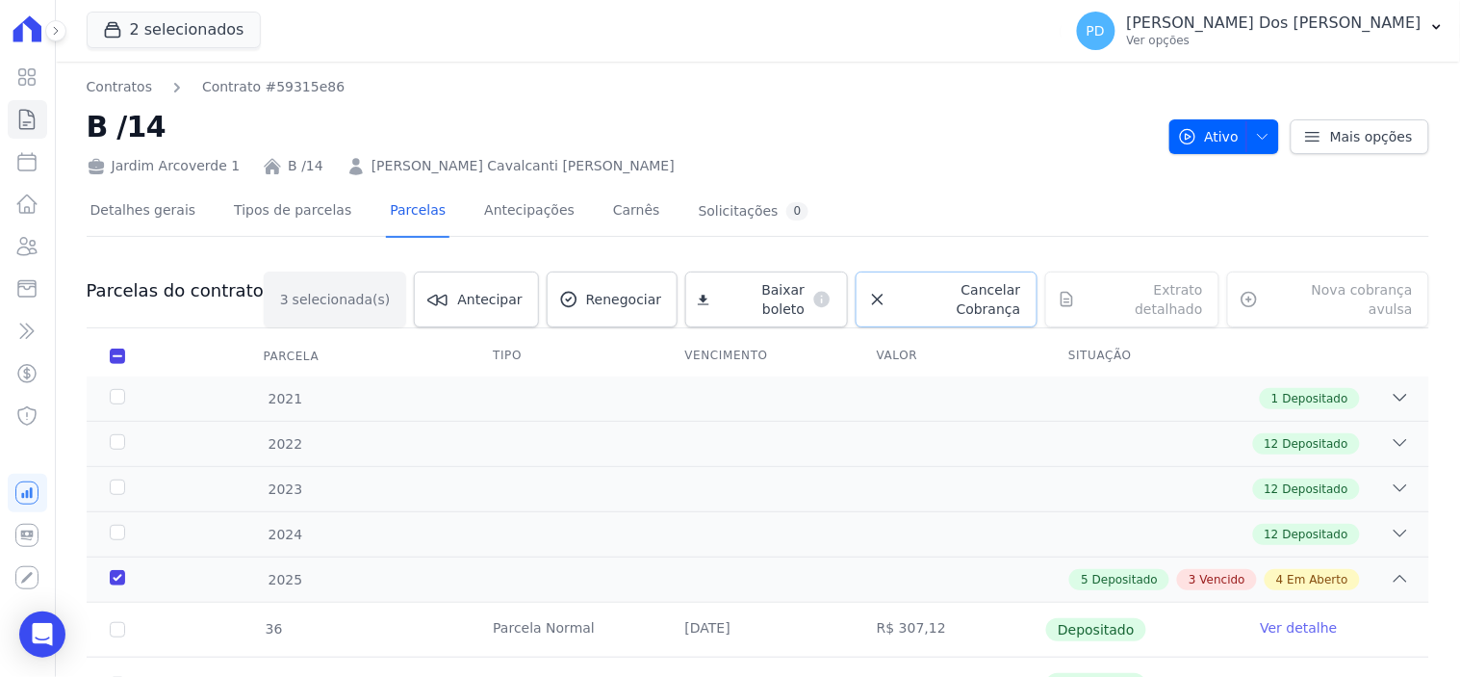
click at [967, 290] on span "Cancelar Cobrança" at bounding box center [958, 299] width 126 height 39
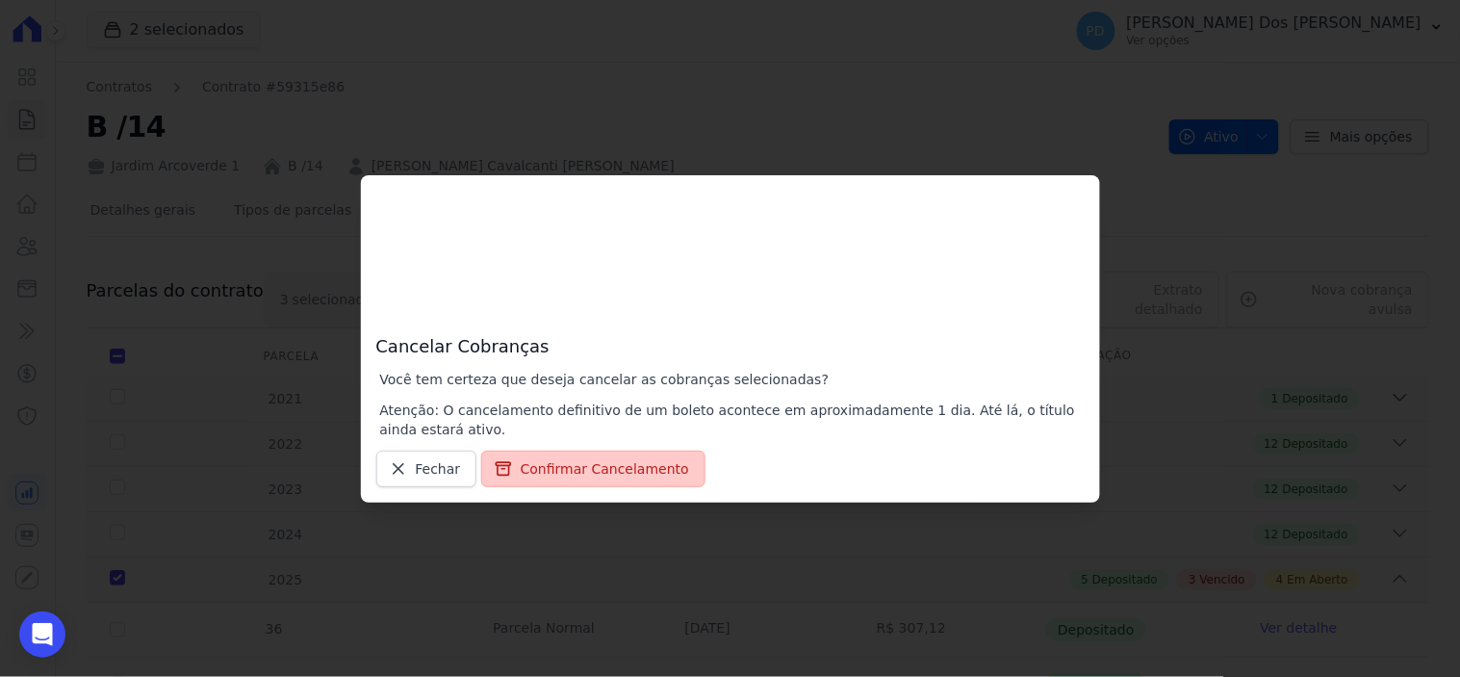
click at [584, 463] on button "Confirmar Cancelamento" at bounding box center [593, 469] width 224 height 37
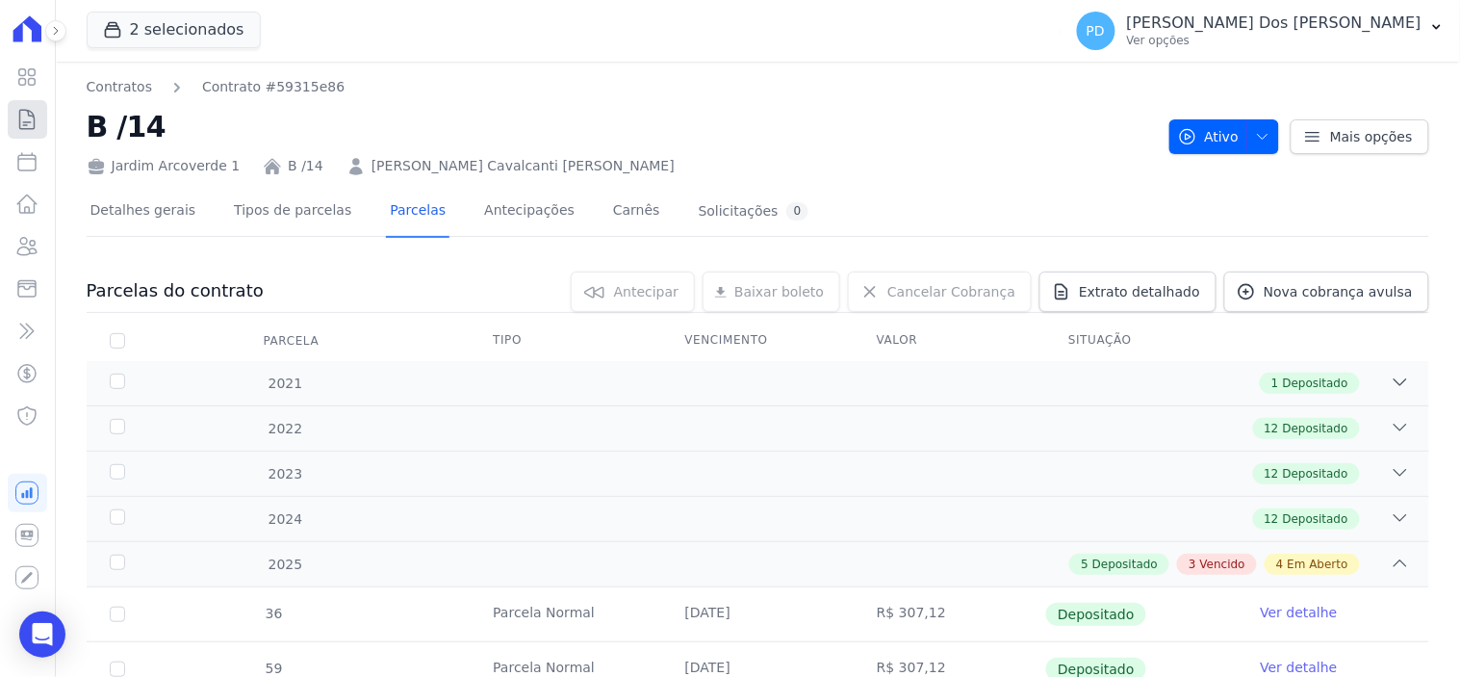
click at [19, 108] on icon at bounding box center [26, 119] width 23 height 23
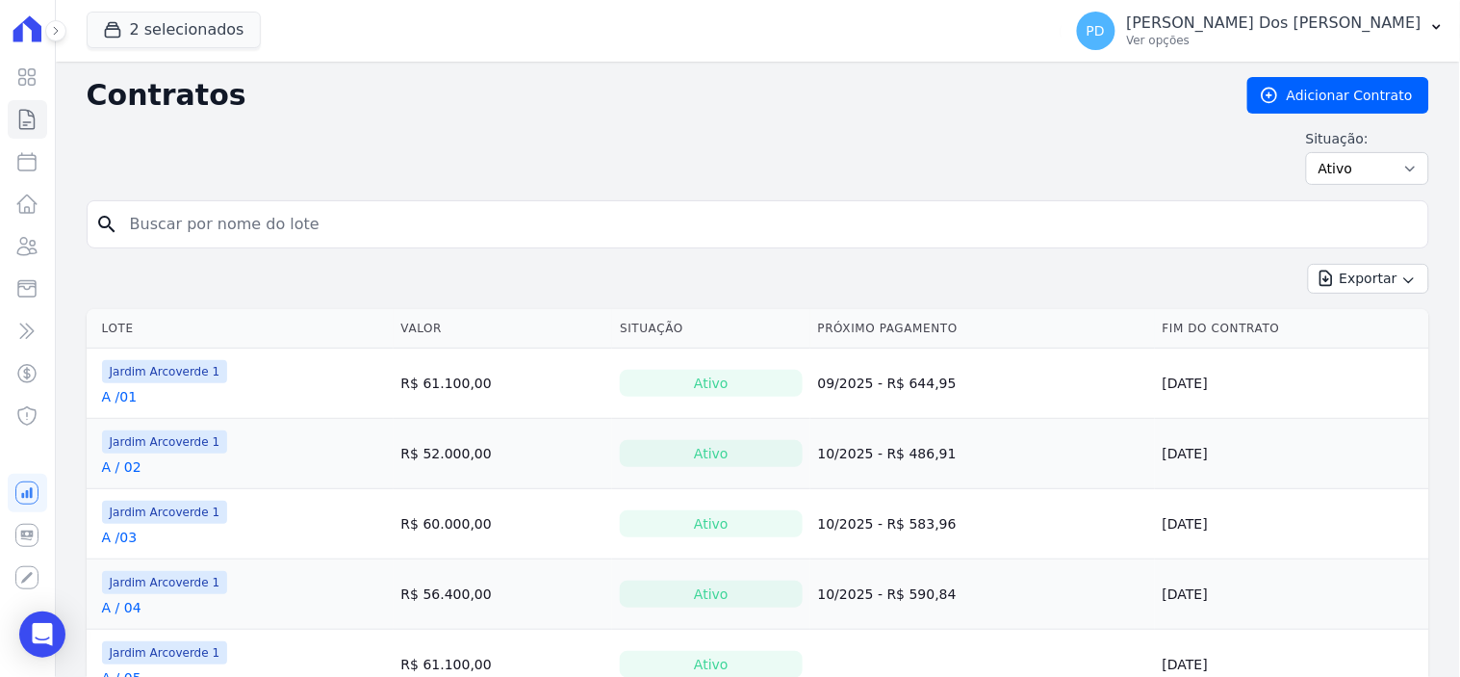
click at [202, 219] on input "search" at bounding box center [769, 224] width 1302 height 39
type input "c/ 12"
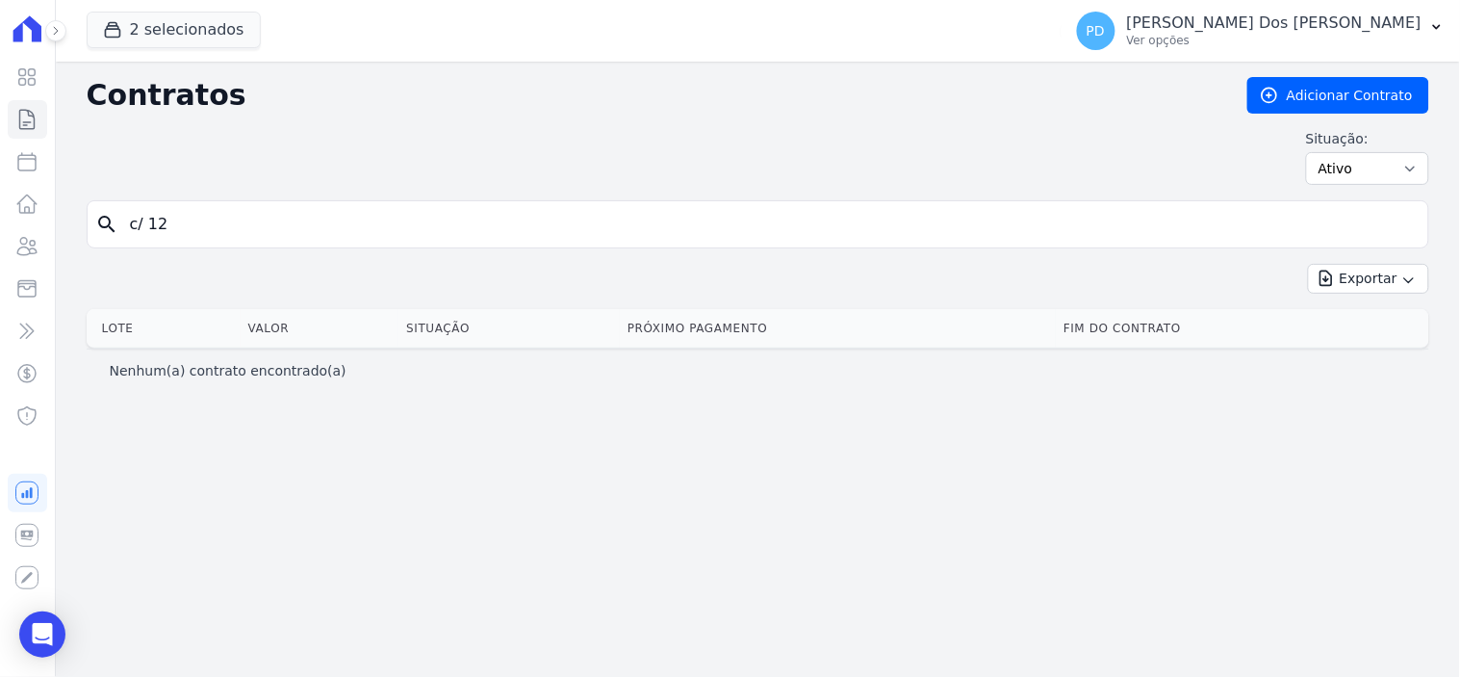
click at [138, 225] on input "c/ 12" at bounding box center [769, 224] width 1302 height 39
type input "c / 12"
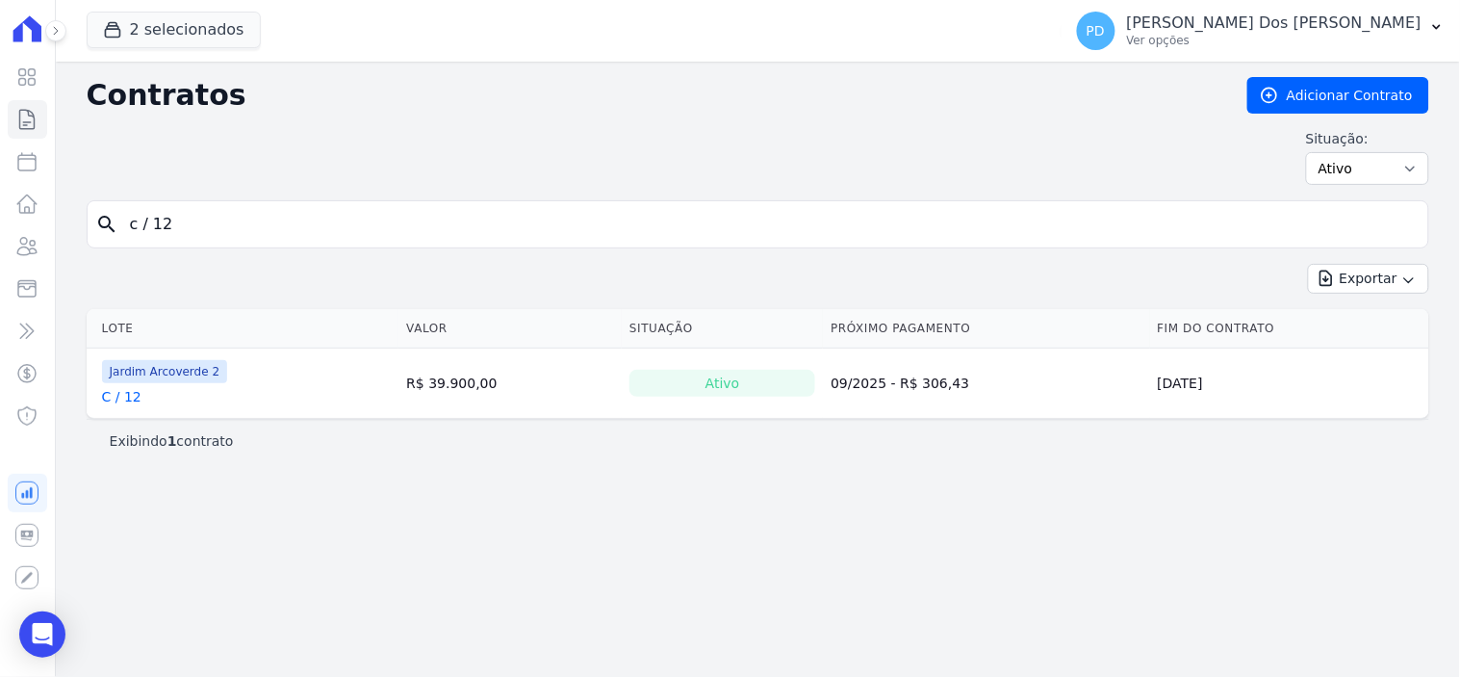
click at [116, 404] on link "C / 12" at bounding box center [121, 396] width 39 height 19
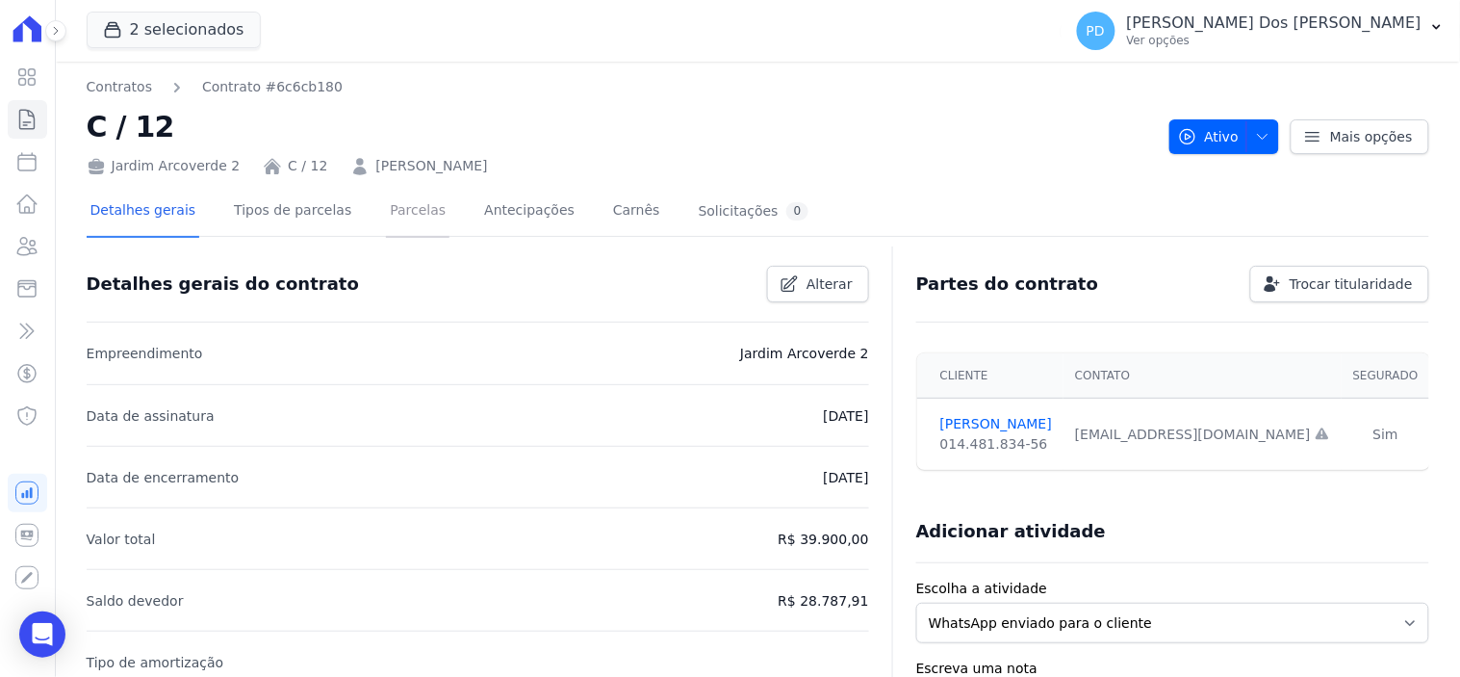
click at [386, 206] on link "Parcelas" at bounding box center [418, 212] width 64 height 51
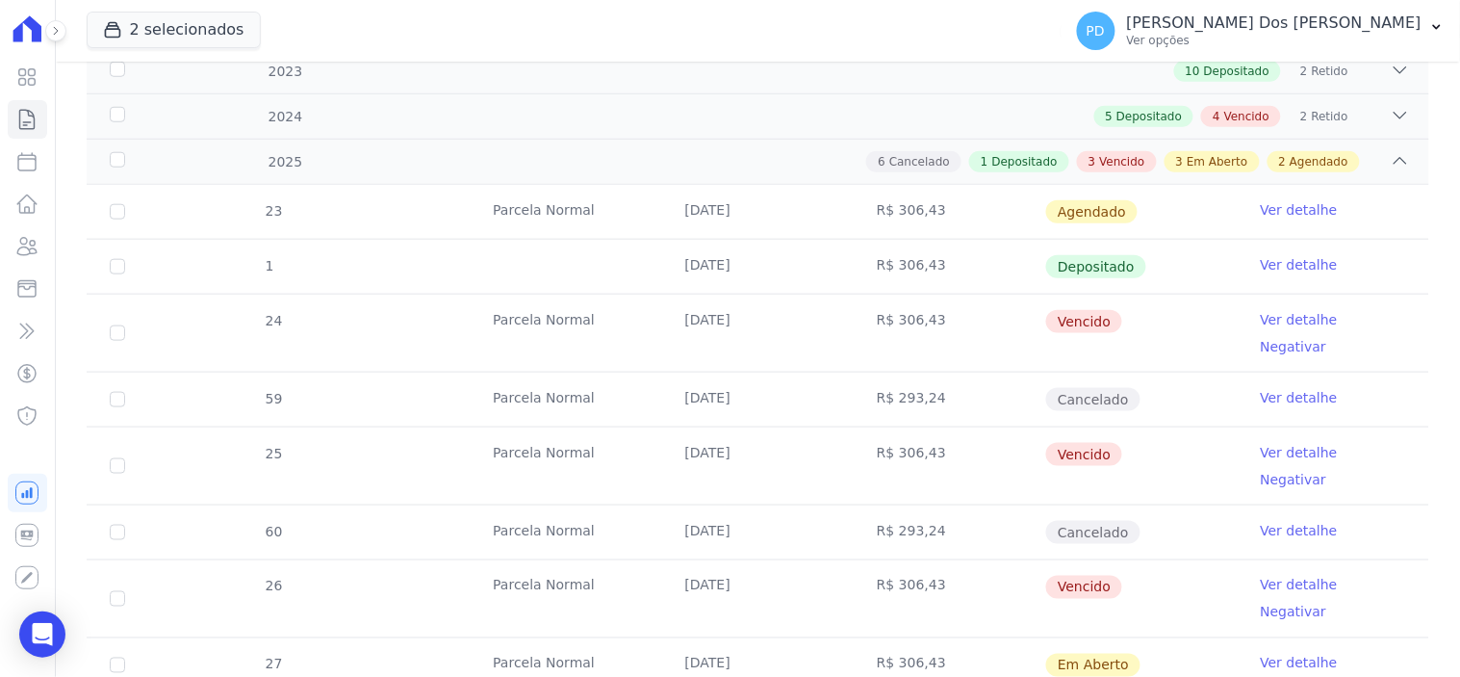
scroll to position [427, 0]
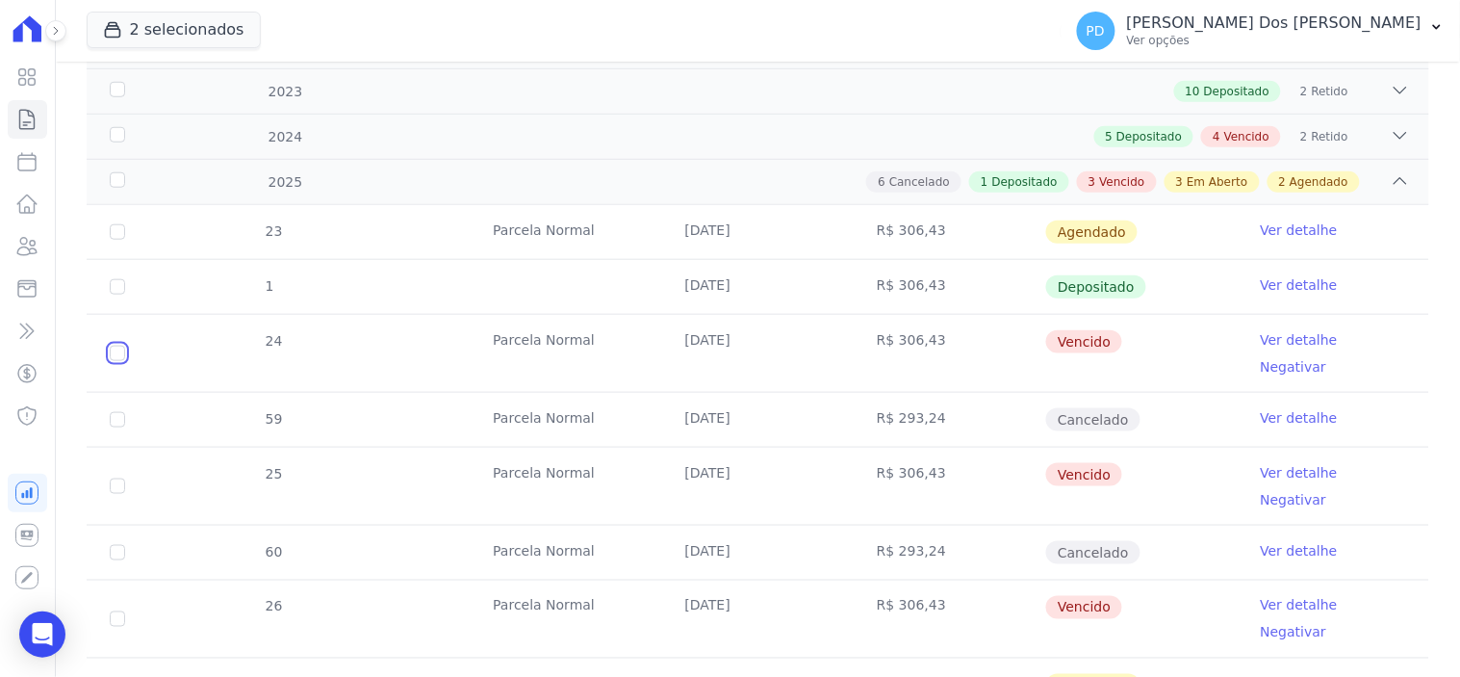
click at [113, 346] on input "checkbox" at bounding box center [117, 353] width 15 height 15
checkbox input "true"
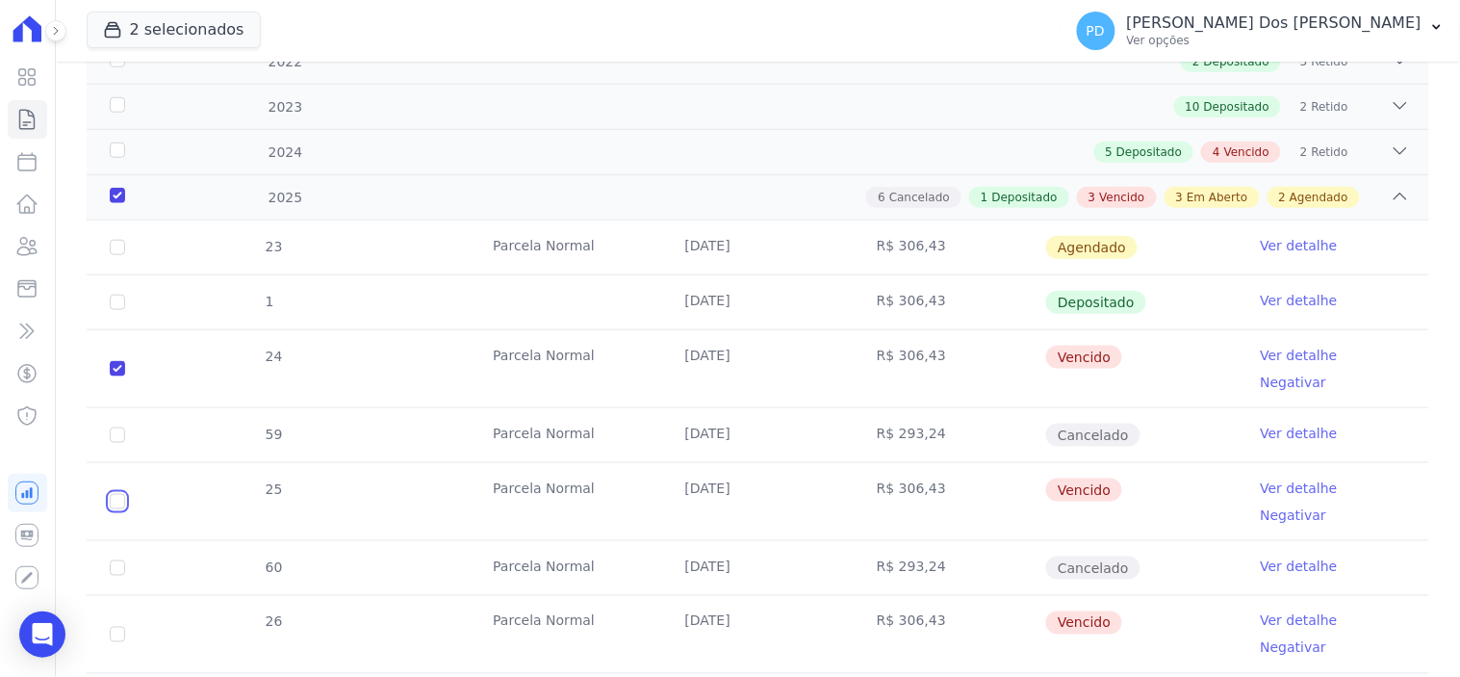
click at [113, 494] on input "checkbox" at bounding box center [117, 501] width 15 height 15
checkbox input "true"
click at [116, 627] on input "checkbox" at bounding box center [117, 634] width 15 height 15
checkbox input "true"
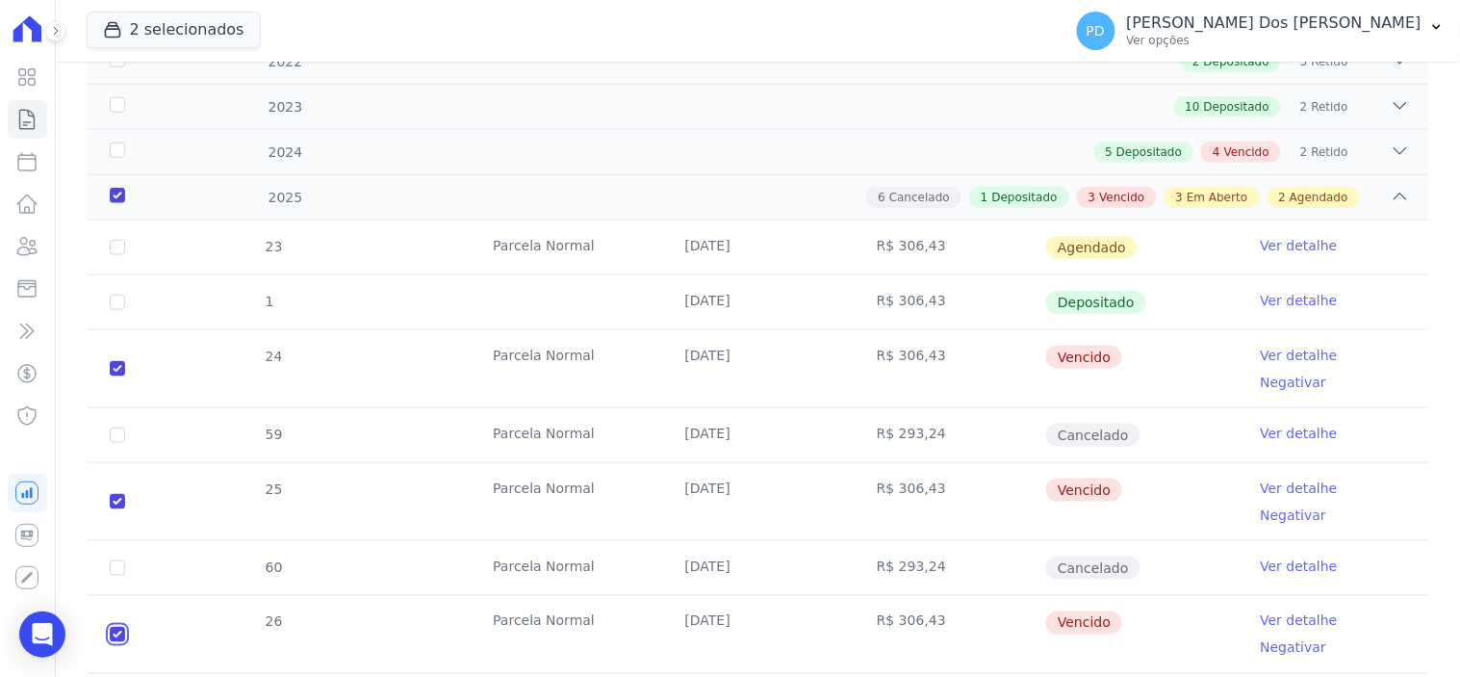
checkbox input "true"
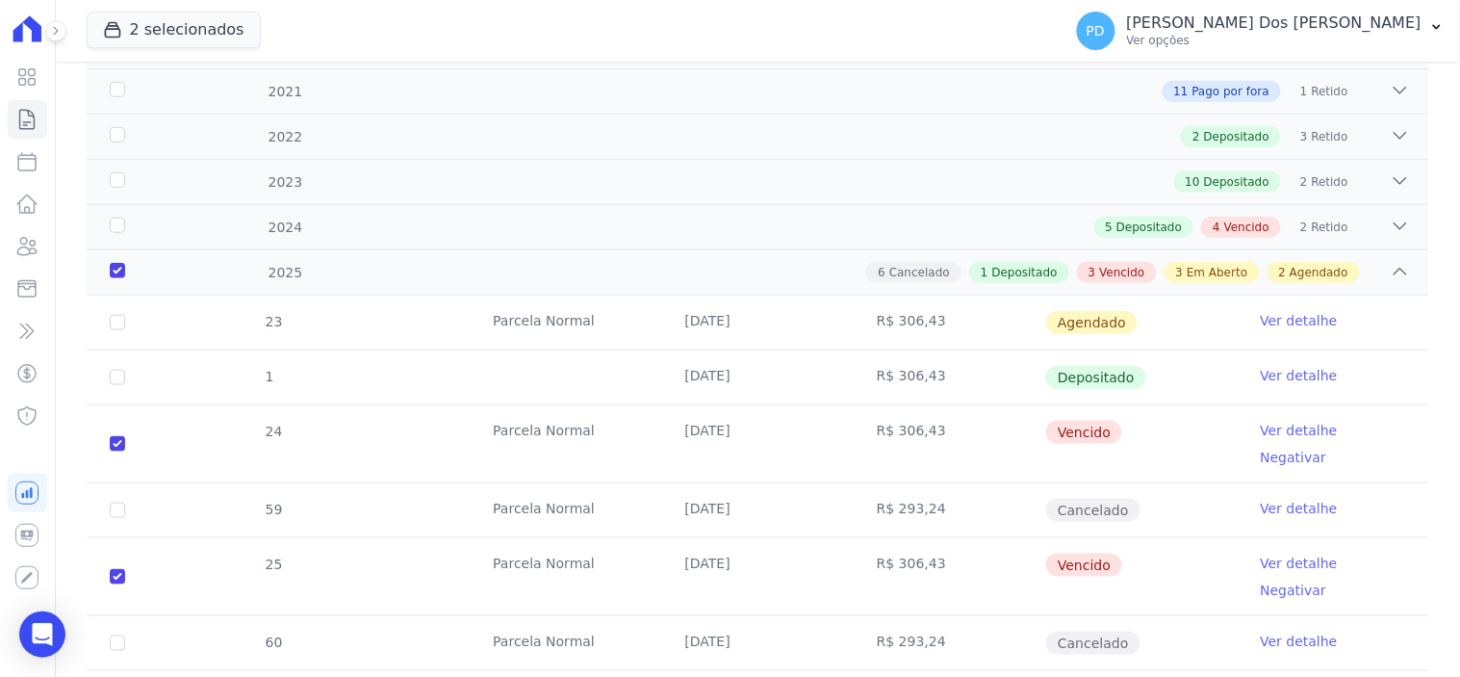
scroll to position [0, 0]
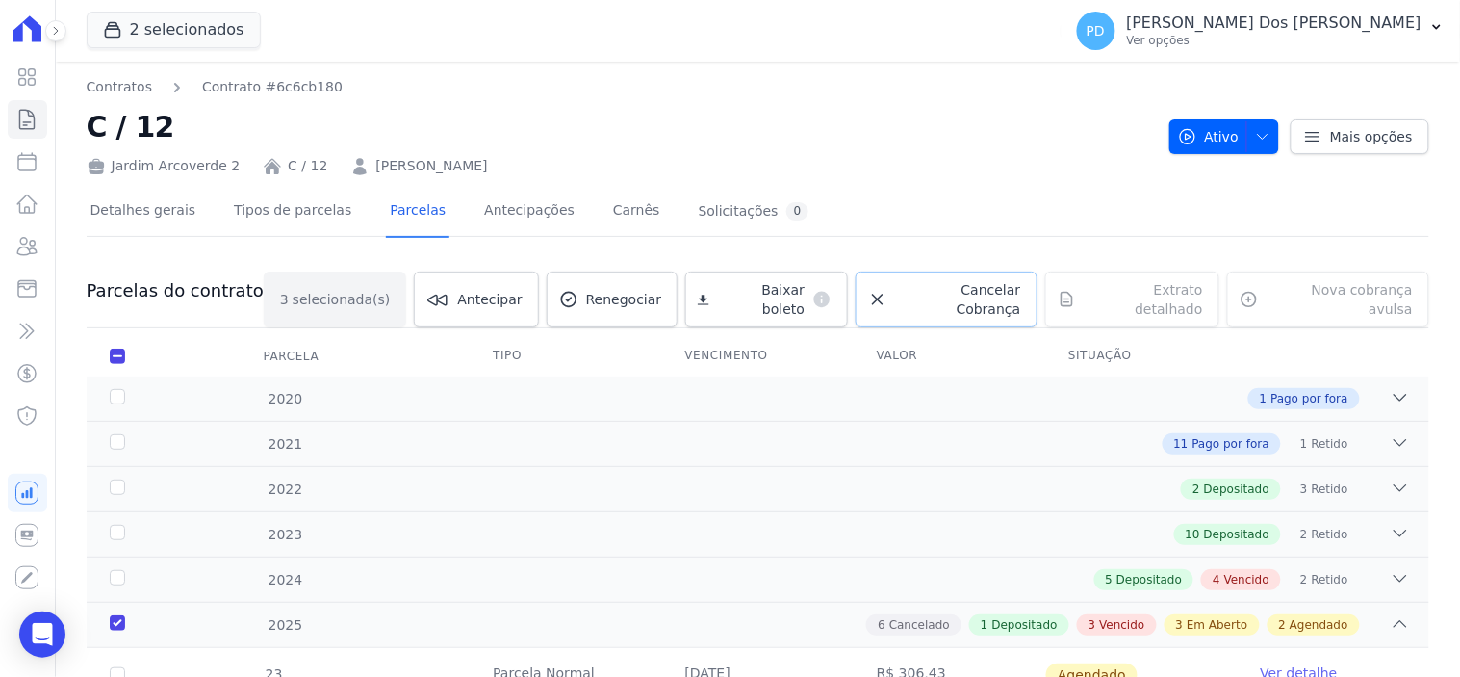
click at [947, 287] on span "Cancelar Cobrança" at bounding box center [958, 299] width 126 height 39
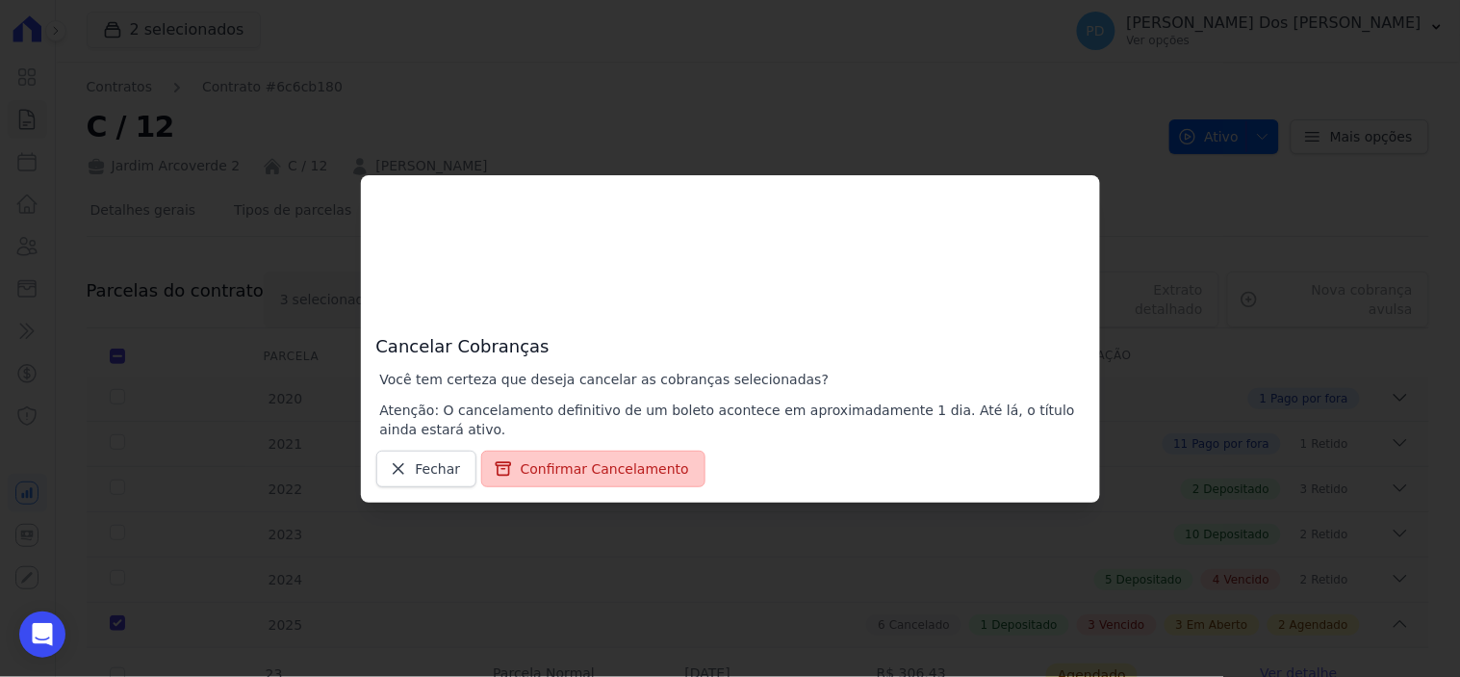
click at [581, 470] on button "Confirmar Cancelamento" at bounding box center [593, 469] width 224 height 37
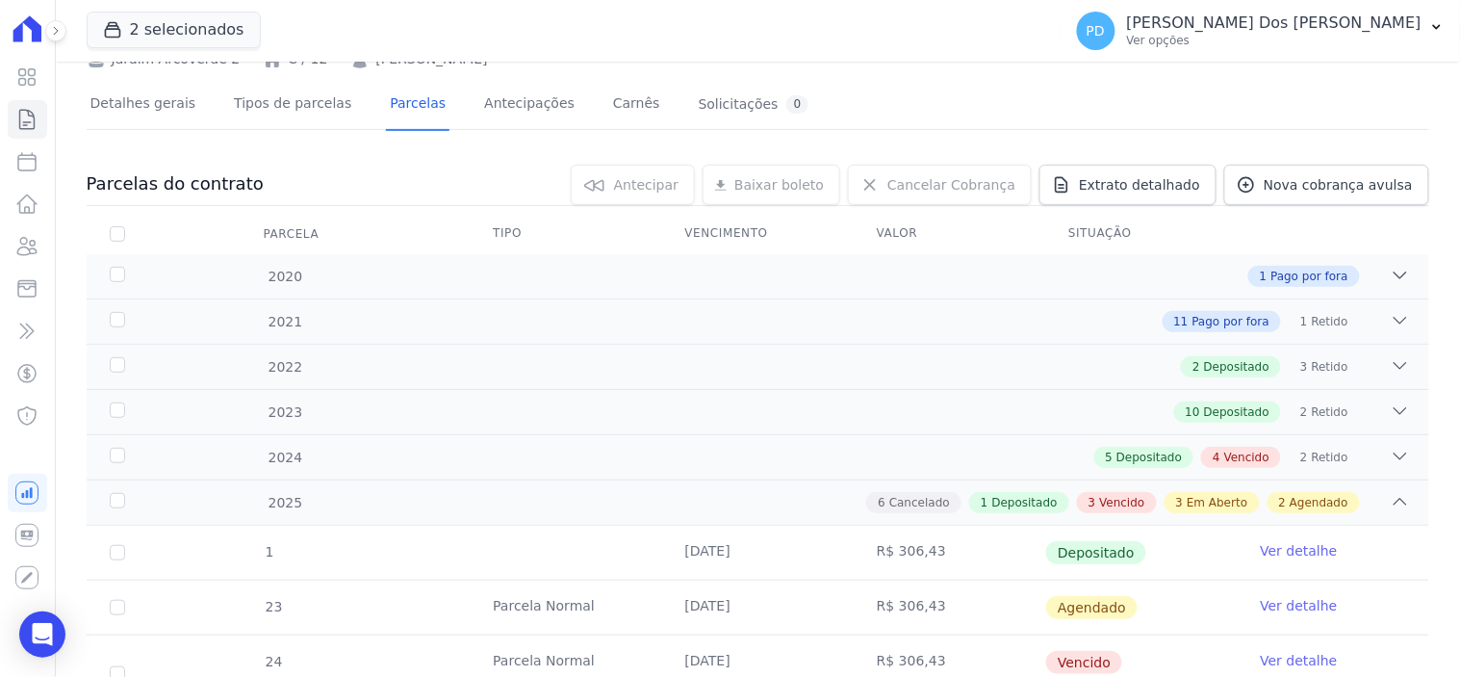
scroll to position [40, 0]
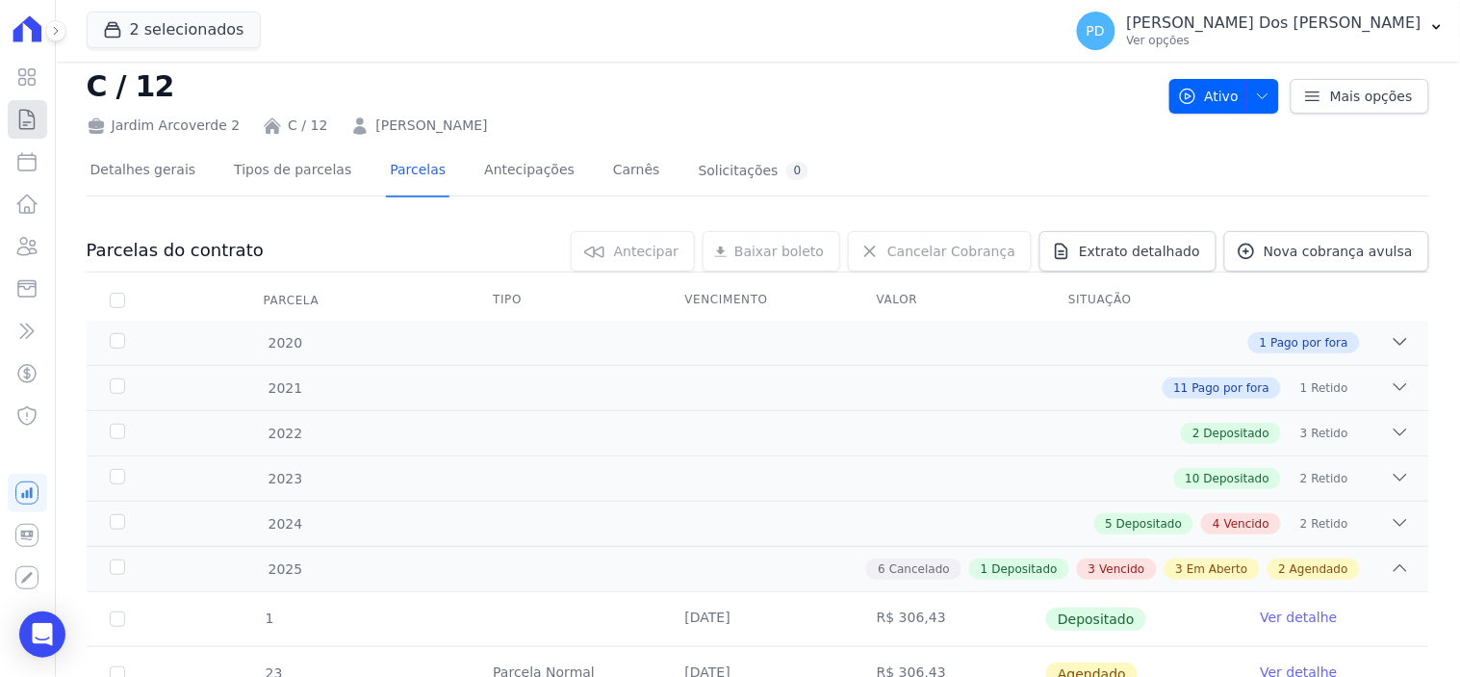
click at [27, 122] on icon at bounding box center [26, 119] width 23 height 23
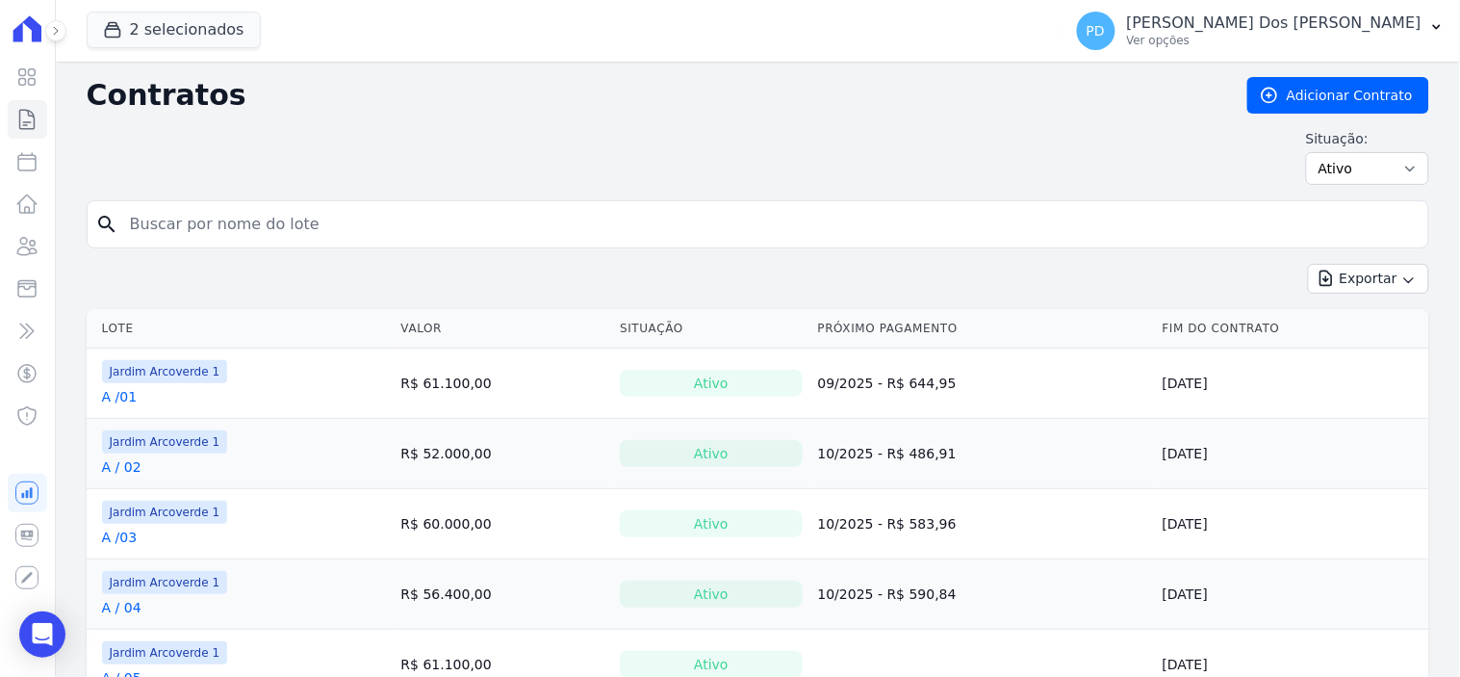
click at [279, 216] on input "search" at bounding box center [769, 224] width 1302 height 39
type input "a / 08"
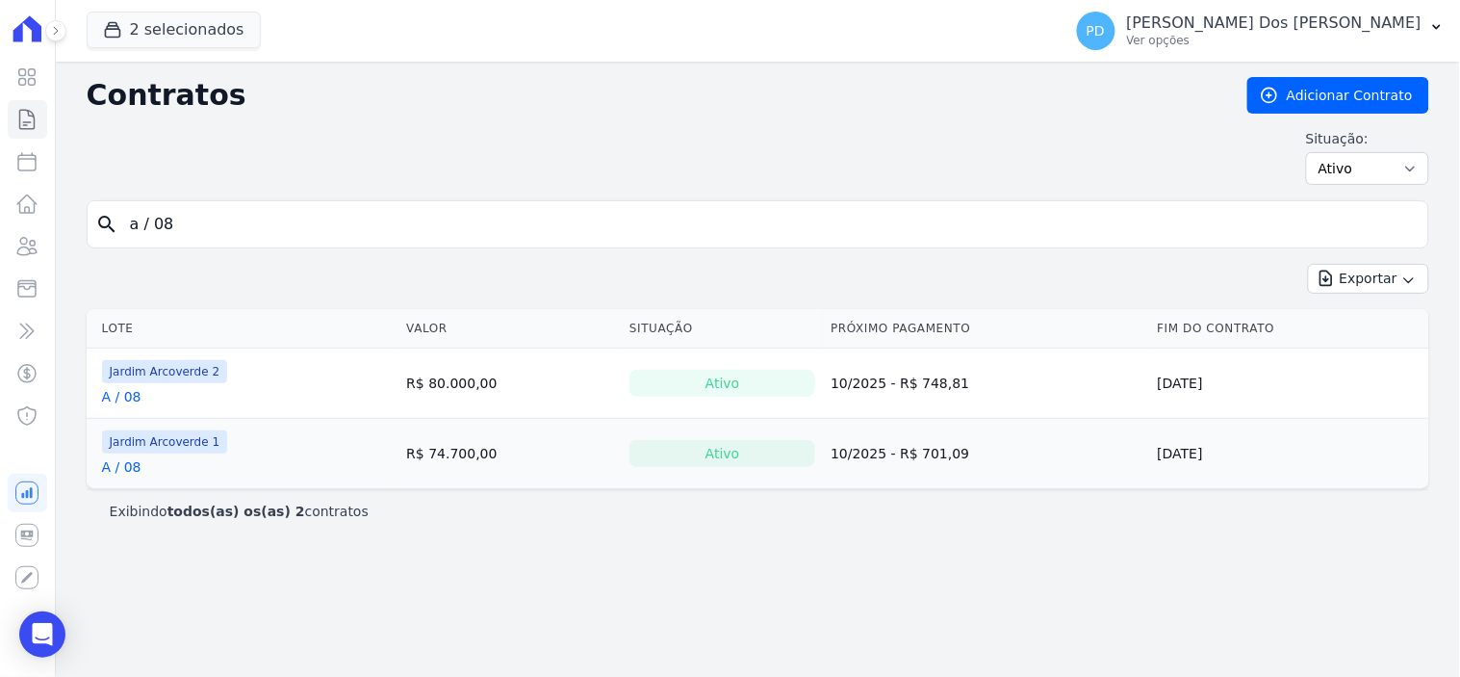
click at [133, 398] on link "A / 08" at bounding box center [121, 396] width 39 height 19
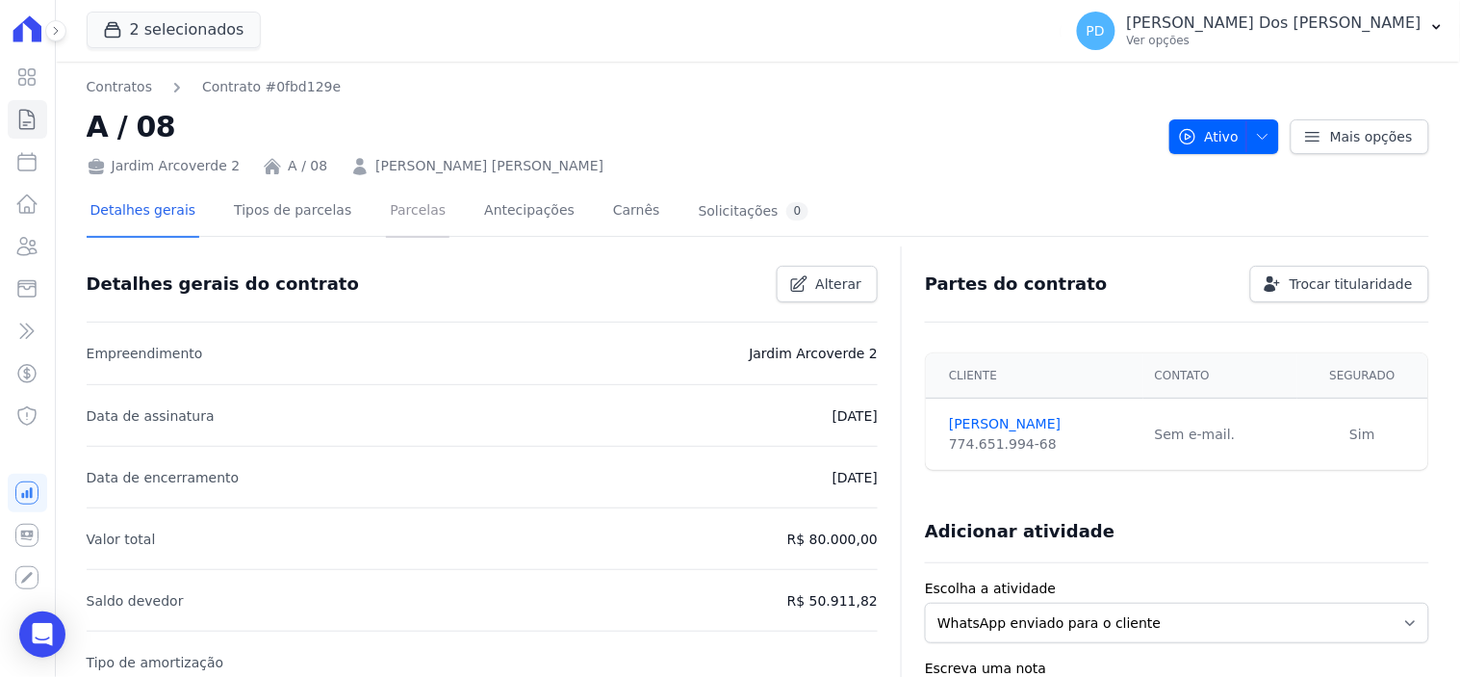
click at [386, 203] on link "Parcelas" at bounding box center [418, 212] width 64 height 51
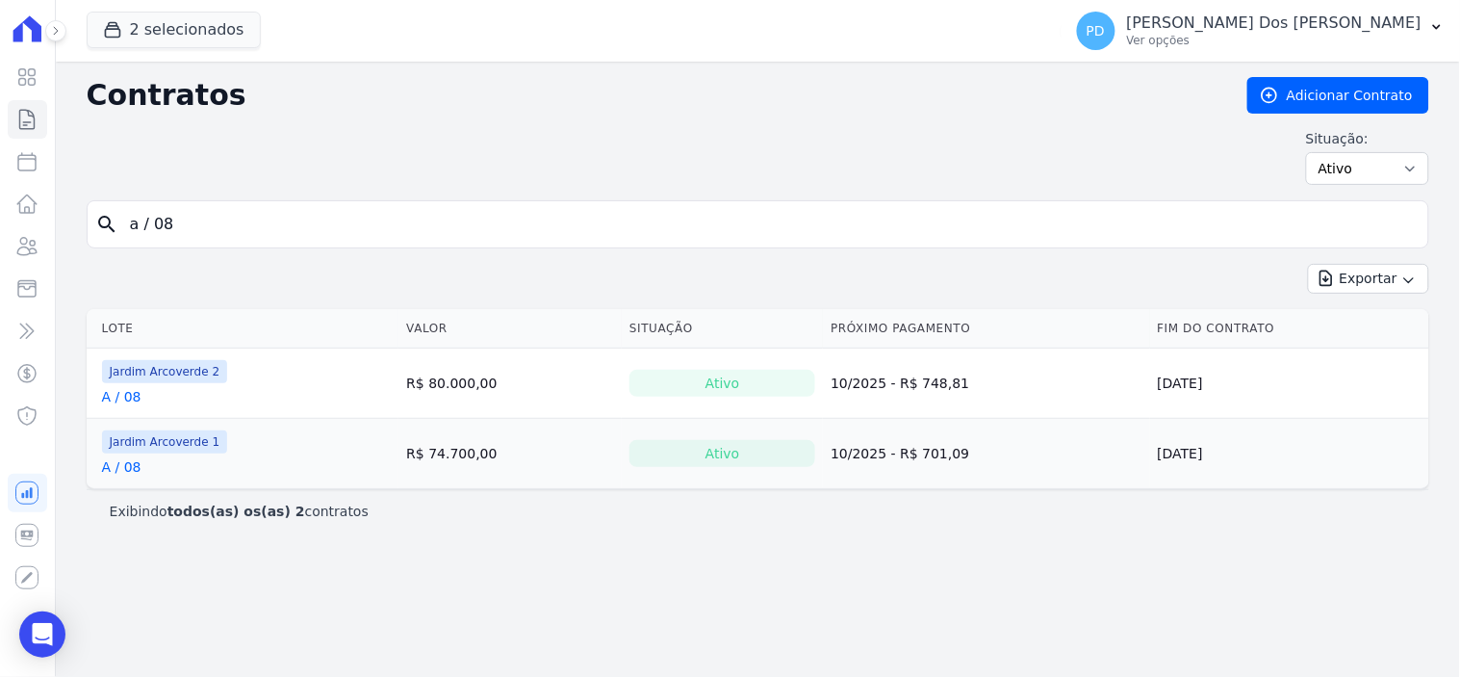
click at [122, 470] on link "A / 08" at bounding box center [121, 466] width 39 height 19
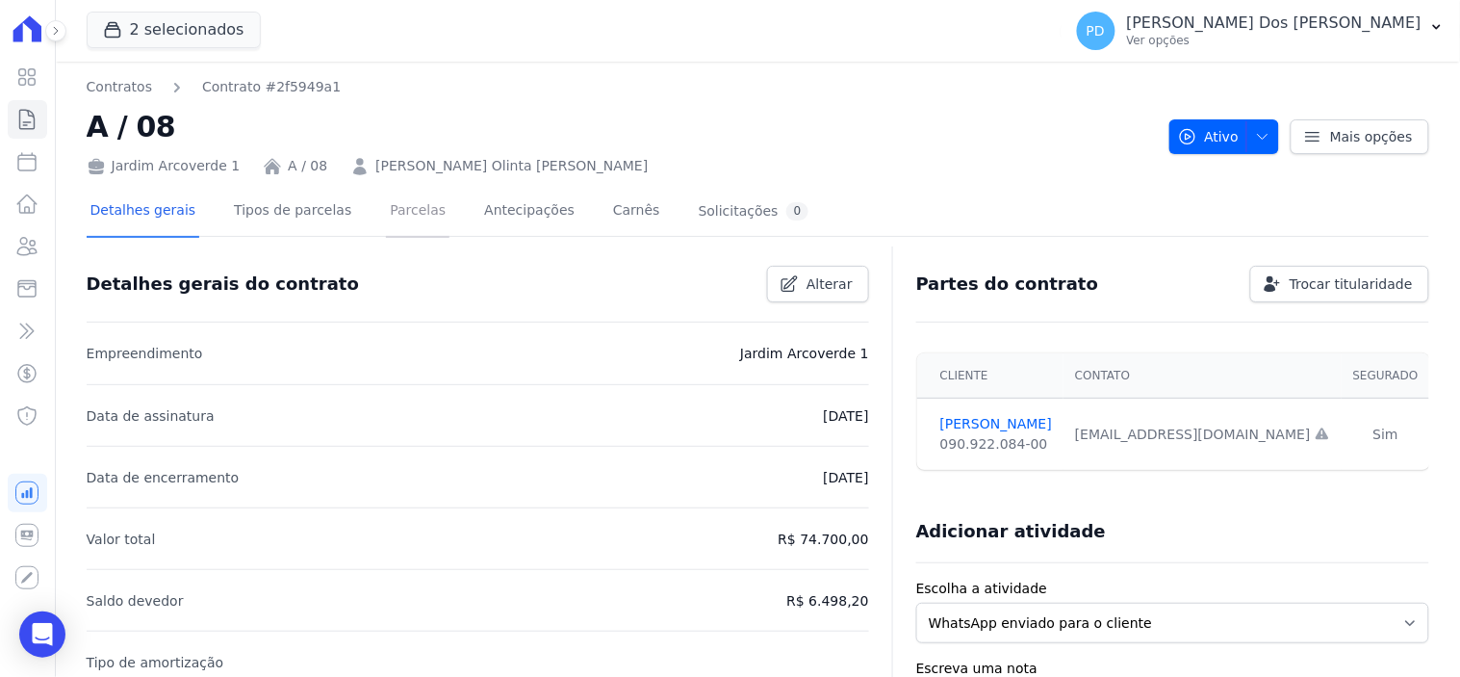
click at [397, 210] on link "Parcelas" at bounding box center [418, 212] width 64 height 51
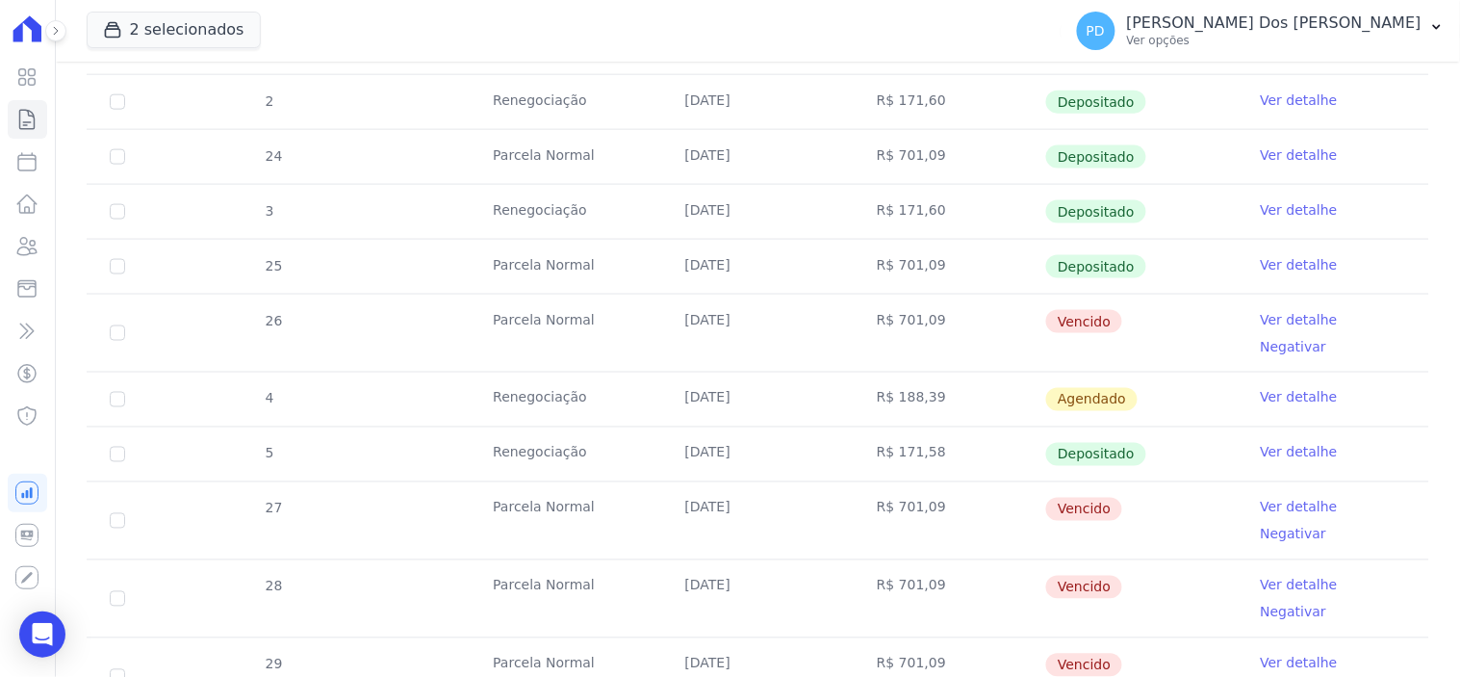
scroll to position [855, 0]
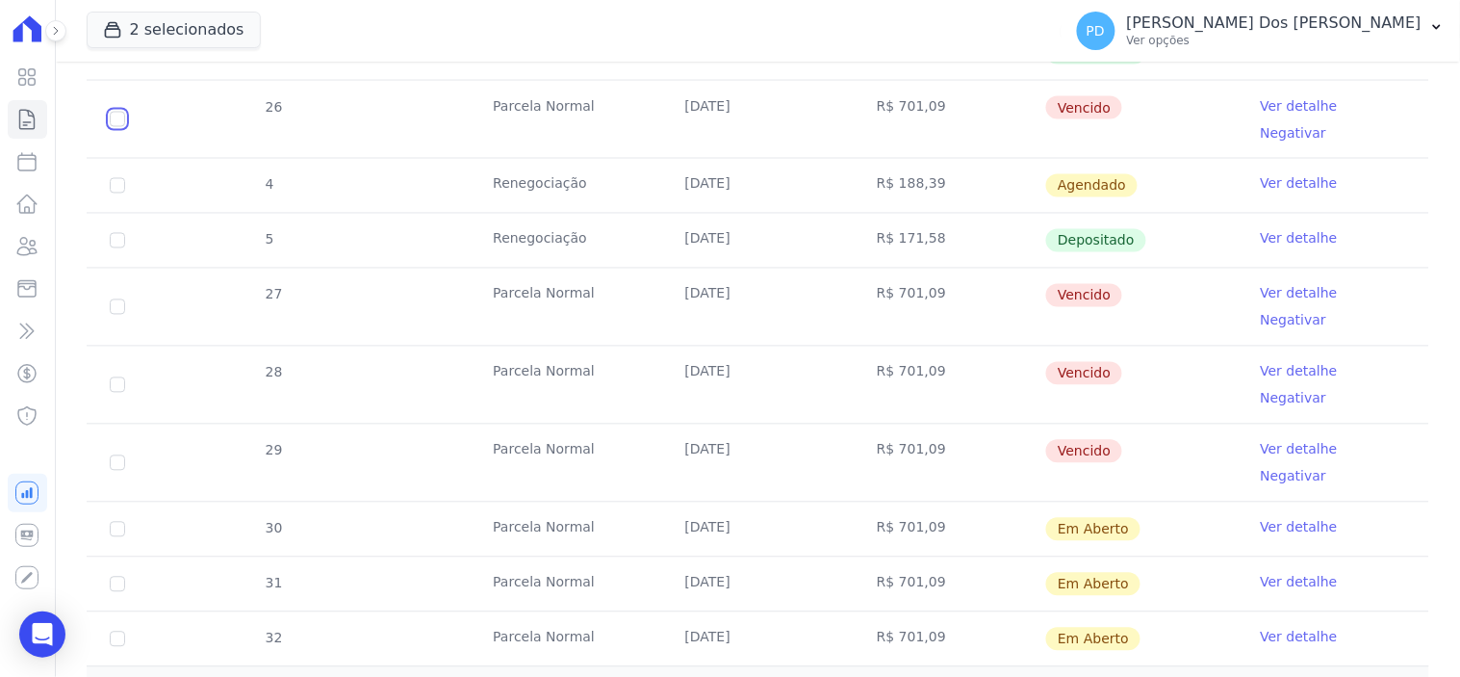
click at [118, 112] on input "checkbox" at bounding box center [117, 119] width 15 height 15
checkbox input "true"
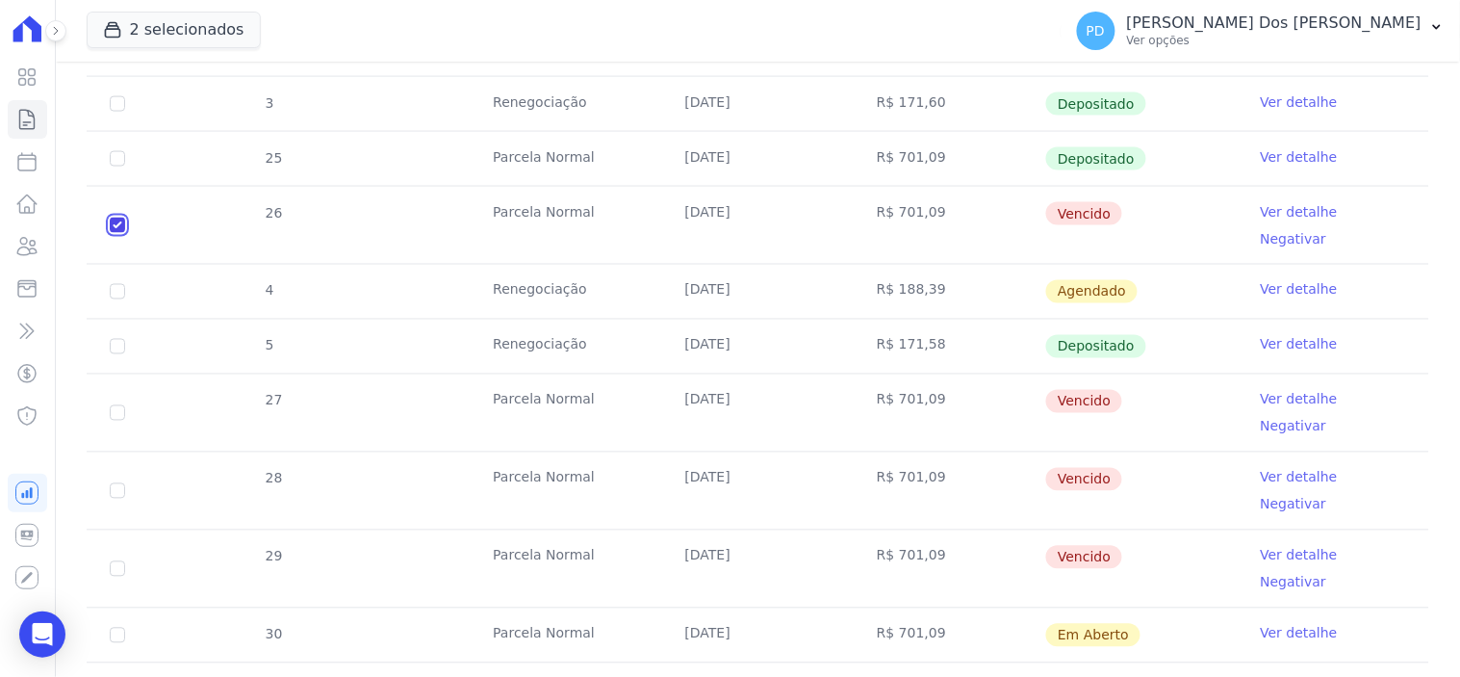
scroll to position [748, 0]
click at [110, 406] on input "checkbox" at bounding box center [117, 413] width 15 height 15
checkbox input "true"
click at [125, 453] on td "28" at bounding box center [118, 491] width 62 height 77
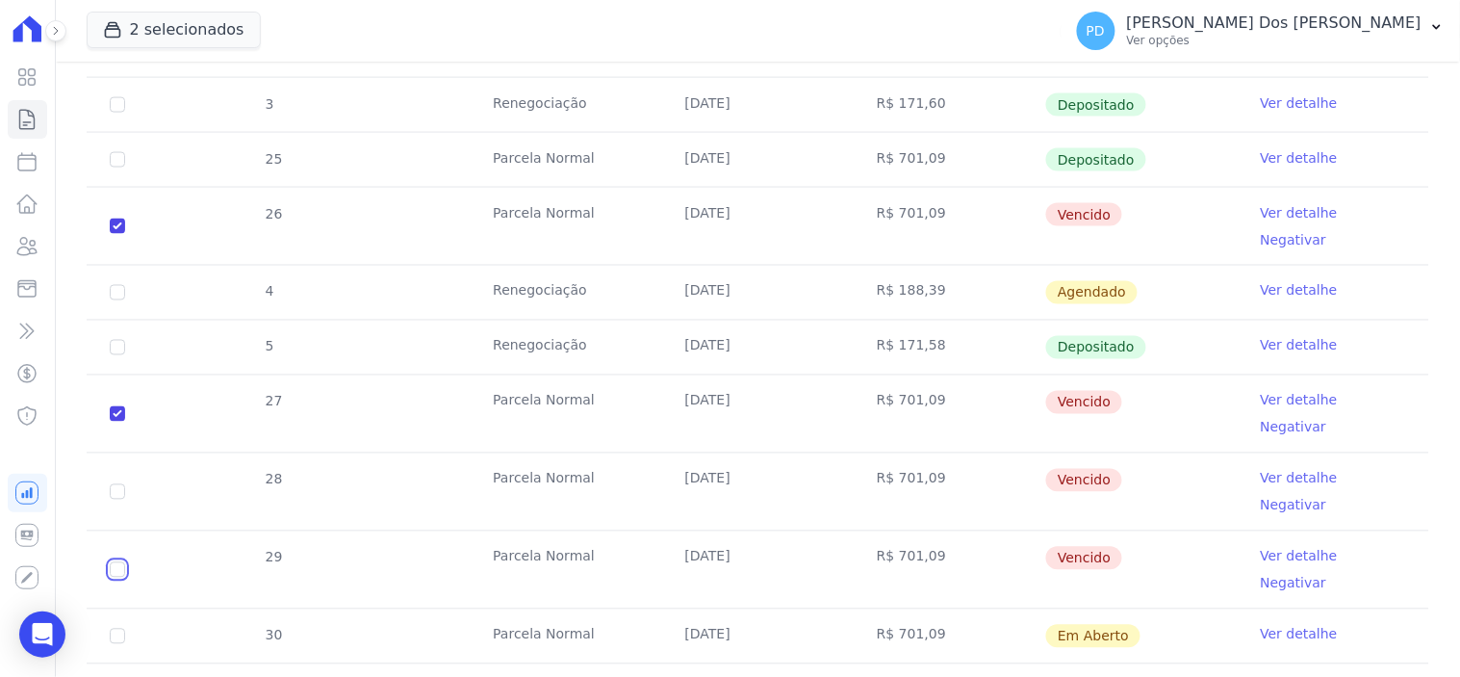
click at [121, 562] on input "checkbox" at bounding box center [117, 569] width 15 height 15
checkbox input "true"
click at [121, 484] on input "checkbox" at bounding box center [117, 491] width 15 height 15
checkbox input "true"
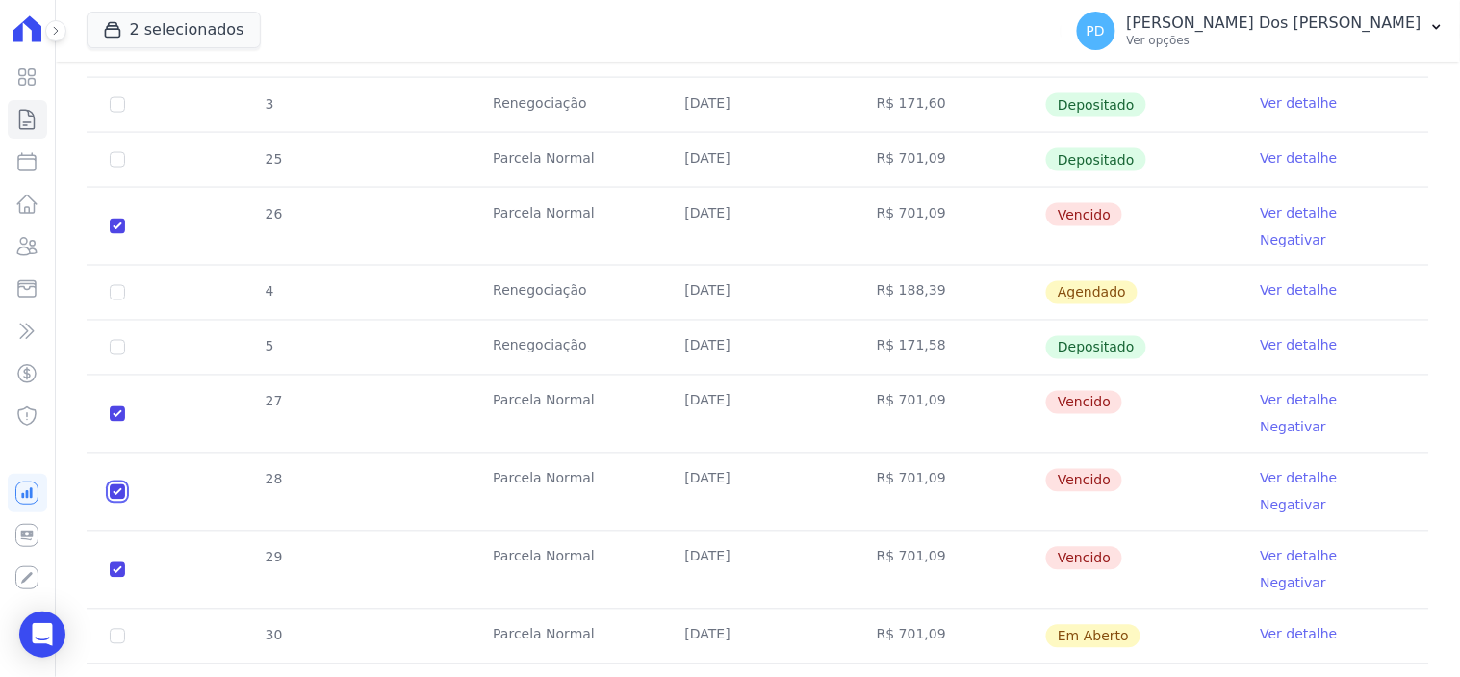
checkbox input "true"
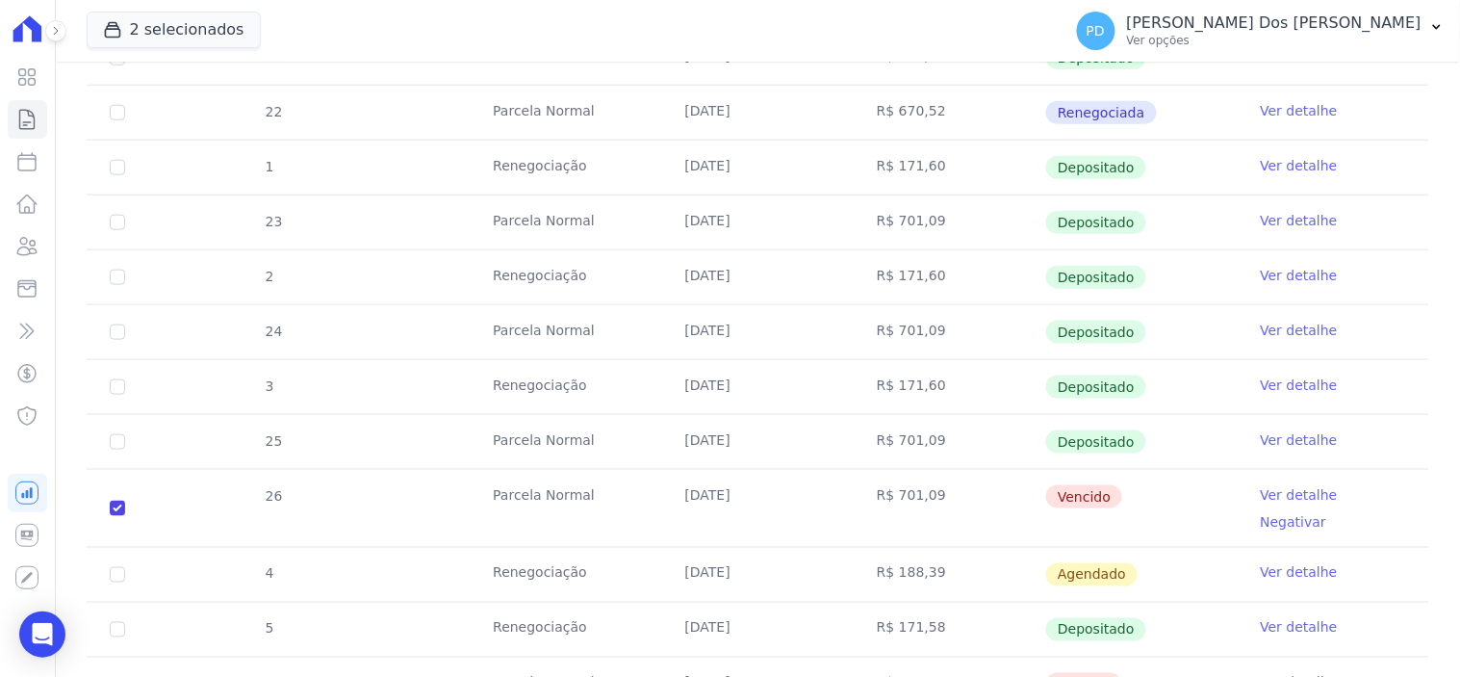
scroll to position [107, 0]
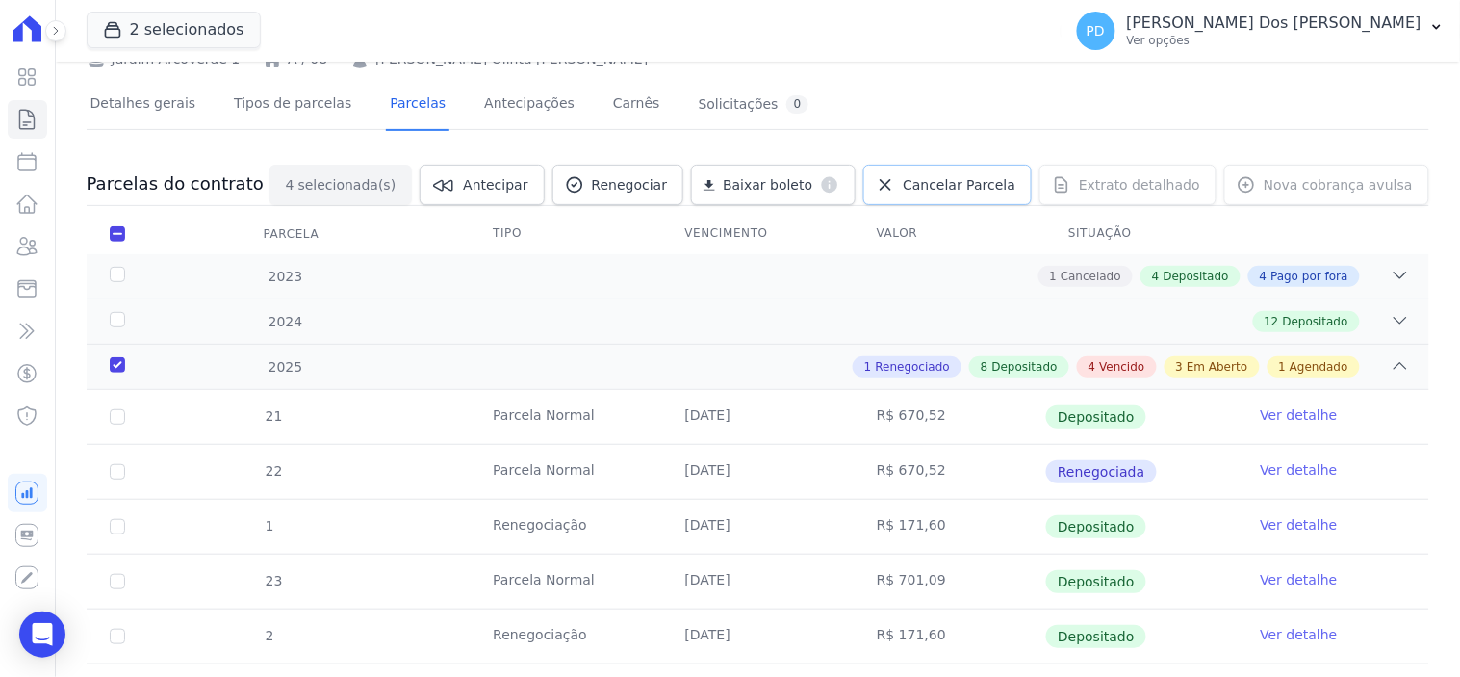
click at [958, 183] on span "Cancelar Parcela" at bounding box center [959, 184] width 113 height 19
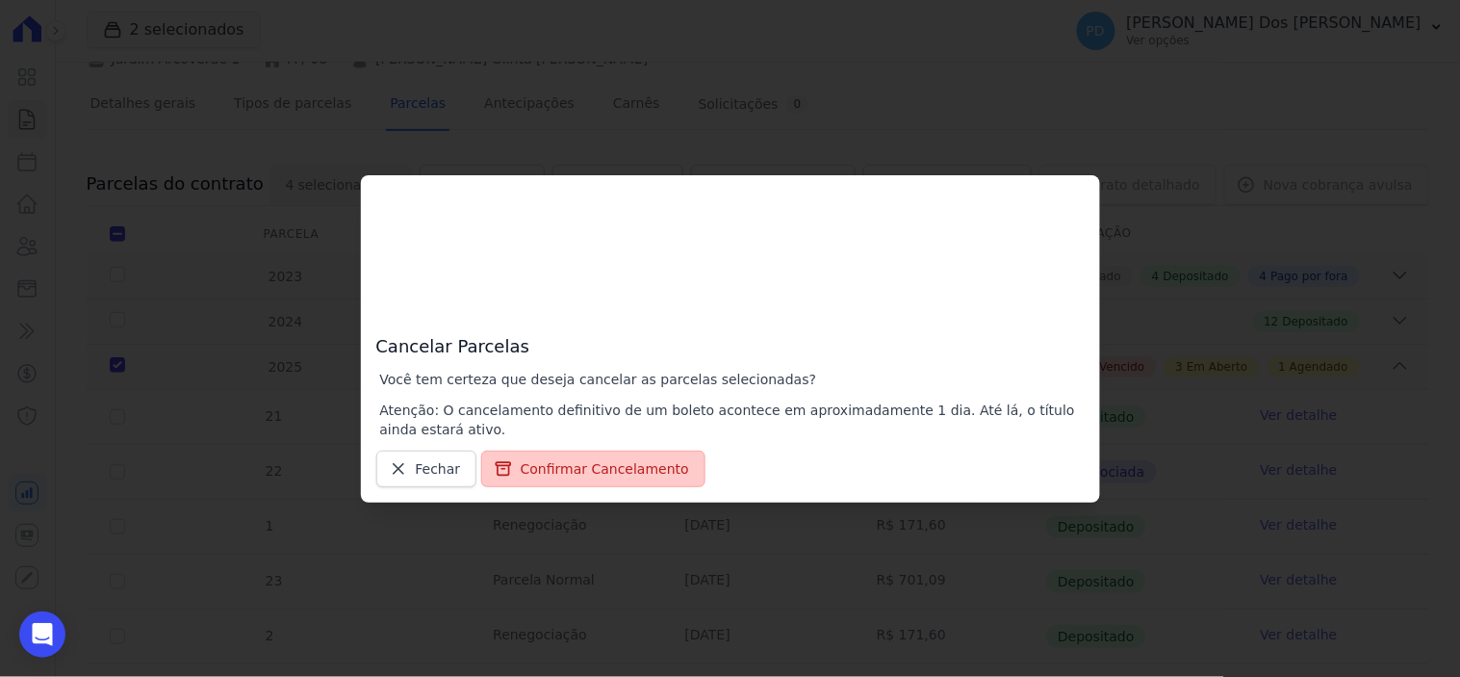
click at [623, 474] on button "Confirmar Cancelamento" at bounding box center [593, 469] width 224 height 37
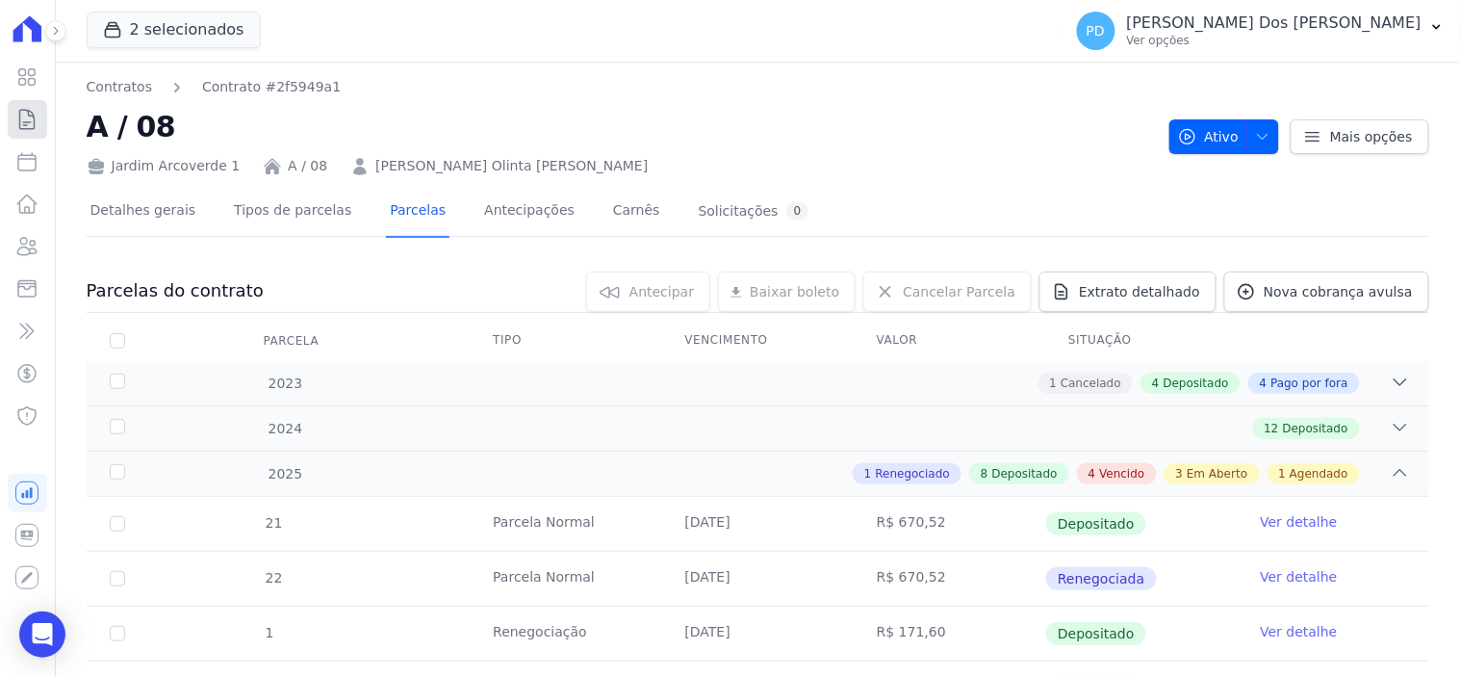
click at [24, 123] on icon at bounding box center [26, 119] width 23 height 23
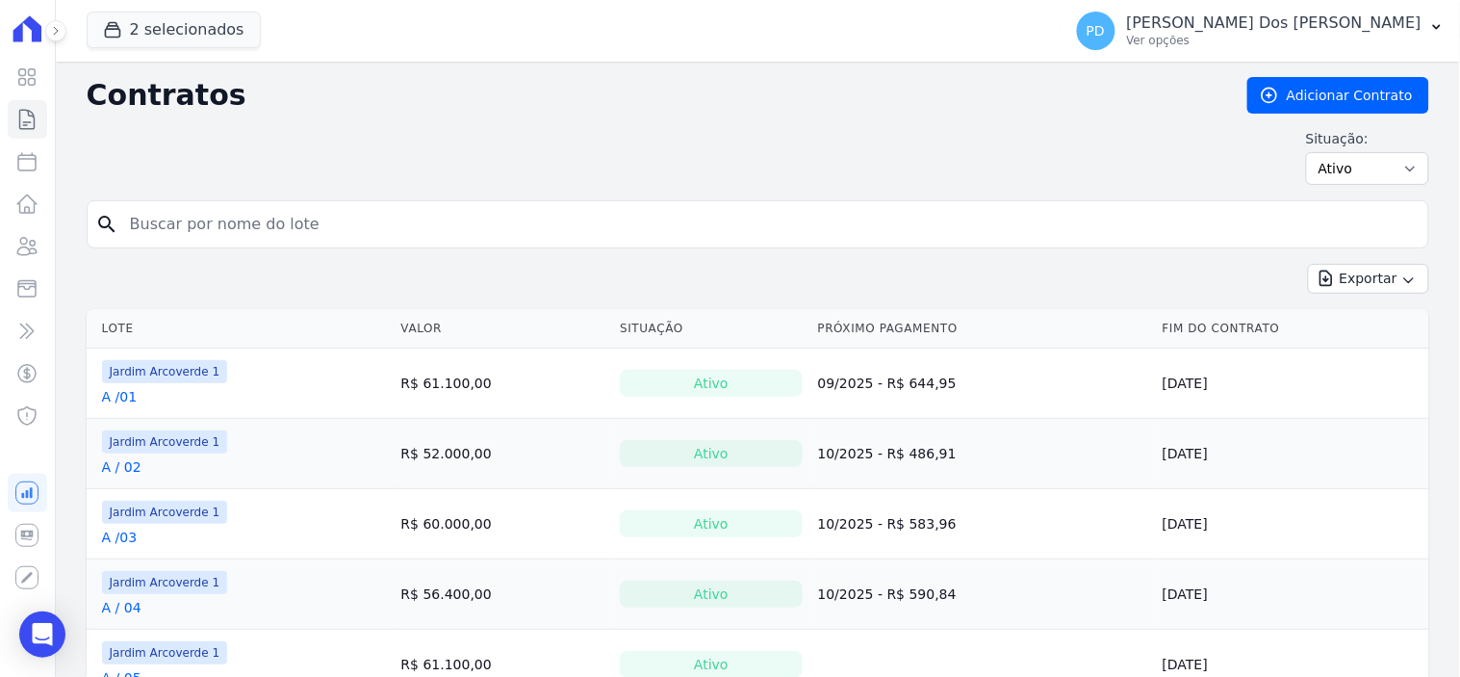
click at [319, 228] on input "search" at bounding box center [769, 224] width 1302 height 39
type input "i / 14"
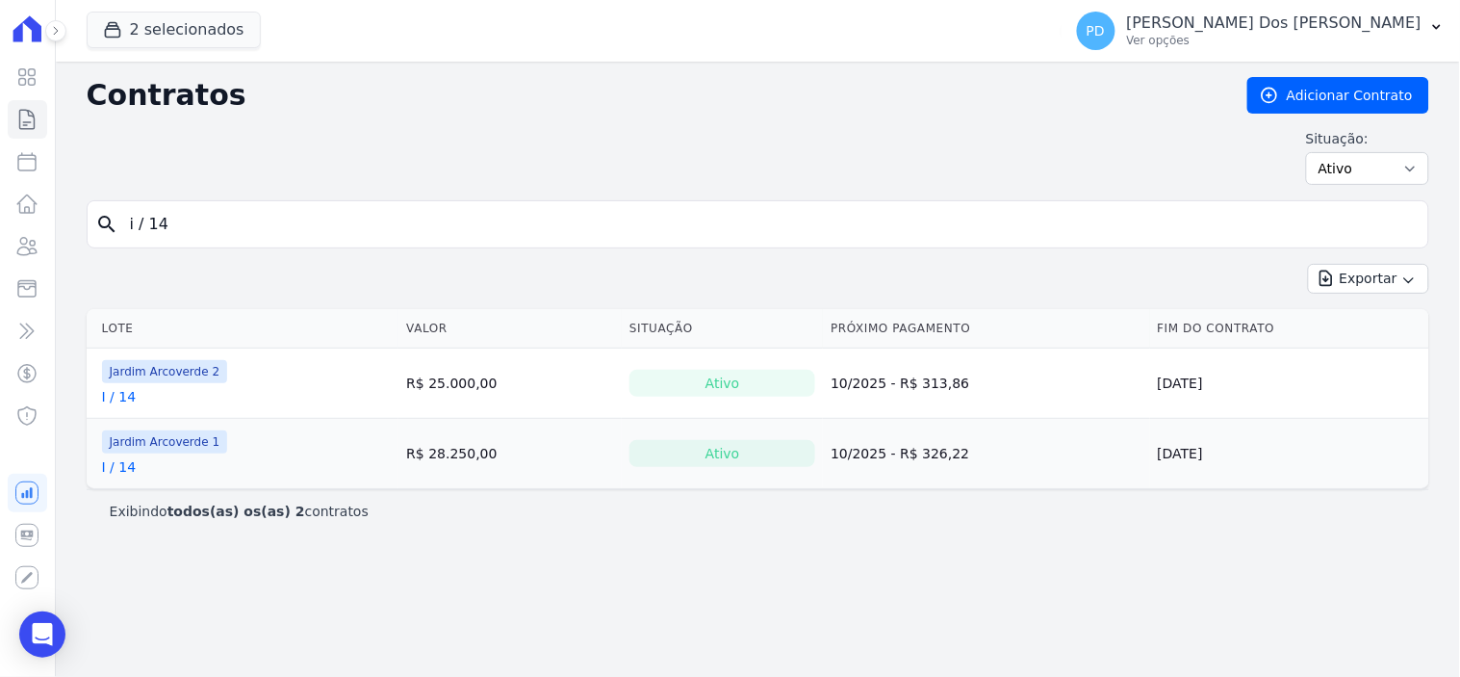
click at [122, 469] on link "I / 14" at bounding box center [119, 466] width 35 height 19
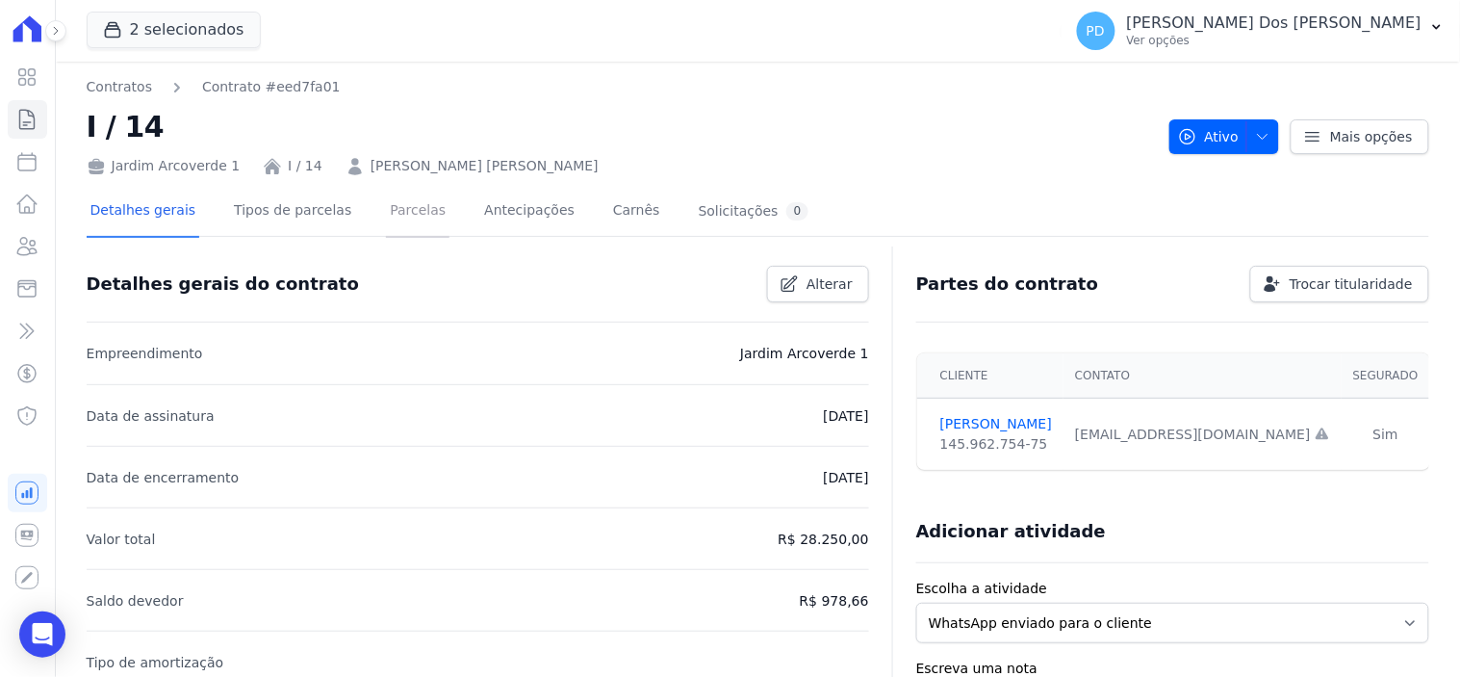
click at [386, 213] on link "Parcelas" at bounding box center [418, 212] width 64 height 51
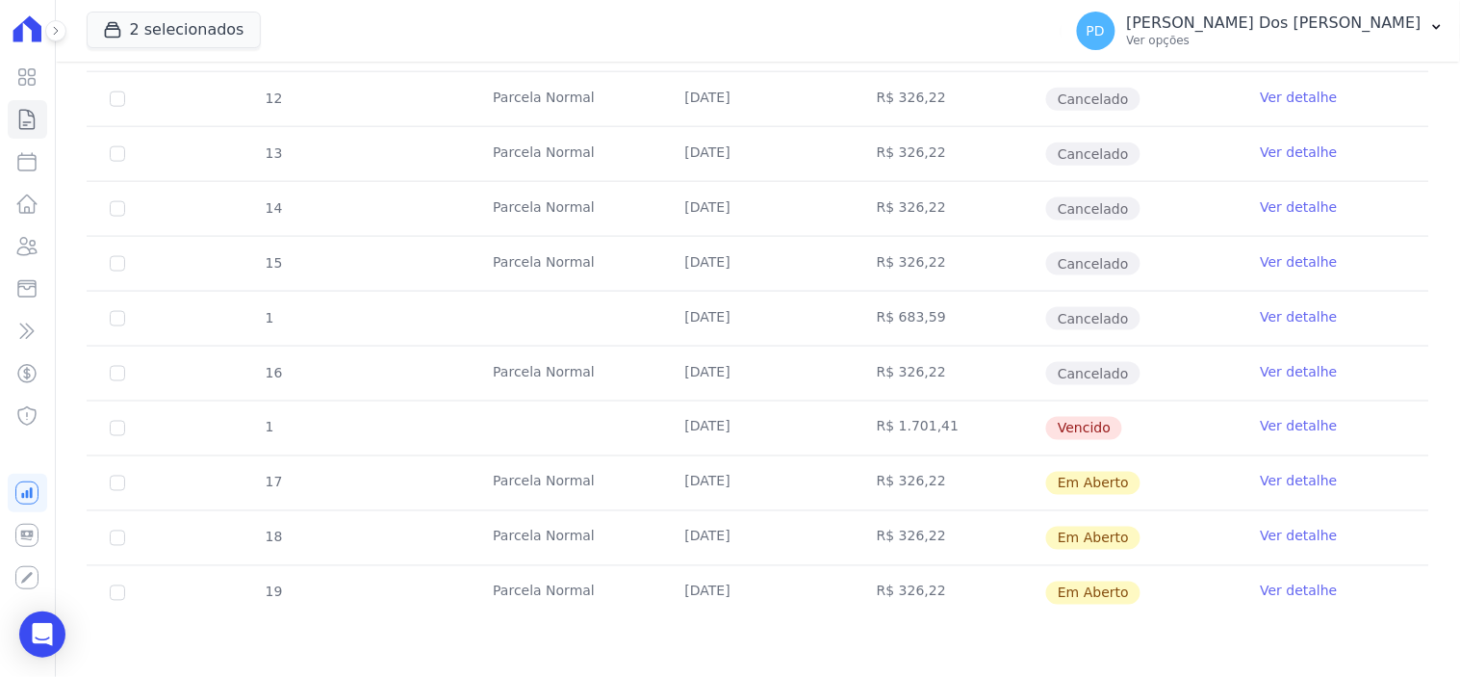
scroll to position [600, 0]
click at [113, 430] on input "checkbox" at bounding box center [117, 427] width 15 height 15
checkbox input "true"
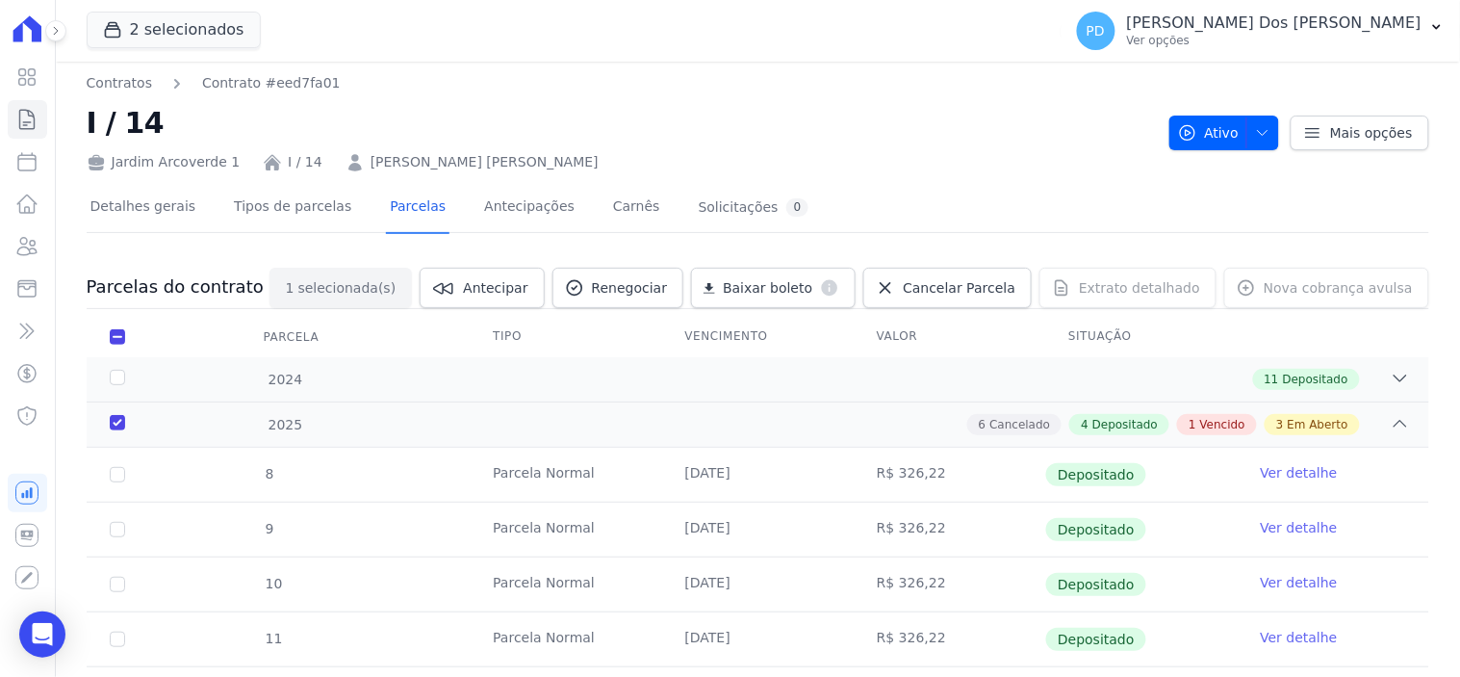
scroll to position [0, 0]
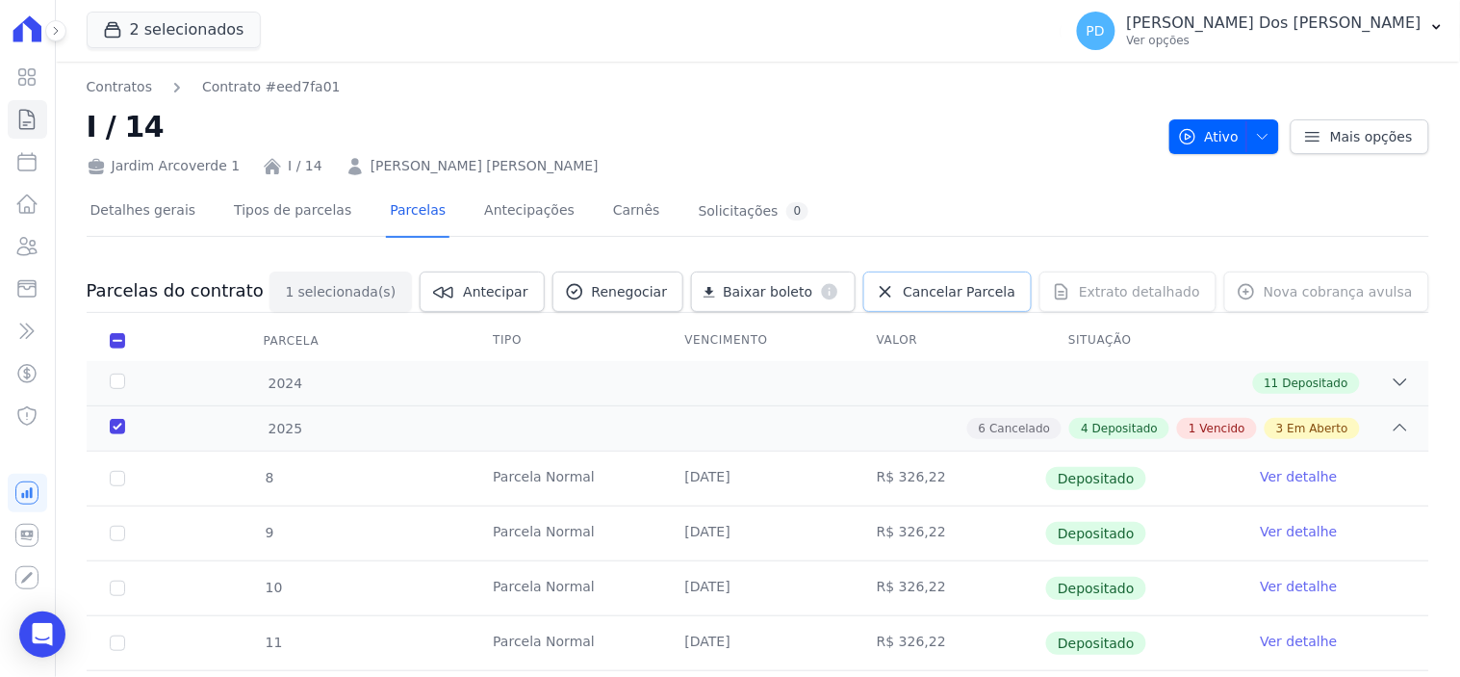
click at [975, 287] on span "Cancelar Parcela" at bounding box center [959, 291] width 113 height 19
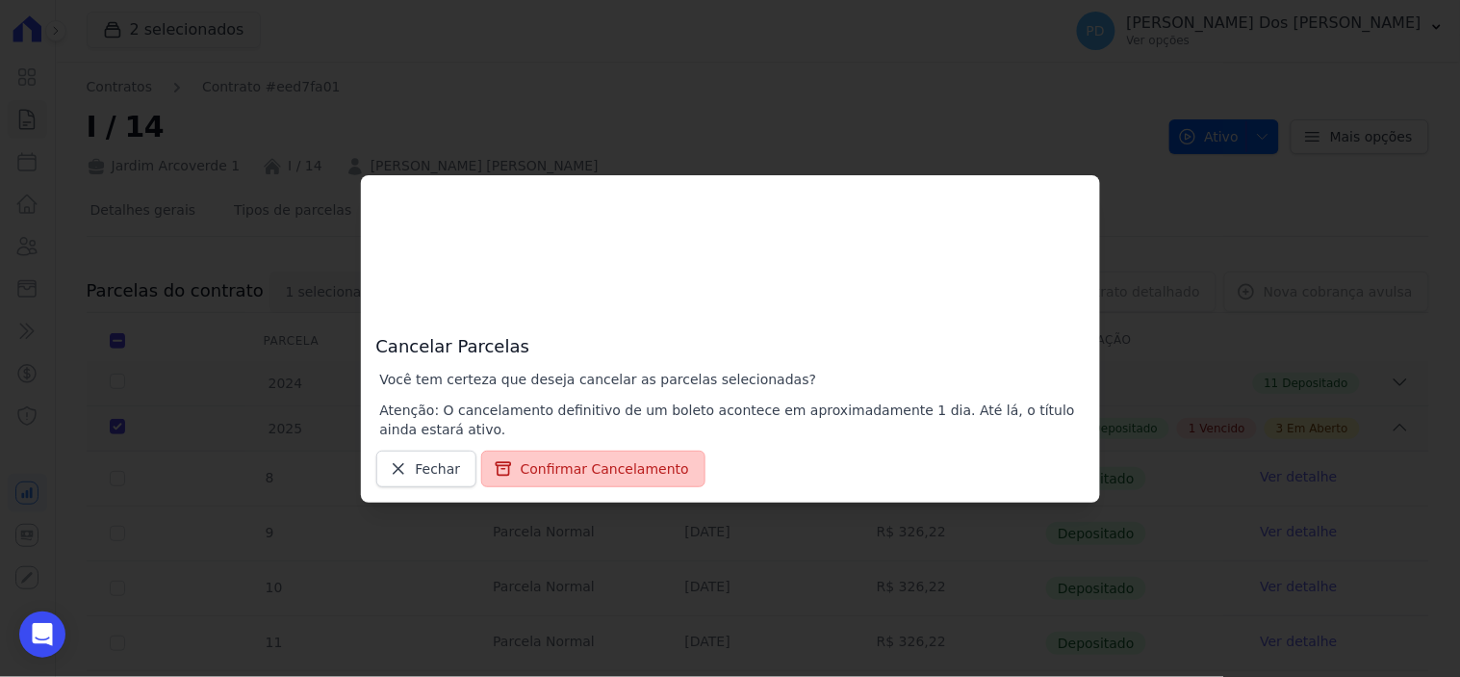
click at [574, 460] on button "Confirmar Cancelamento" at bounding box center [593, 469] width 224 height 37
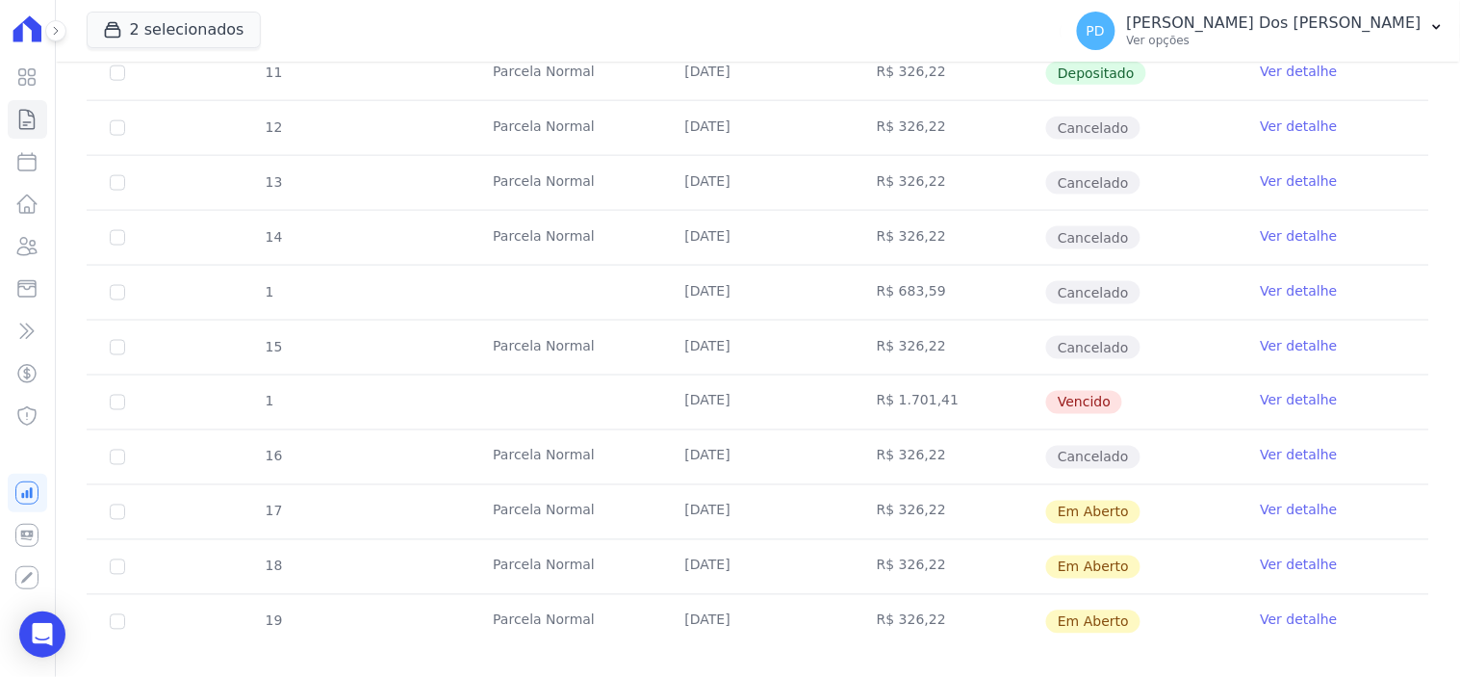
scroll to position [641, 0]
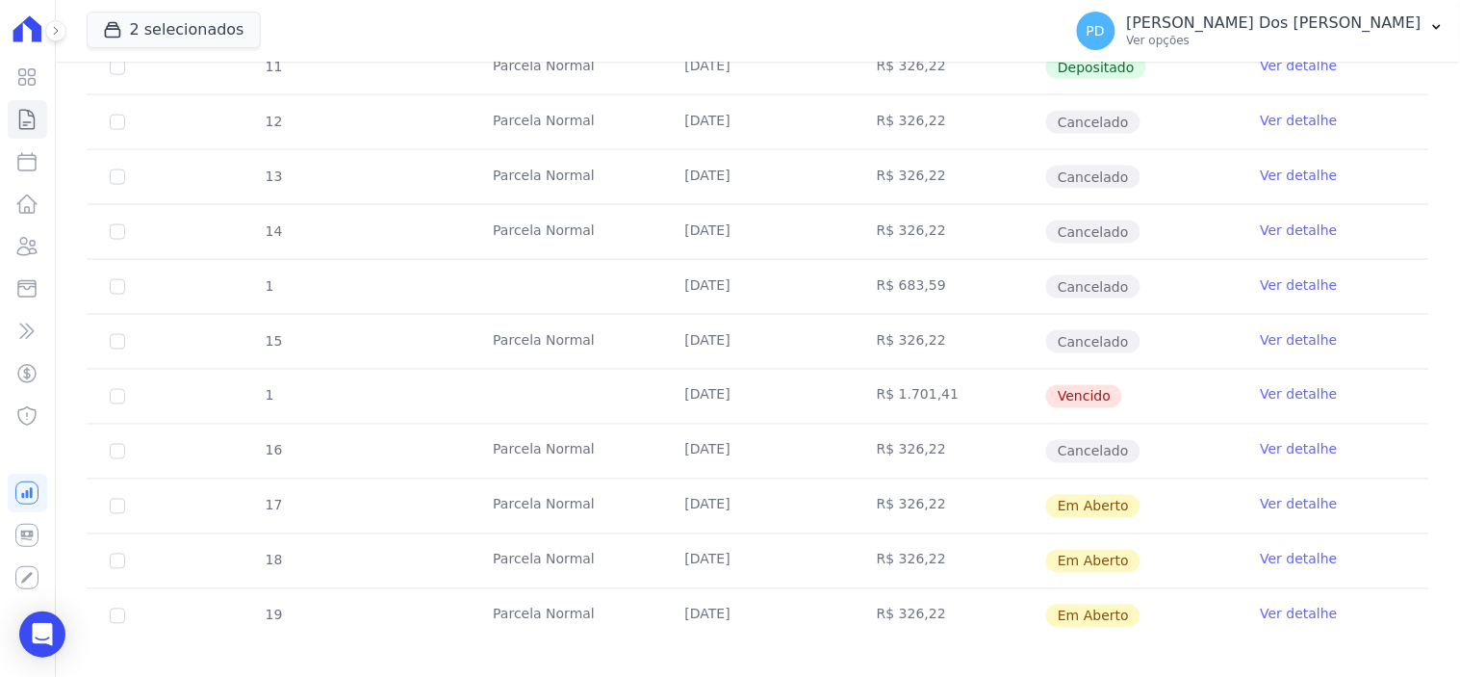
click at [1273, 395] on link "Ver detalhe" at bounding box center [1299, 394] width 77 height 19
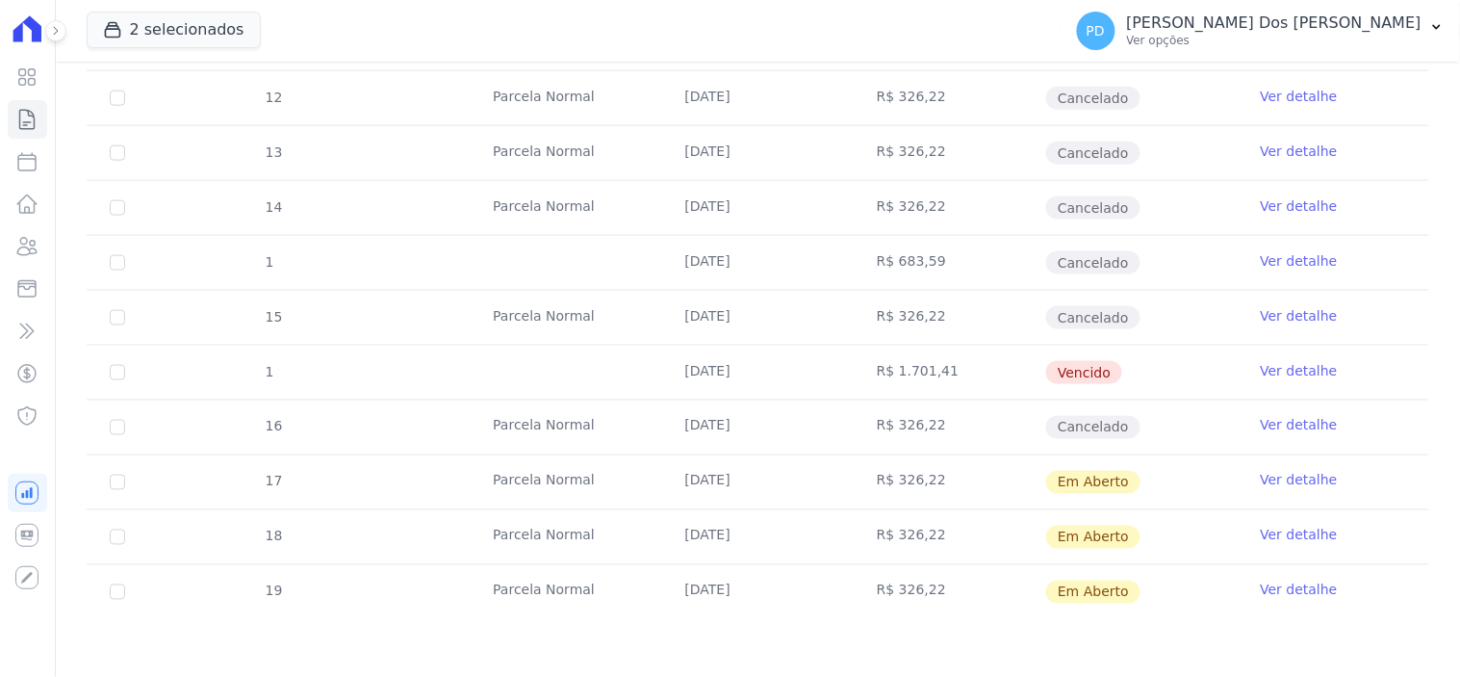
scroll to position [576, 0]
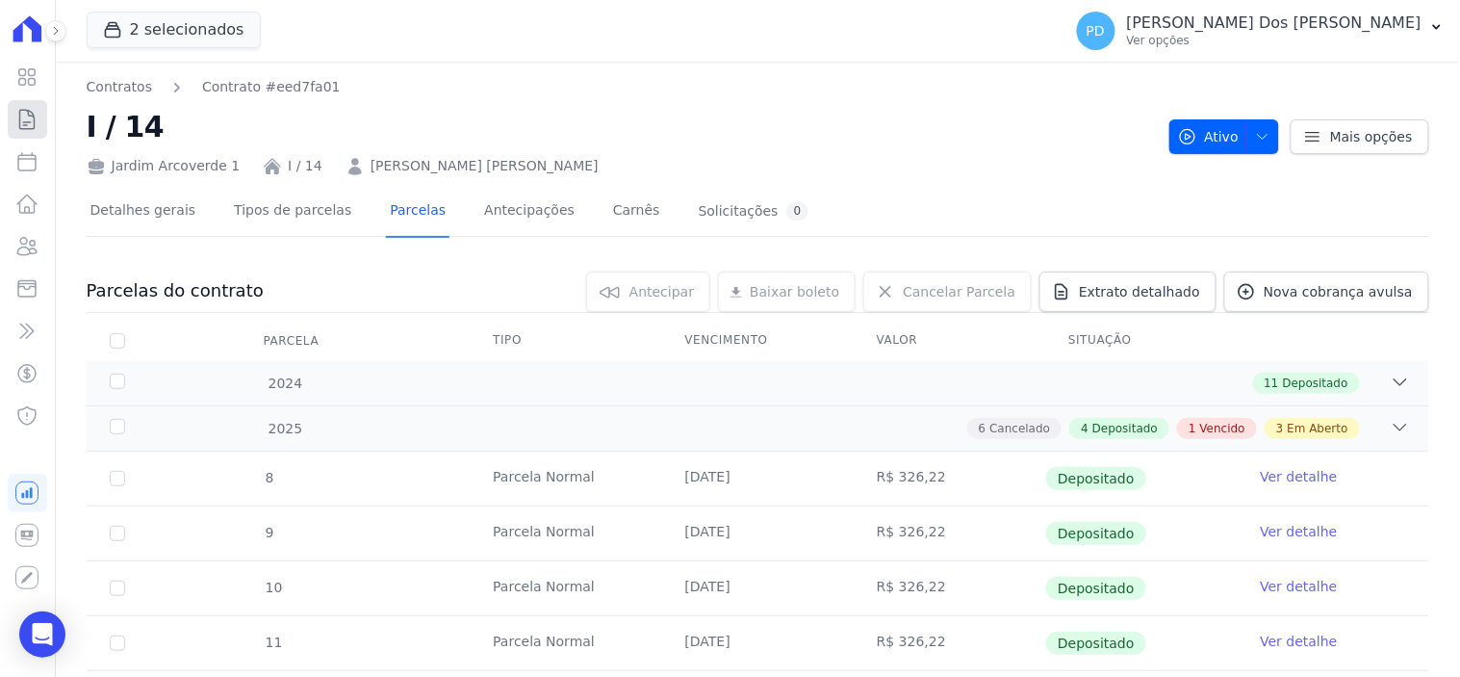
click at [27, 116] on icon at bounding box center [26, 119] width 23 height 23
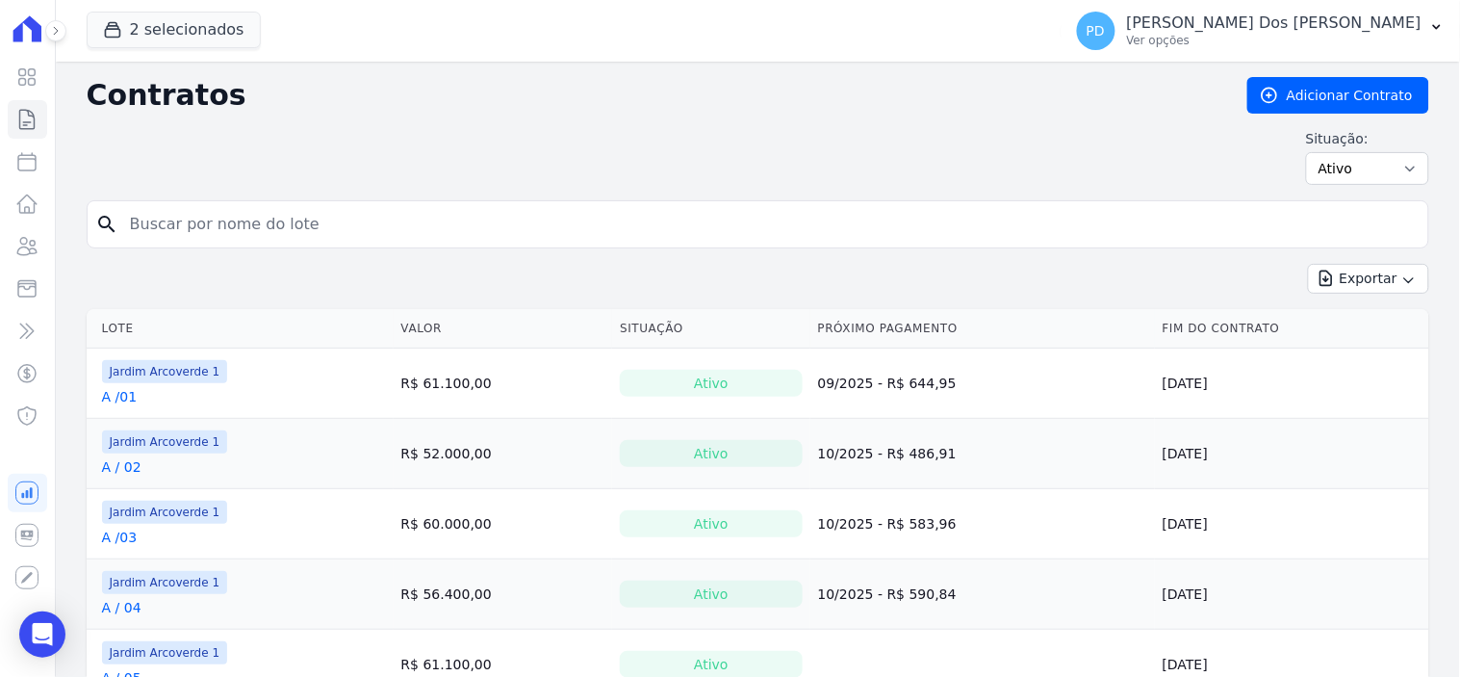
click at [286, 229] on input "search" at bounding box center [769, 224] width 1302 height 39
type input "k / 26"
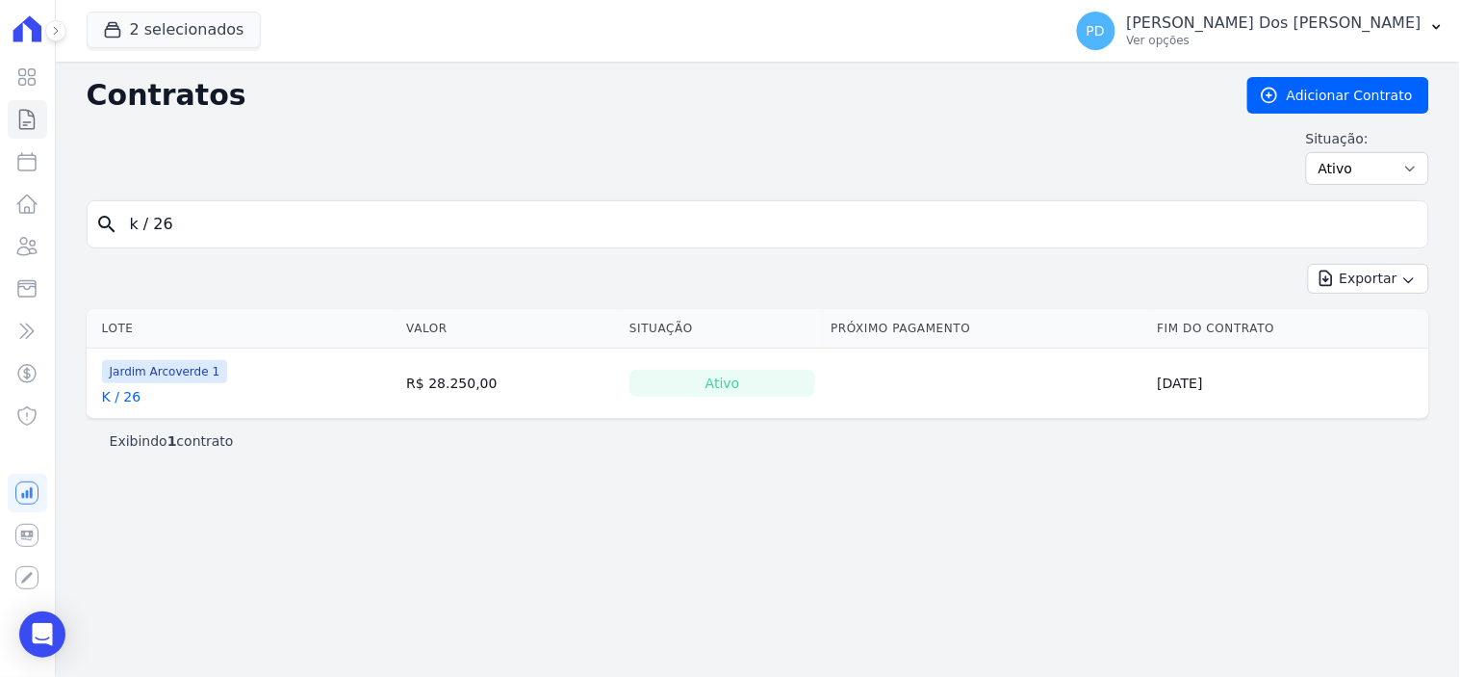
click at [125, 398] on link "K / 26" at bounding box center [121, 396] width 39 height 19
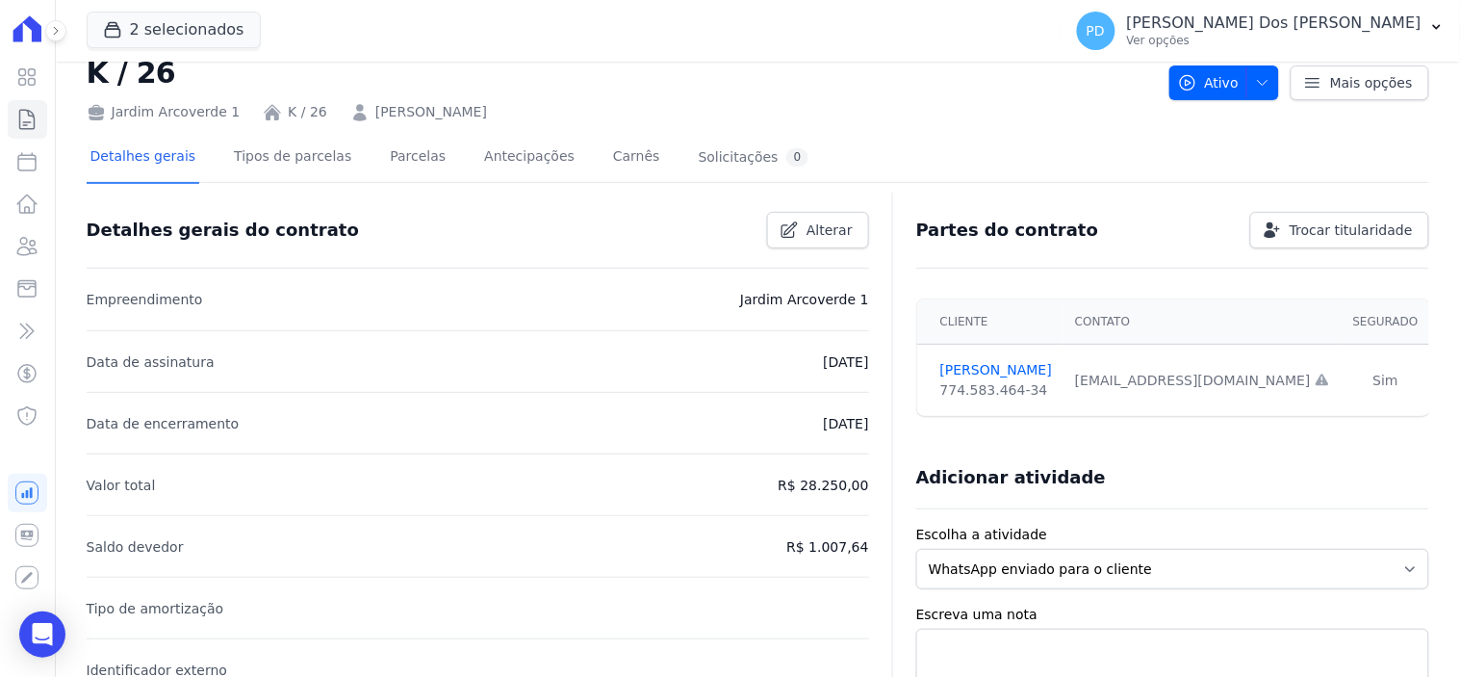
scroll to position [107, 0]
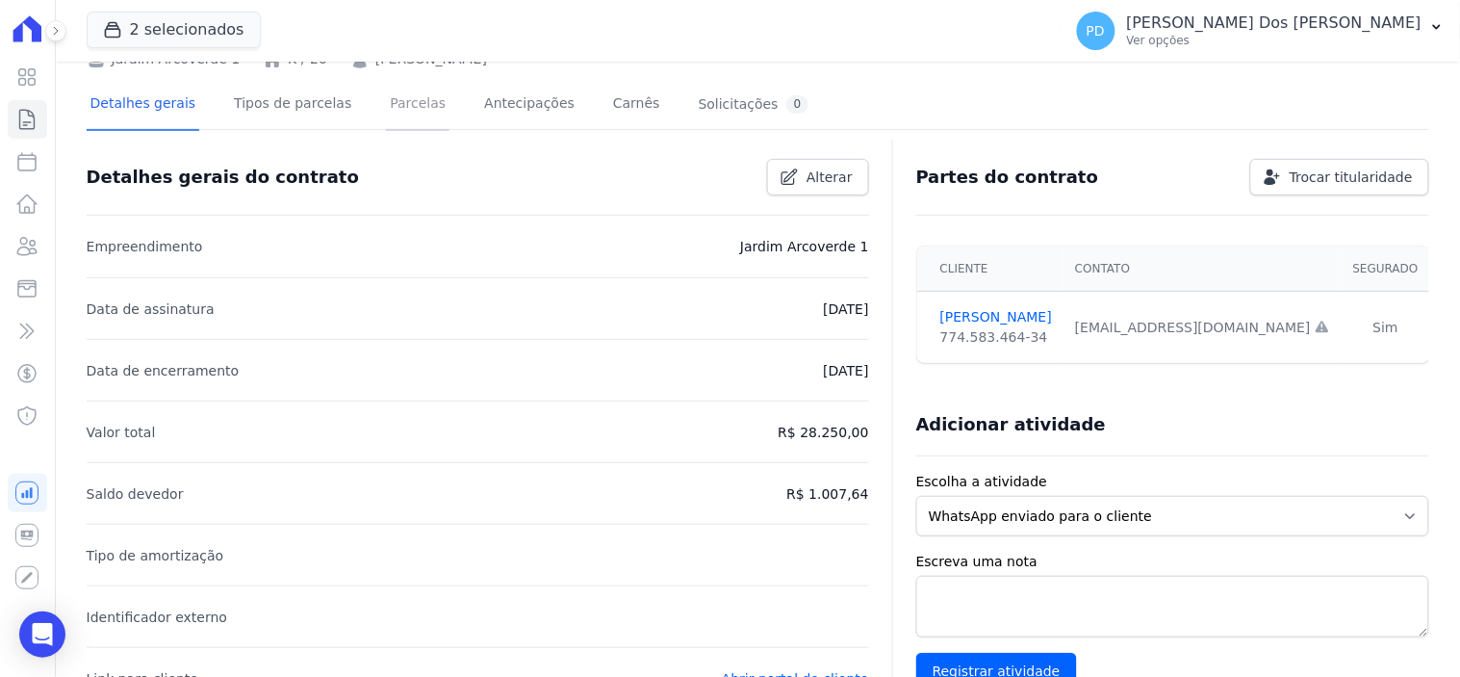
click at [393, 106] on link "Parcelas" at bounding box center [418, 105] width 64 height 51
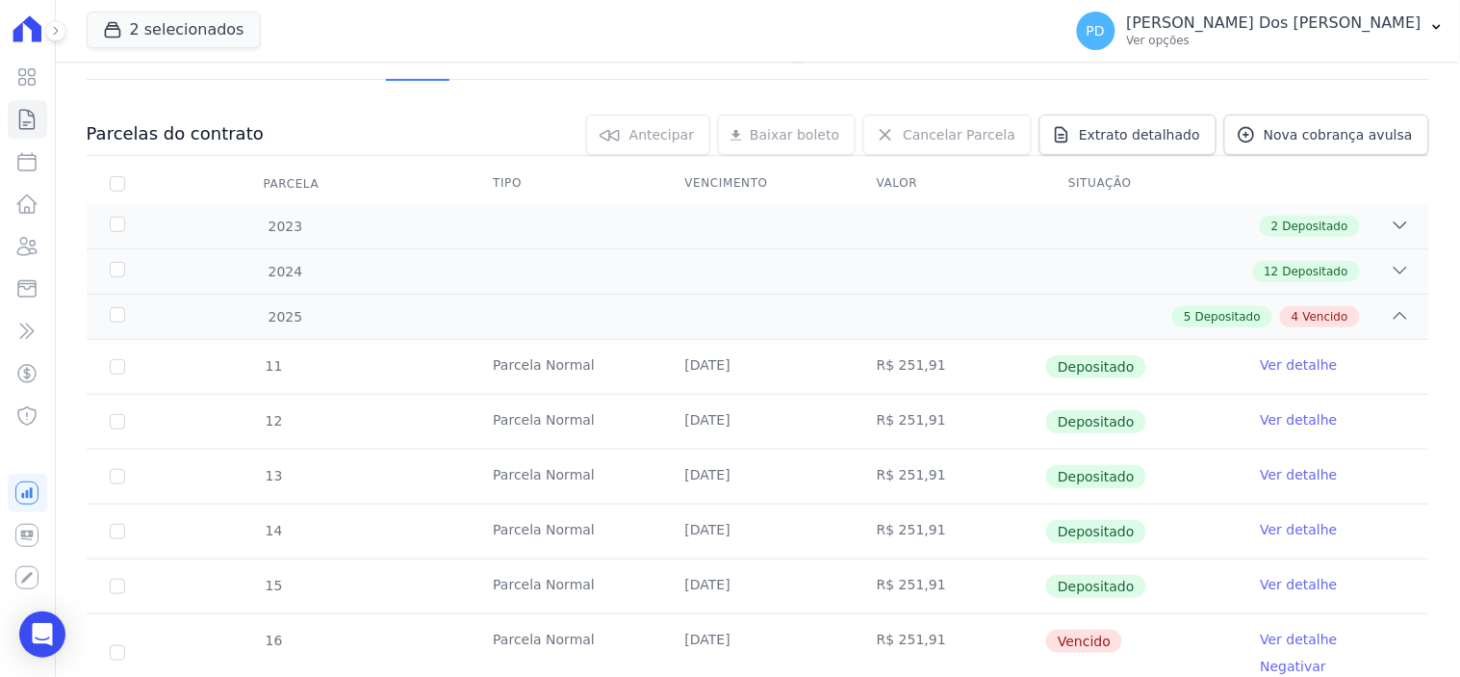
scroll to position [370, 0]
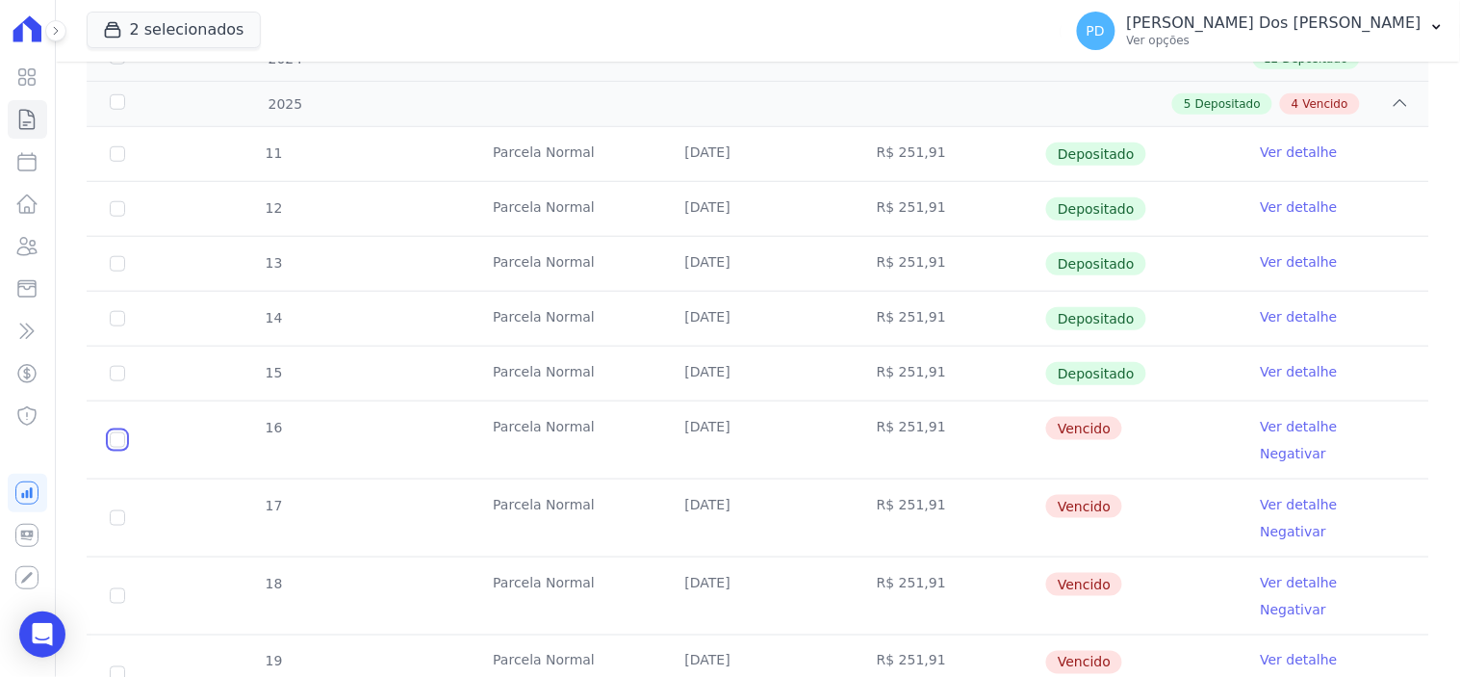
click at [116, 432] on input "checkbox" at bounding box center [117, 439] width 15 height 15
checkbox input "true"
click at [112, 510] on input "checkbox" at bounding box center [117, 517] width 15 height 15
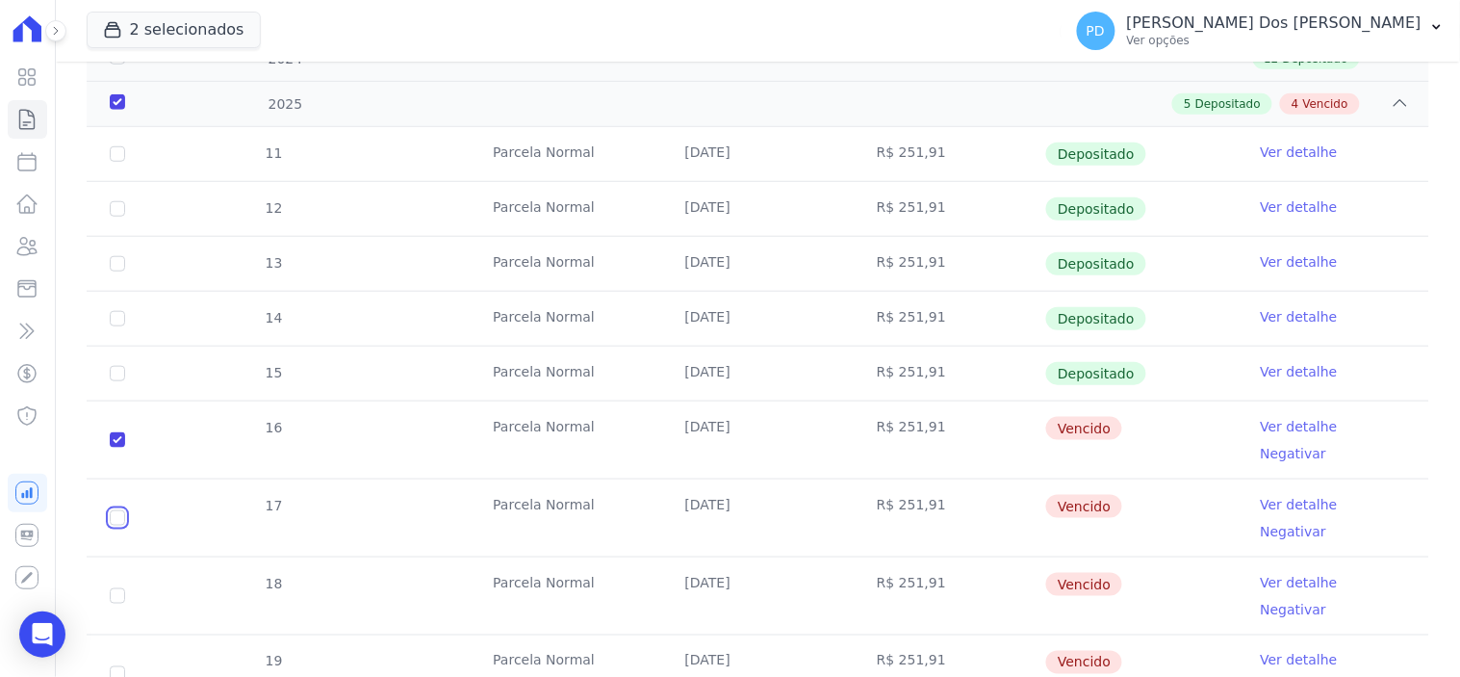
checkbox input "true"
click at [117, 588] on input "checkbox" at bounding box center [117, 595] width 15 height 15
checkbox input "true"
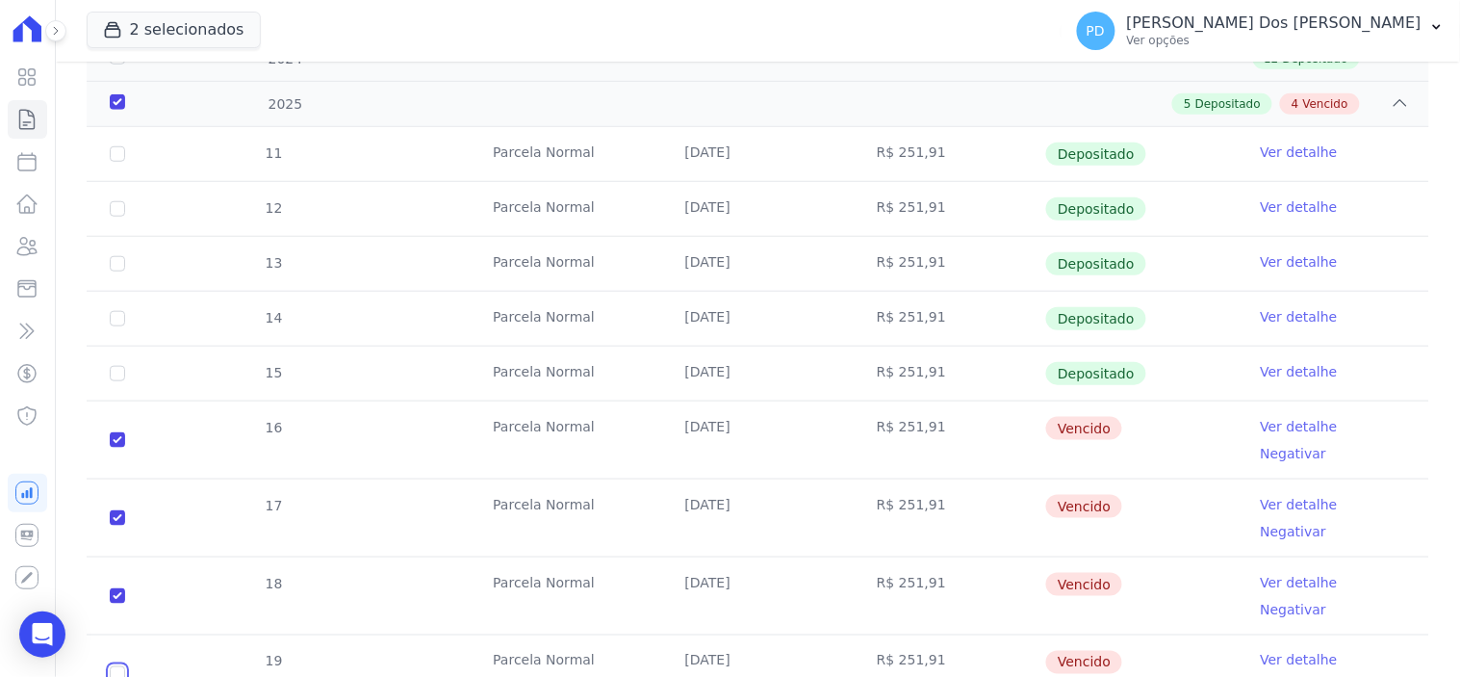
click at [116, 666] on input "checkbox" at bounding box center [117, 673] width 15 height 15
checkbox input "true"
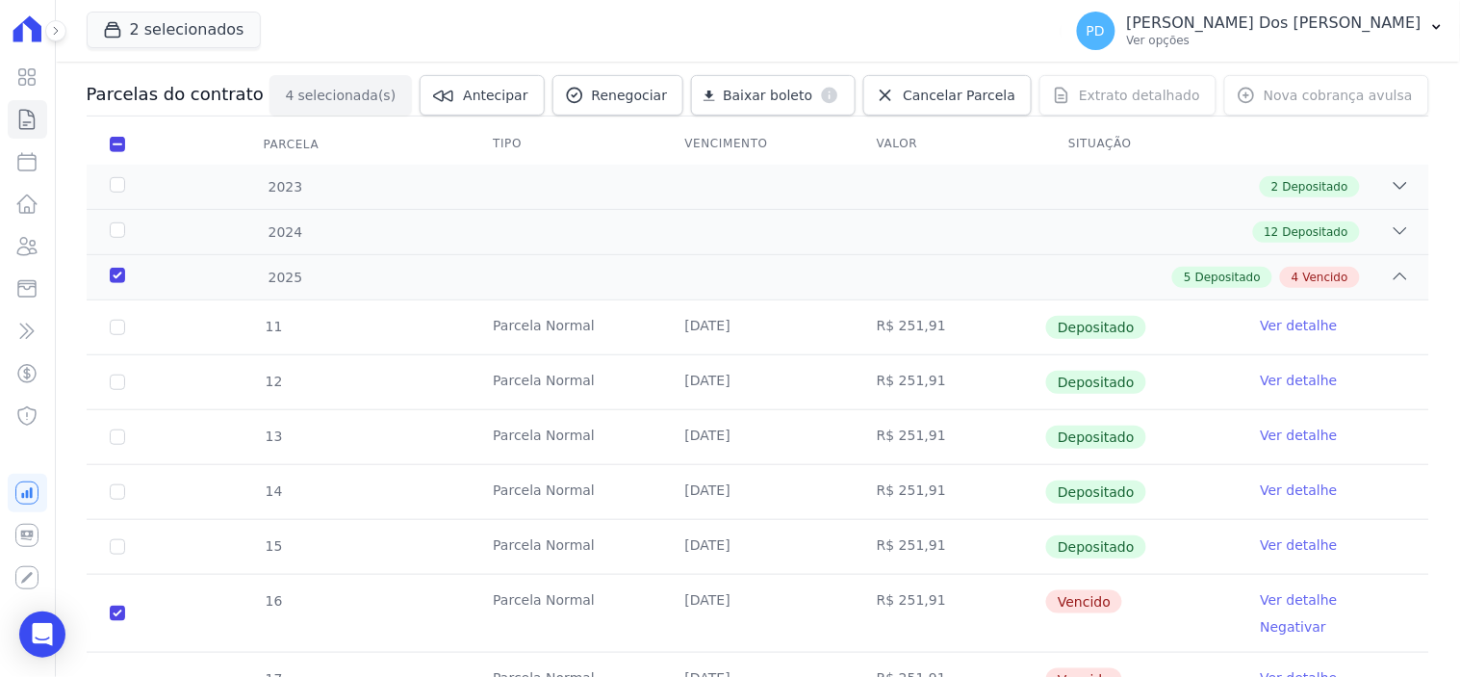
scroll to position [0, 0]
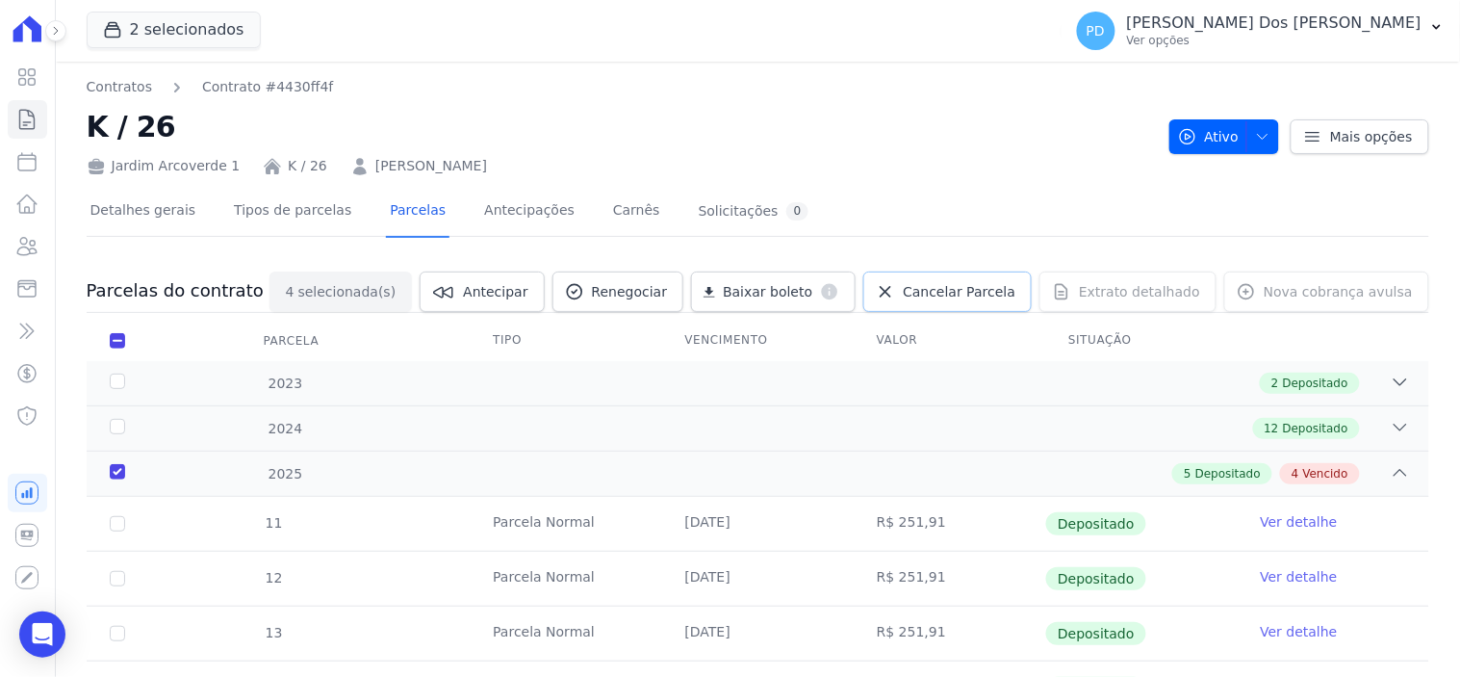
click at [966, 294] on span "Cancelar Parcela" at bounding box center [959, 291] width 113 height 19
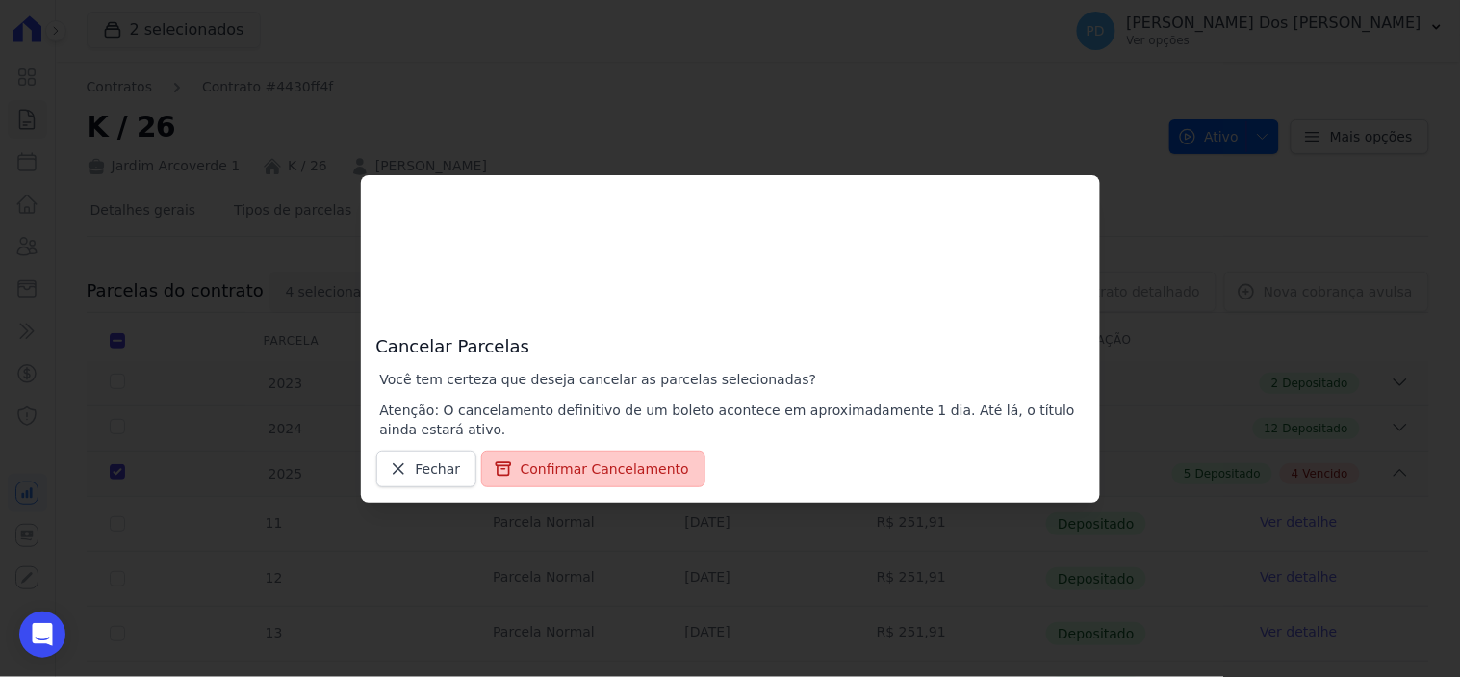
click at [582, 465] on button "Confirmar Cancelamento" at bounding box center [593, 469] width 224 height 37
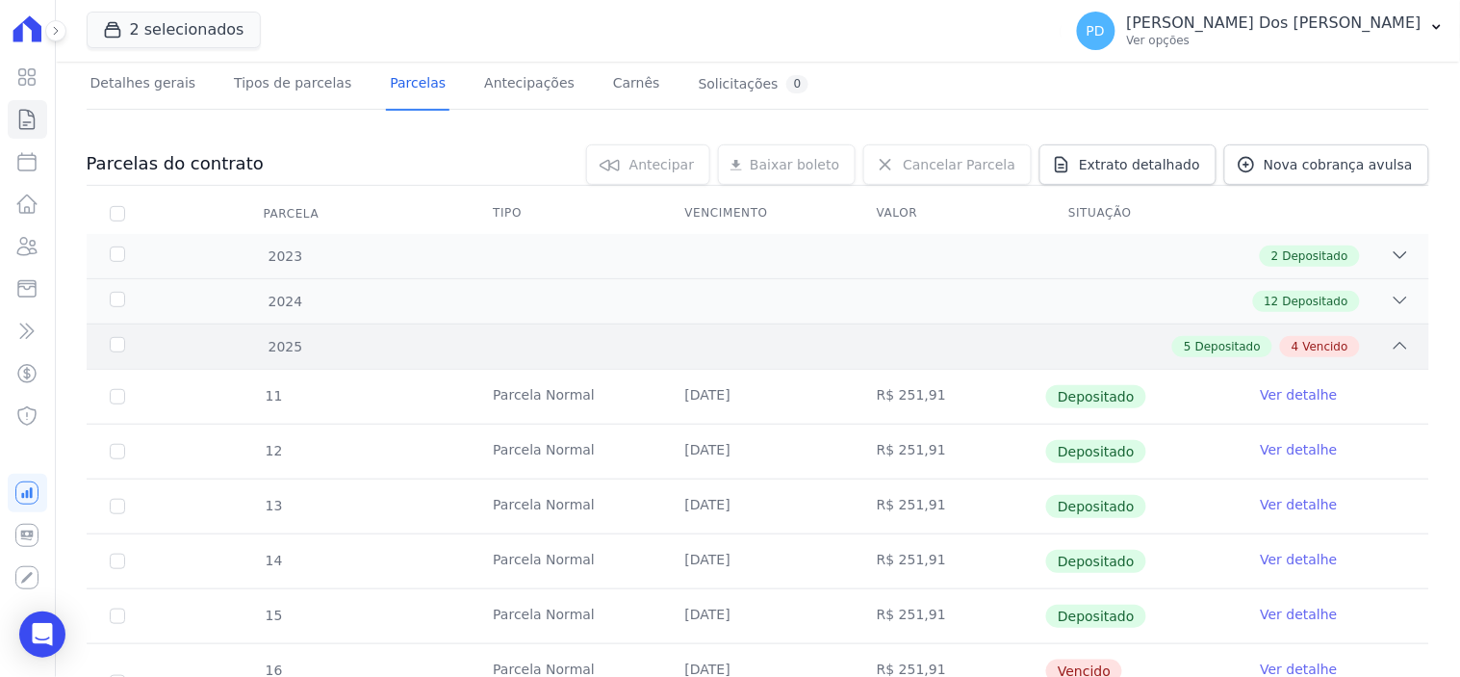
scroll to position [370, 0]
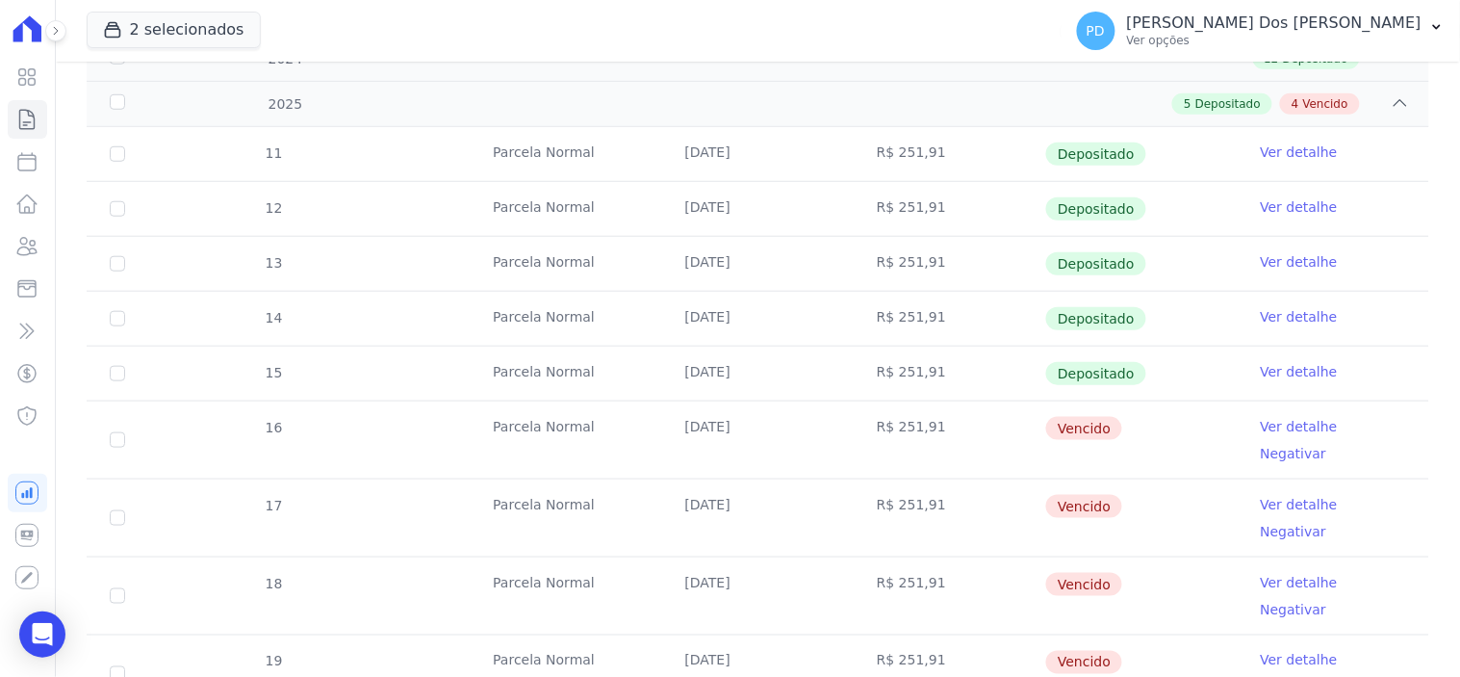
click at [1268, 426] on link "Ver detalhe" at bounding box center [1299, 426] width 77 height 19
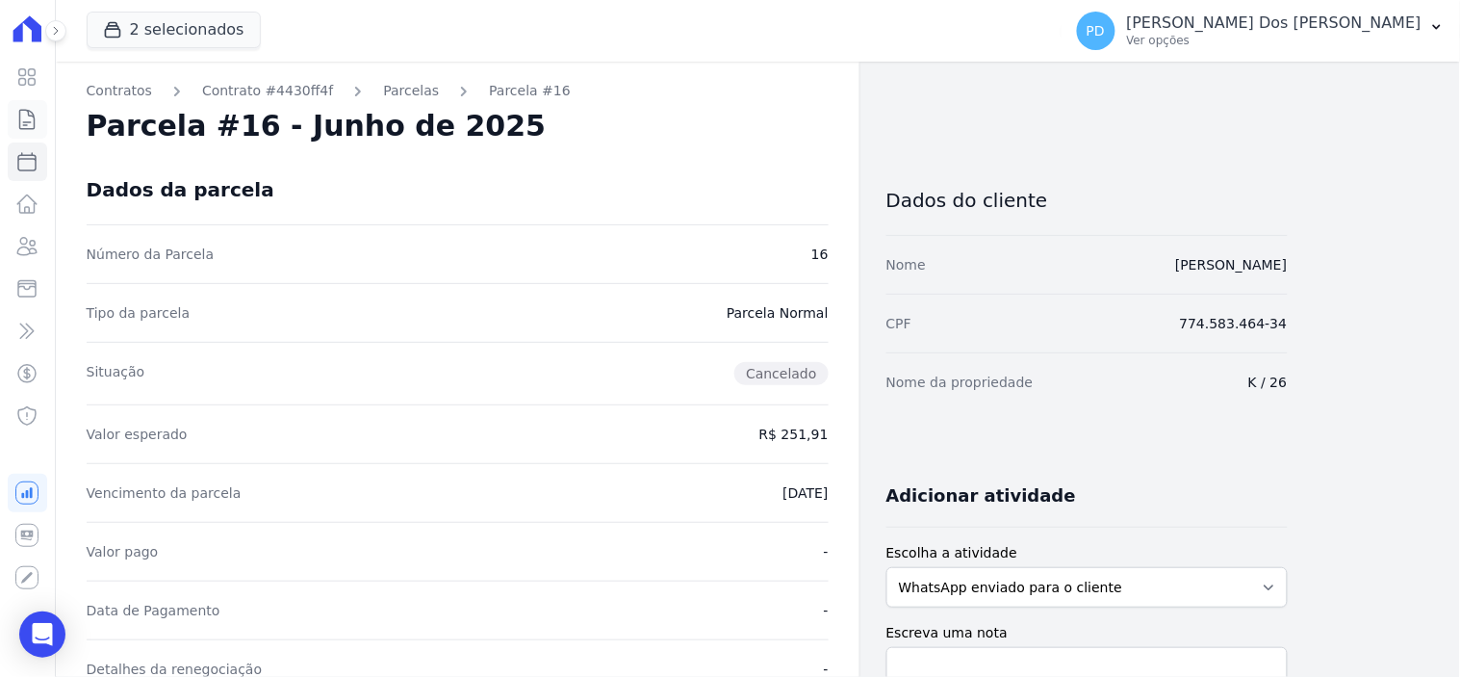
click at [25, 121] on icon at bounding box center [27, 119] width 14 height 19
